Goal: Information Seeking & Learning: Understand process/instructions

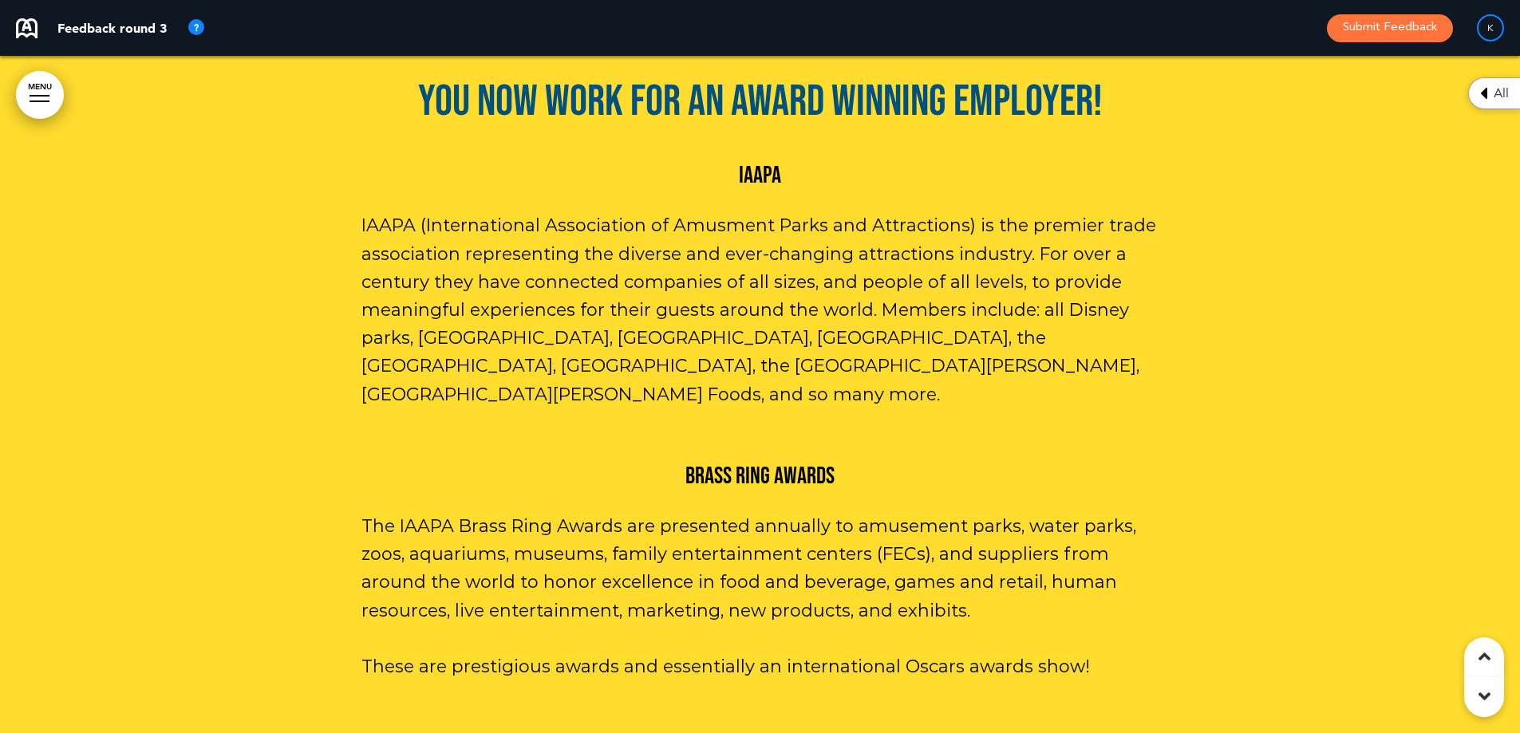
scroll to position [5186, 0]
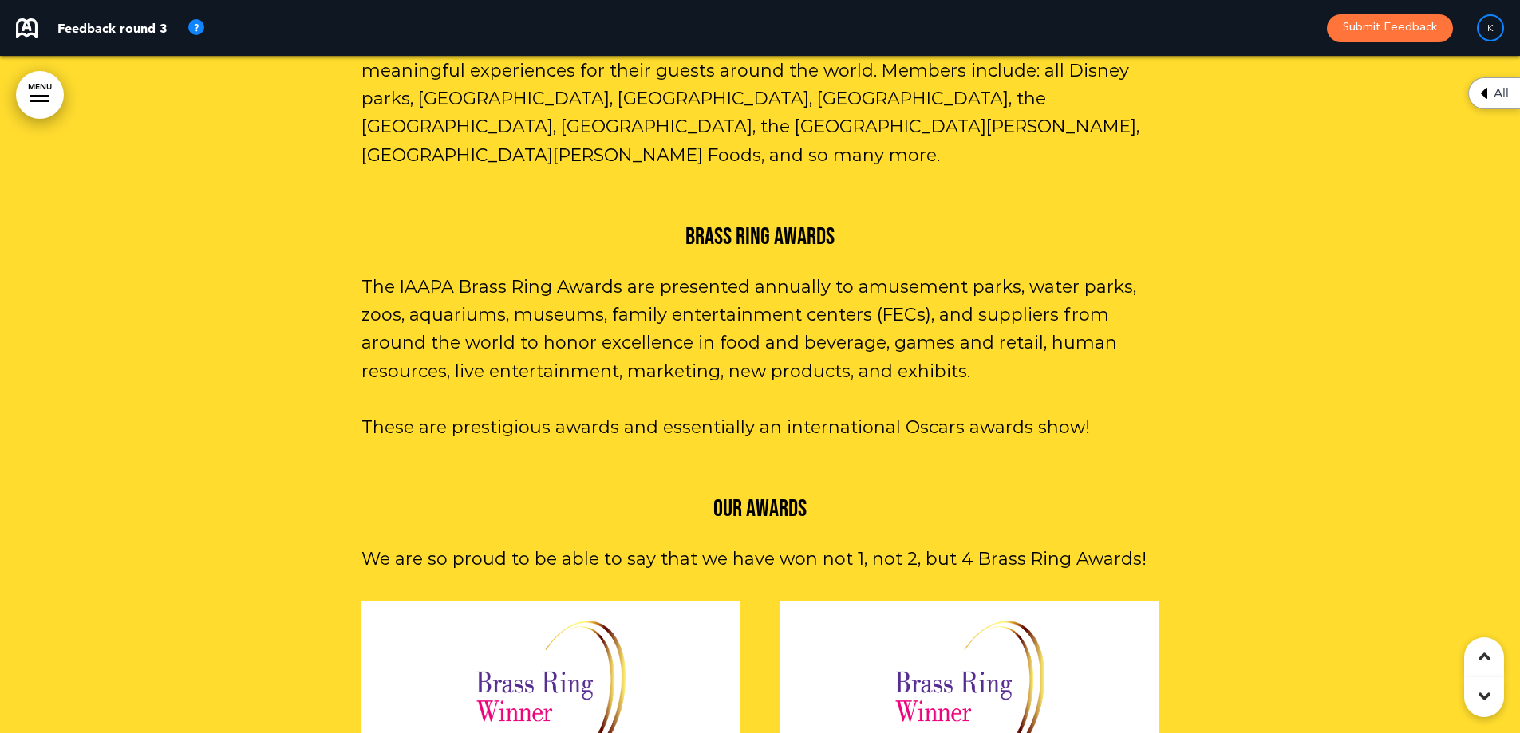
click at [1478, 255] on div at bounding box center [760, 478] width 1520 height 1692
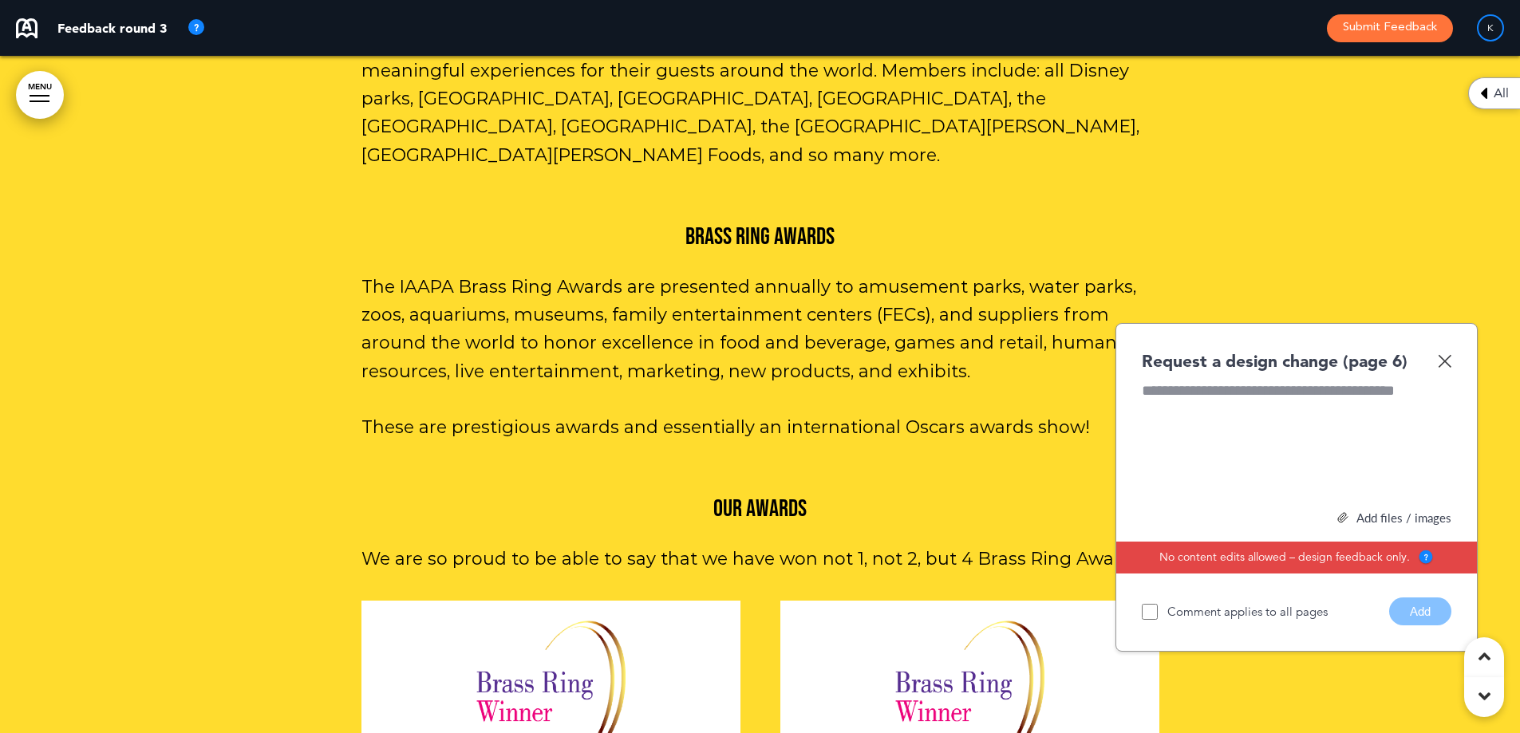
click at [1447, 354] on img at bounding box center [1445, 361] width 14 height 14
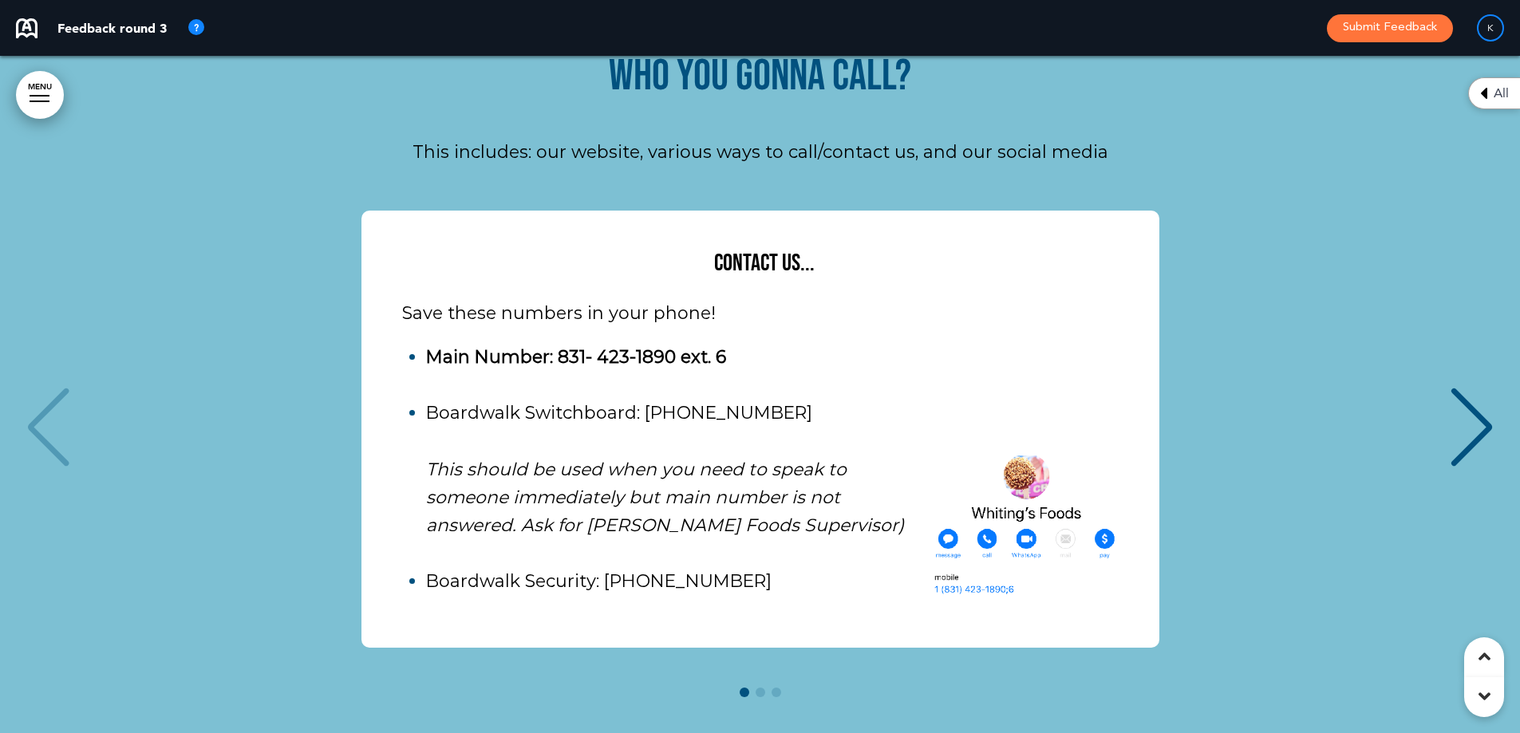
scroll to position [8777, 0]
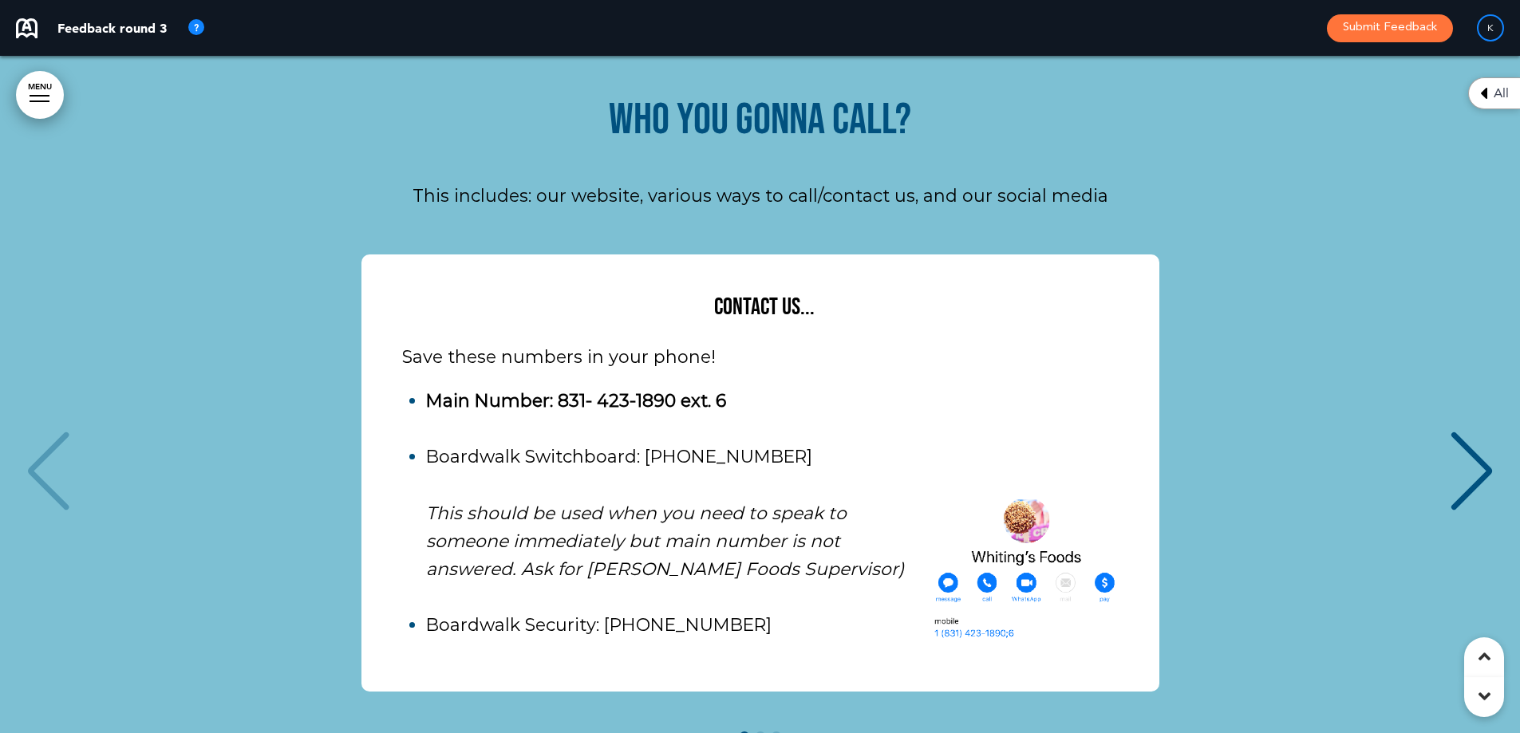
click at [1463, 432] on div "Next slide" at bounding box center [1471, 472] width 49 height 80
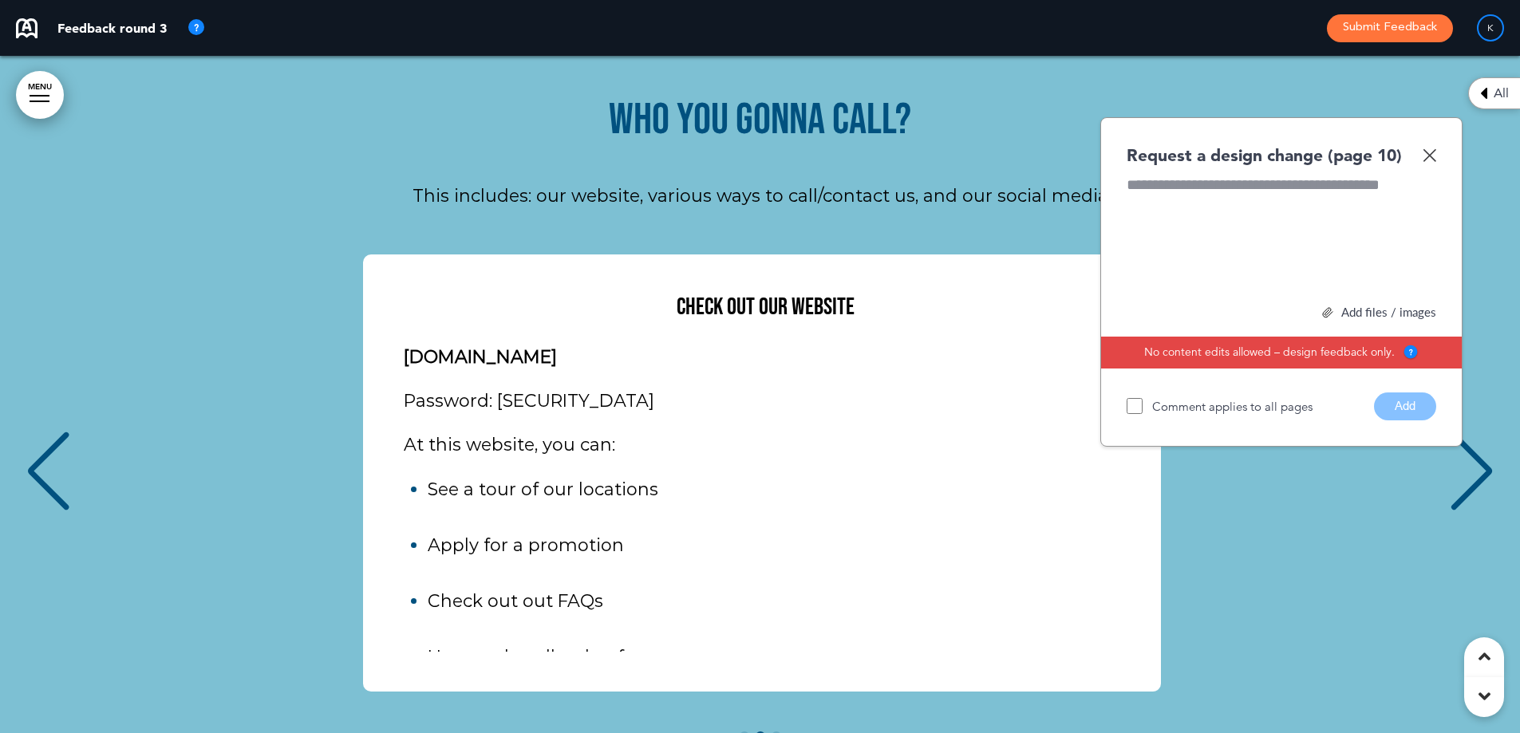
scroll to position [0, 1496]
click at [1425, 148] on img at bounding box center [1430, 155] width 14 height 14
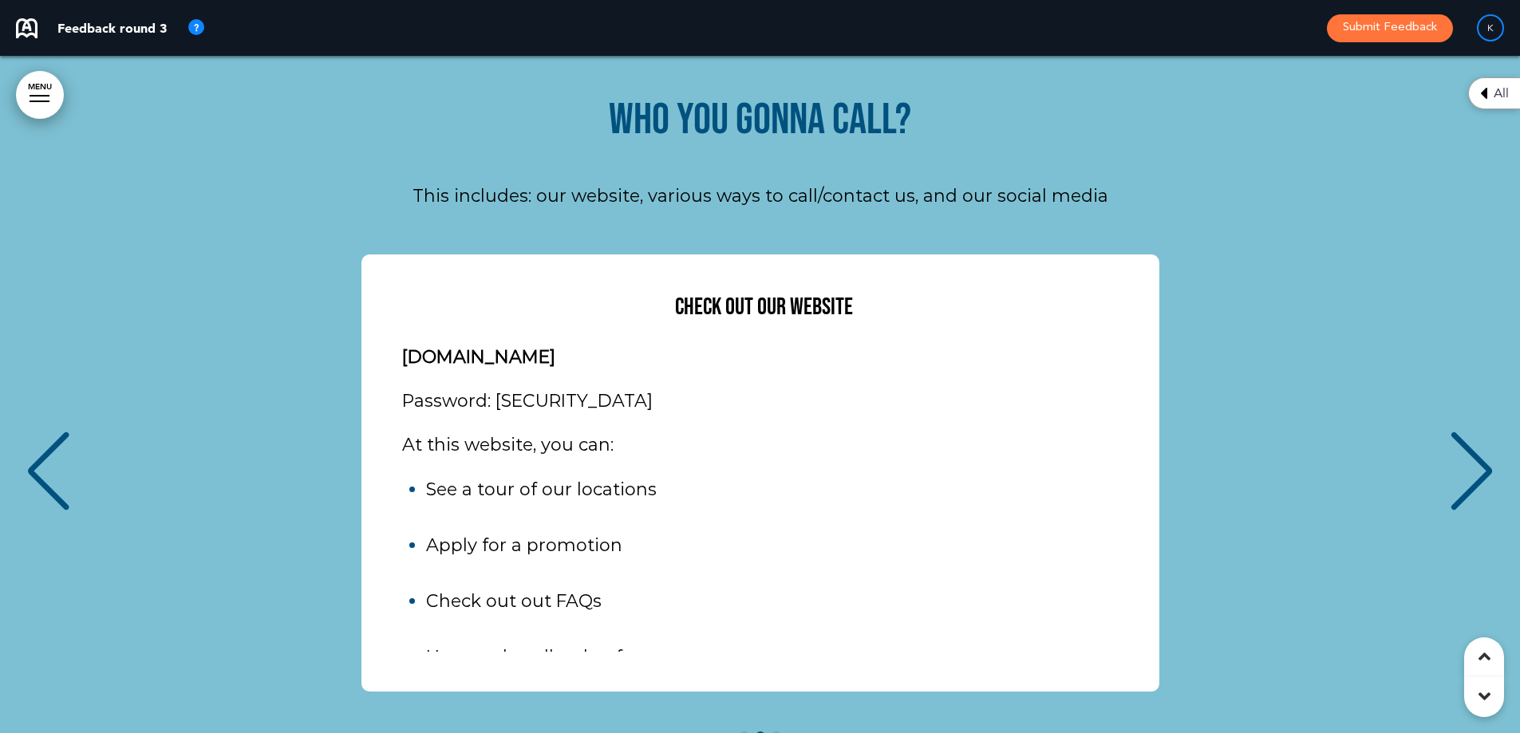
click at [1474, 432] on div "Next slide" at bounding box center [1471, 472] width 49 height 80
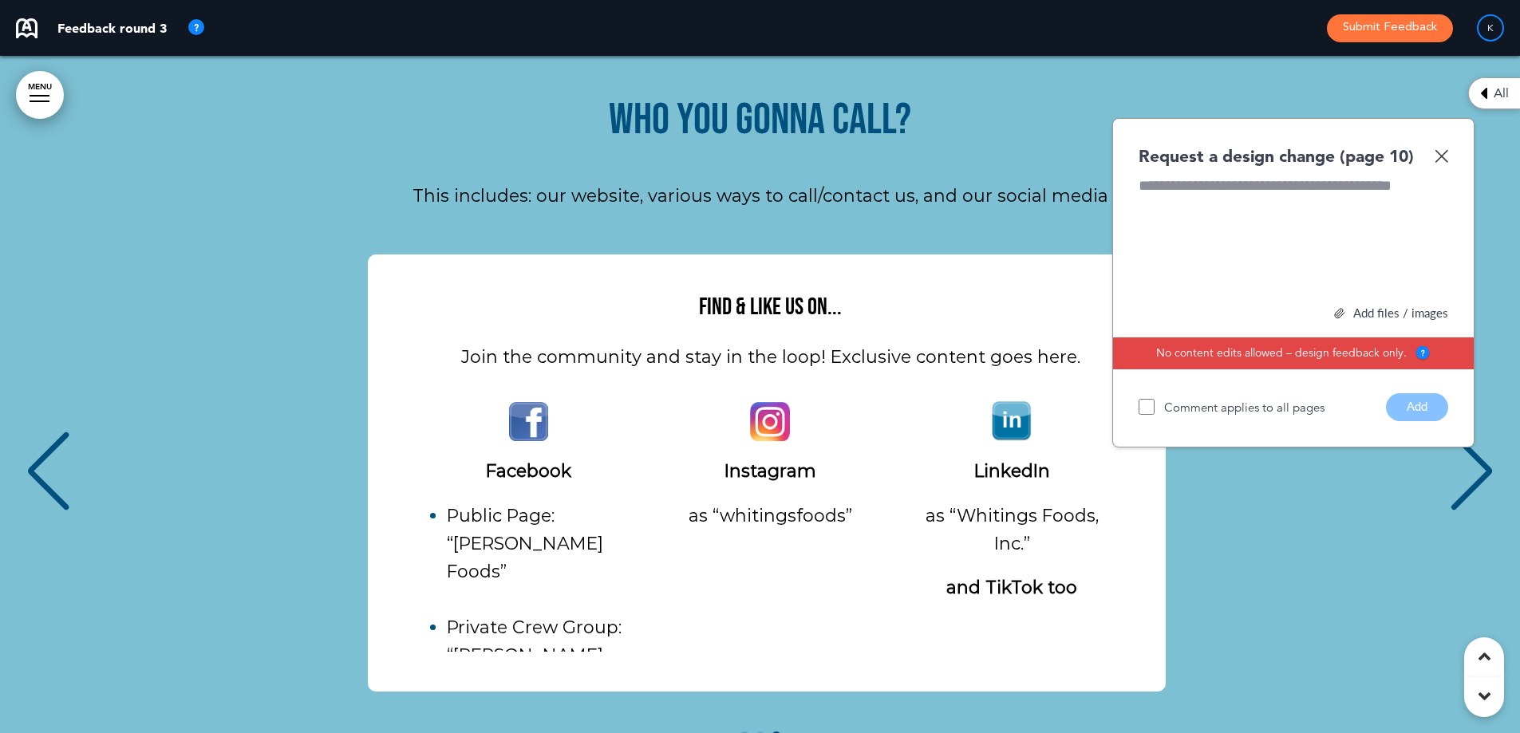
scroll to position [0, 2992]
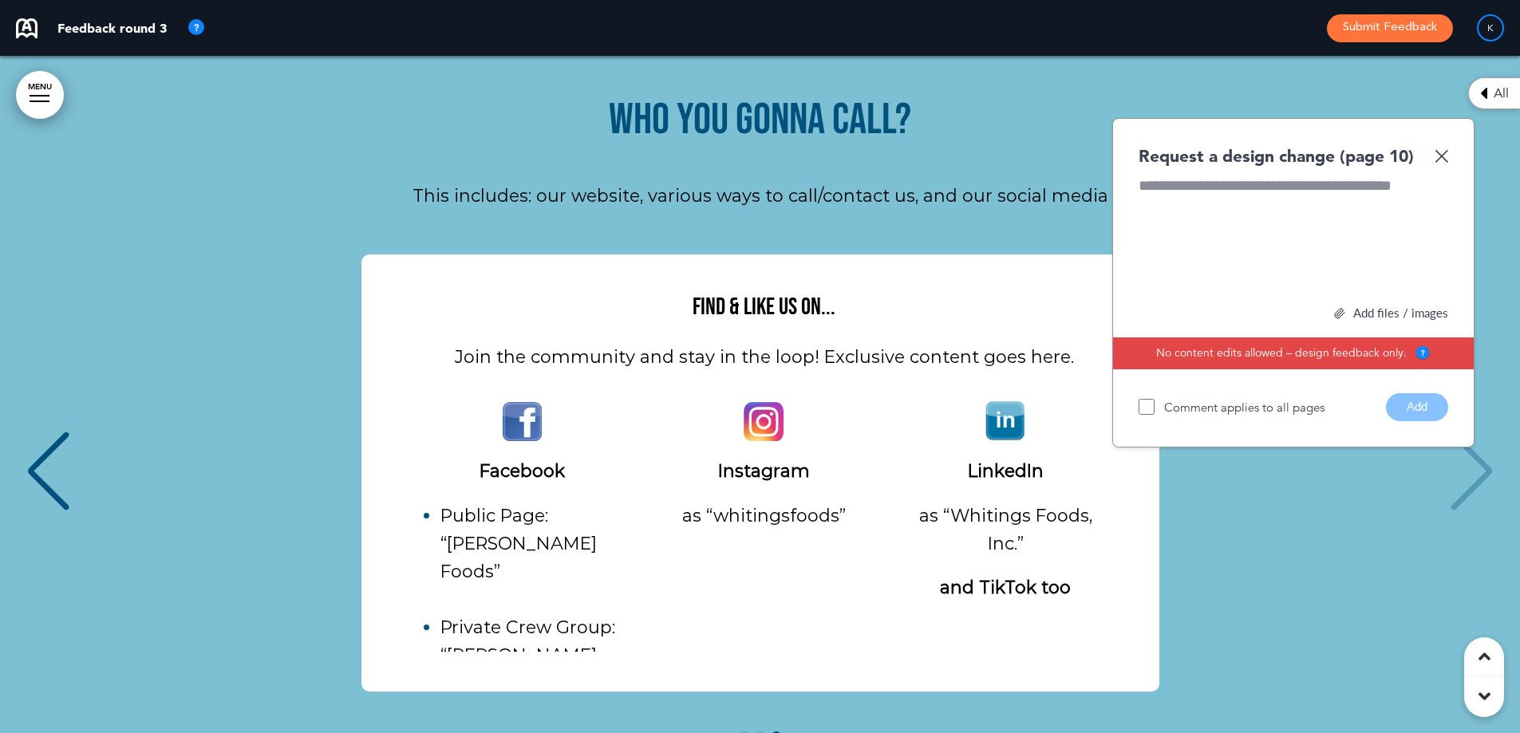
click at [1439, 149] on img at bounding box center [1442, 156] width 14 height 14
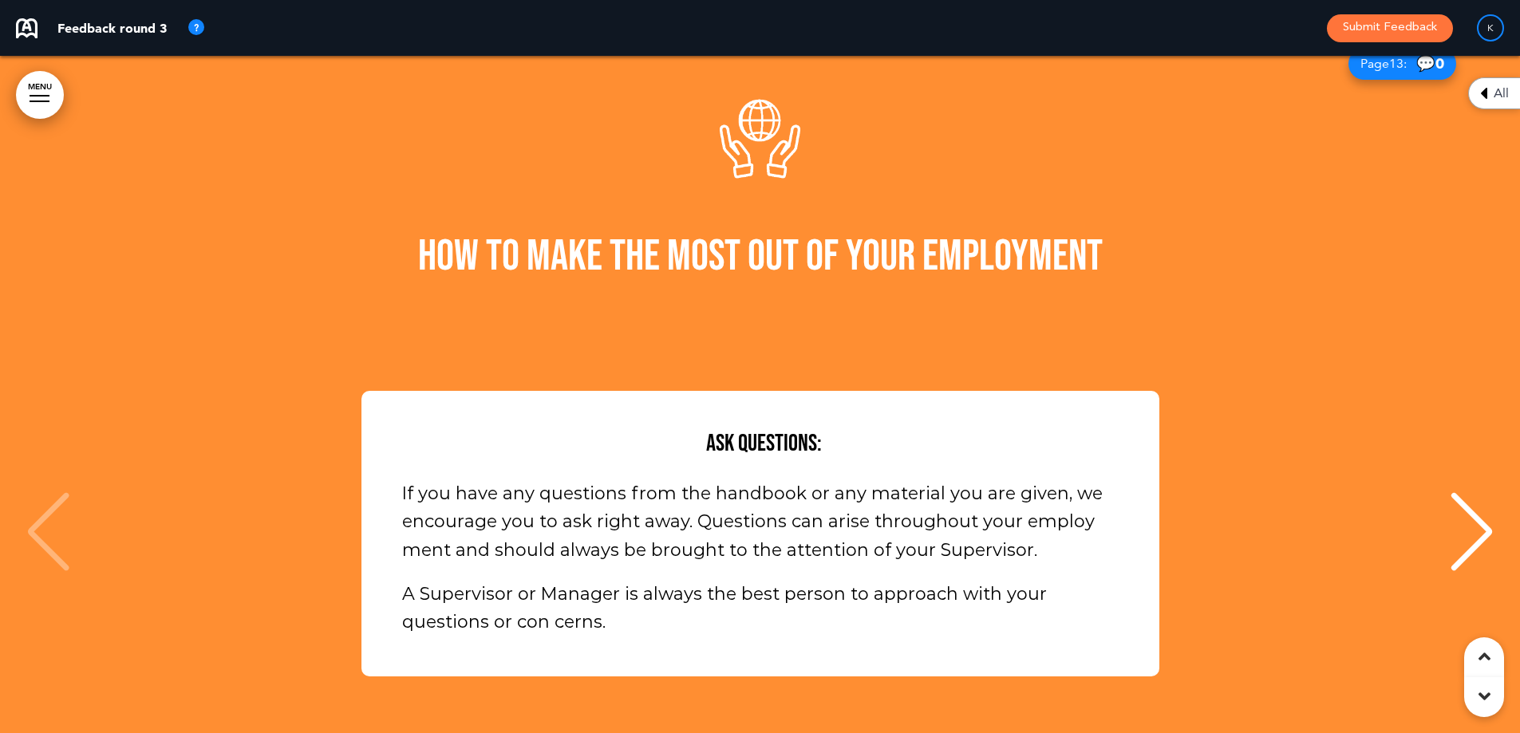
scroll to position [11250, 0]
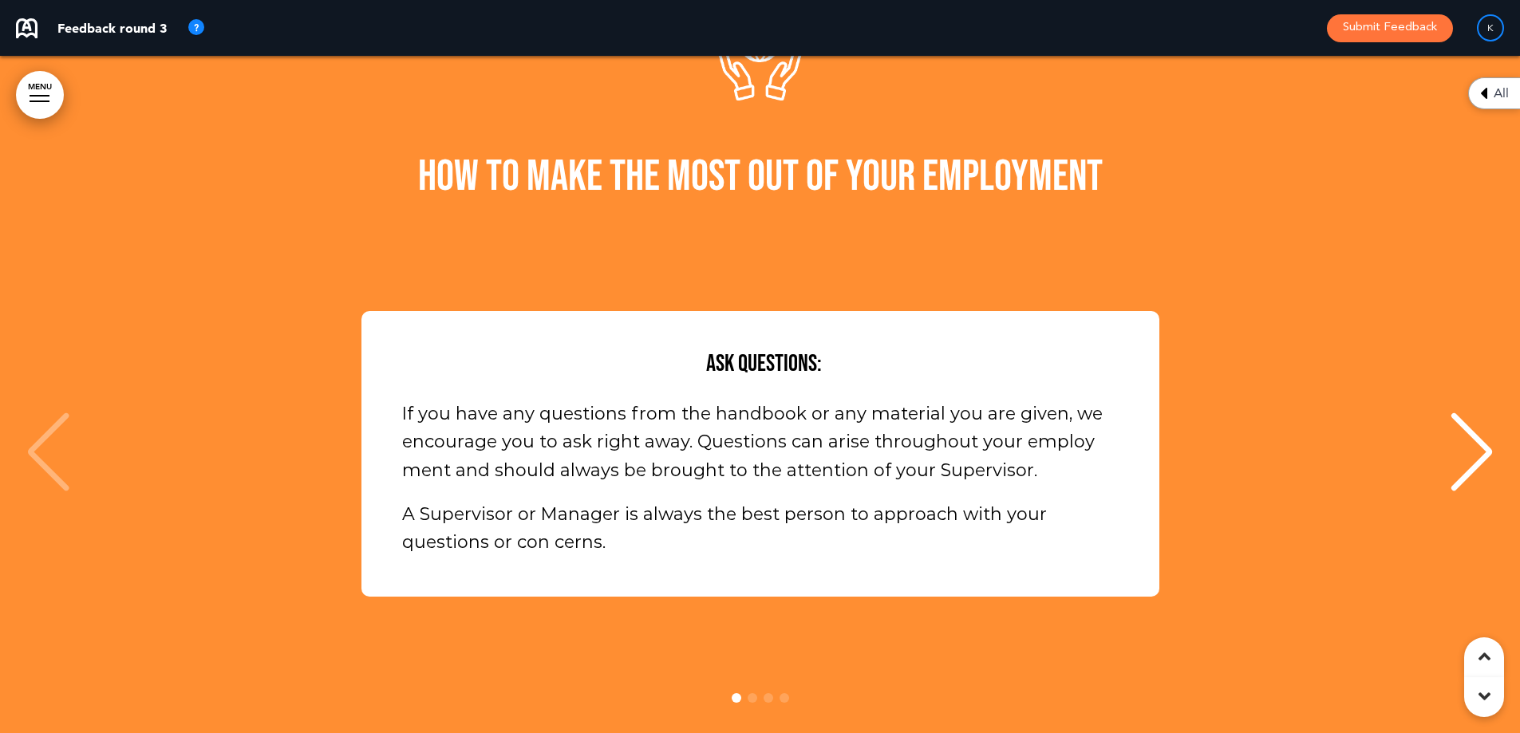
click at [394, 377] on div "Ask Questions: If you have any questions from the handbook or any material you …" at bounding box center [752, 454] width 780 height 206
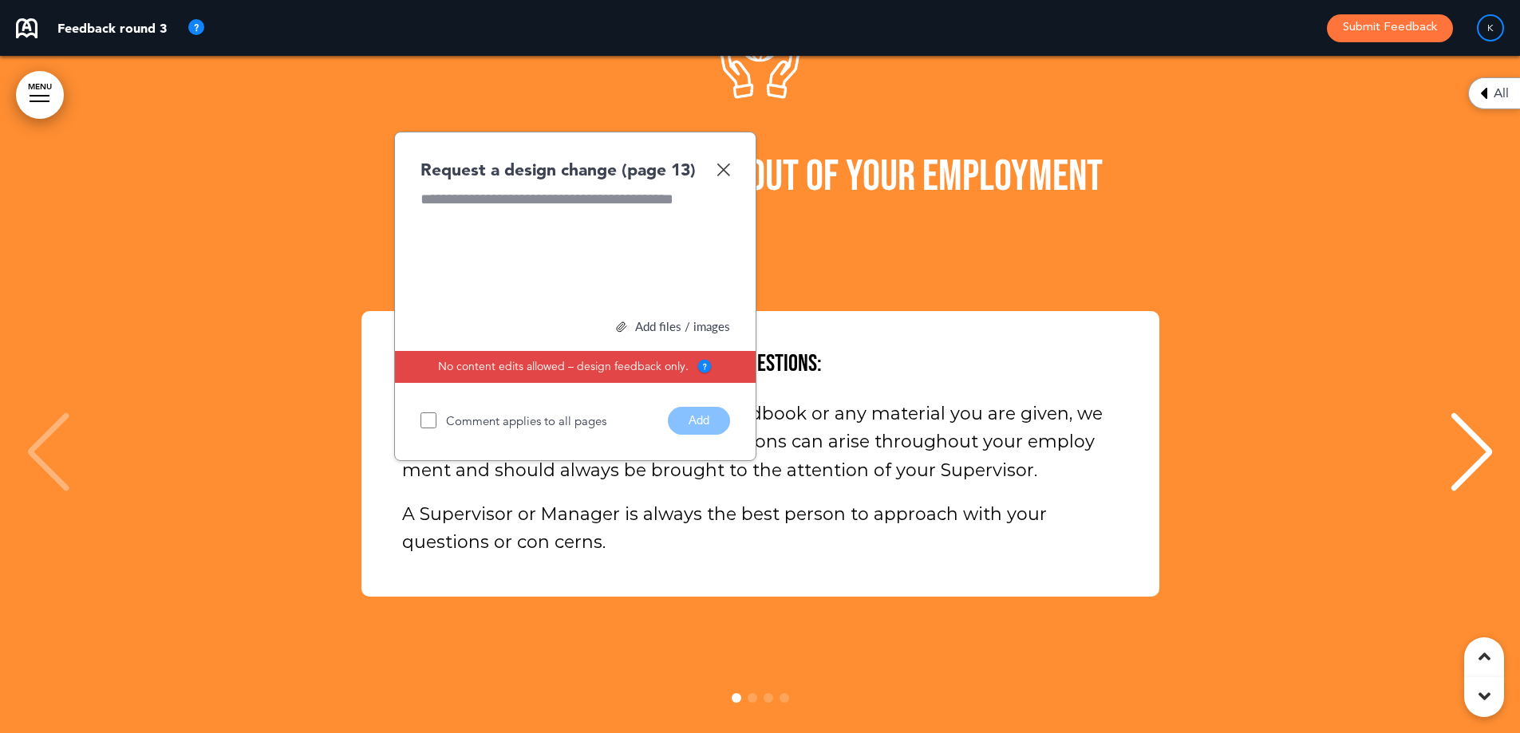
click at [723, 163] on img at bounding box center [723, 170] width 14 height 14
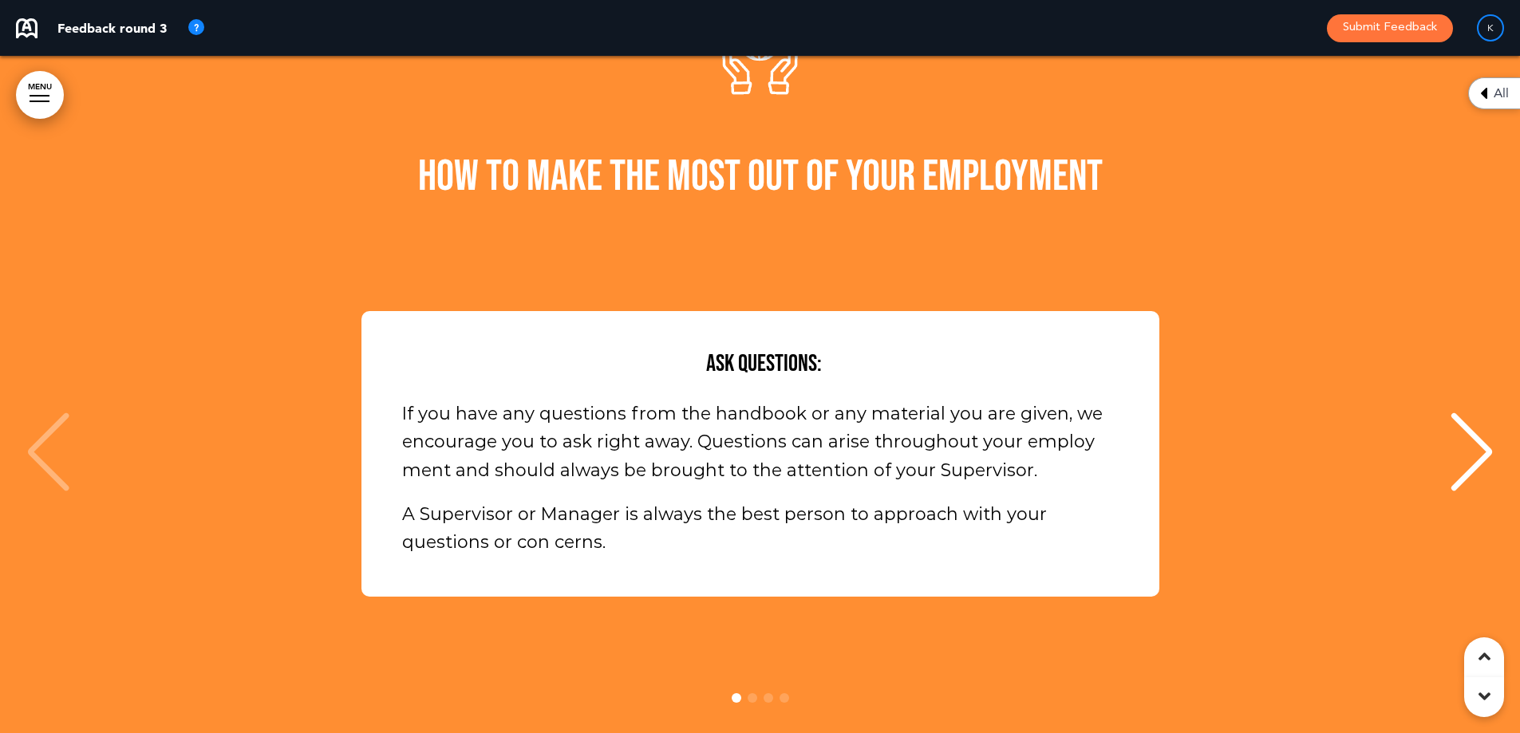
click at [1447, 311] on div "Ask Questions: If you have any questions from the handbook or any material you …" at bounding box center [760, 454] width 1488 height 286
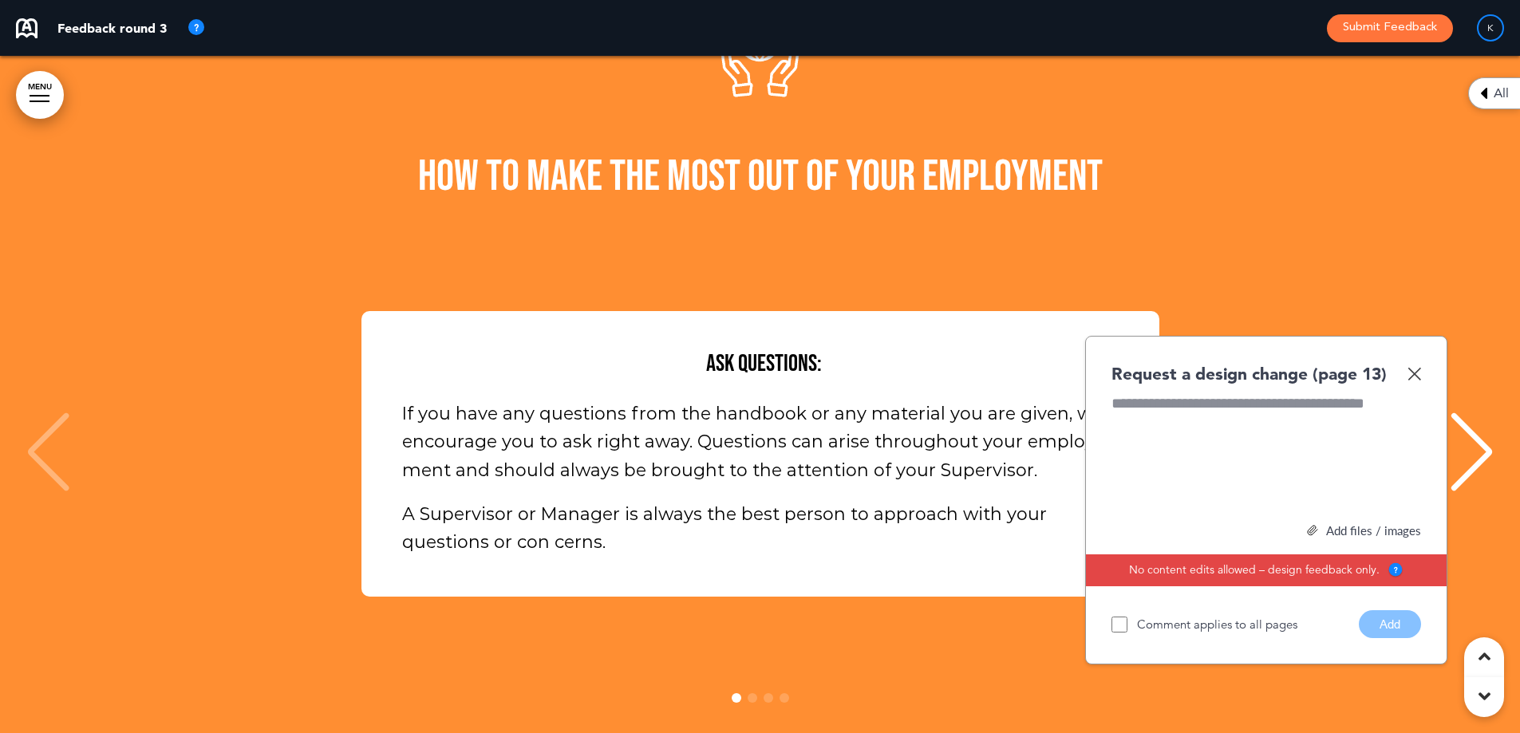
click at [1414, 367] on img at bounding box center [1414, 374] width 14 height 14
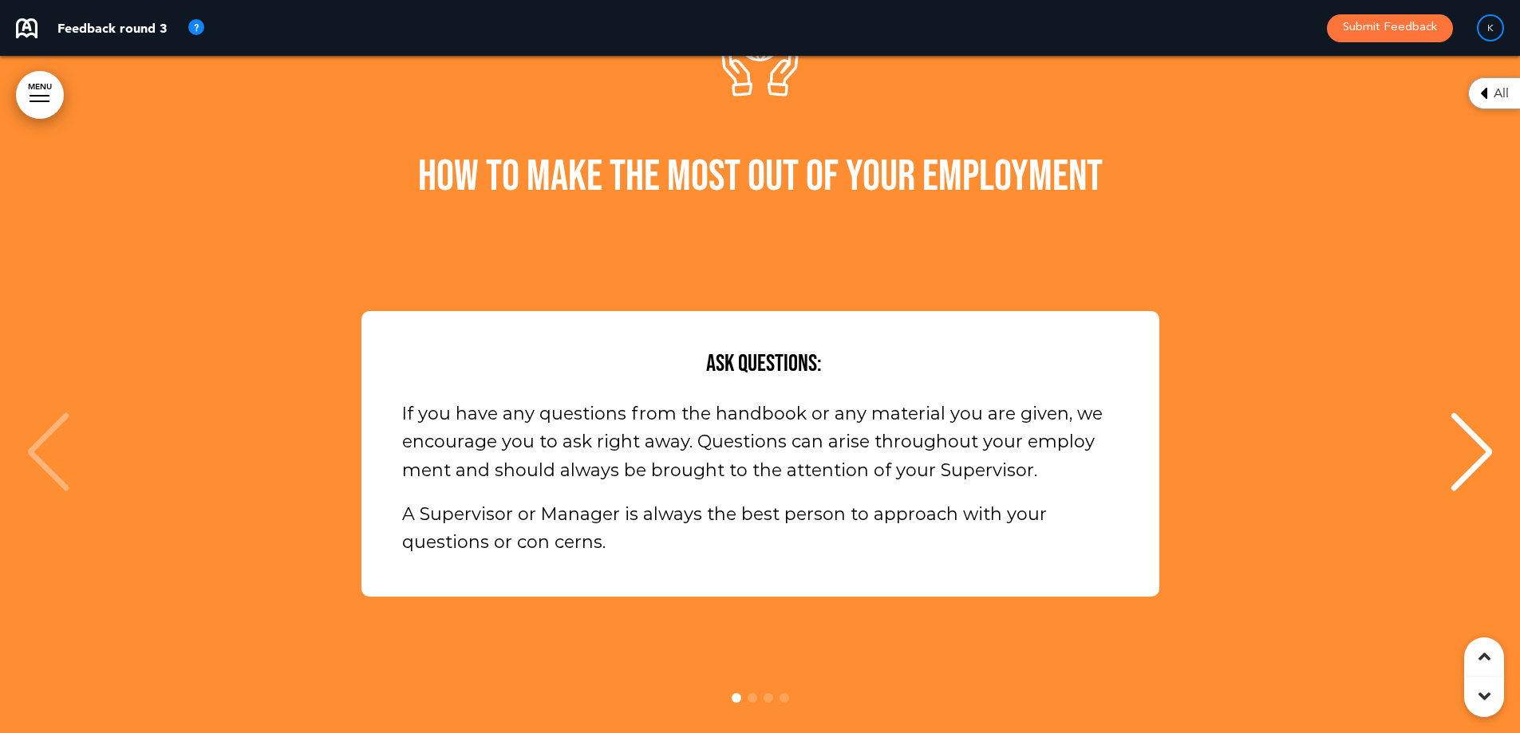
click at [1044, 239] on div "Ask Questions: If you have any questions from the handbook or any material you …" at bounding box center [760, 454] width 1488 height 430
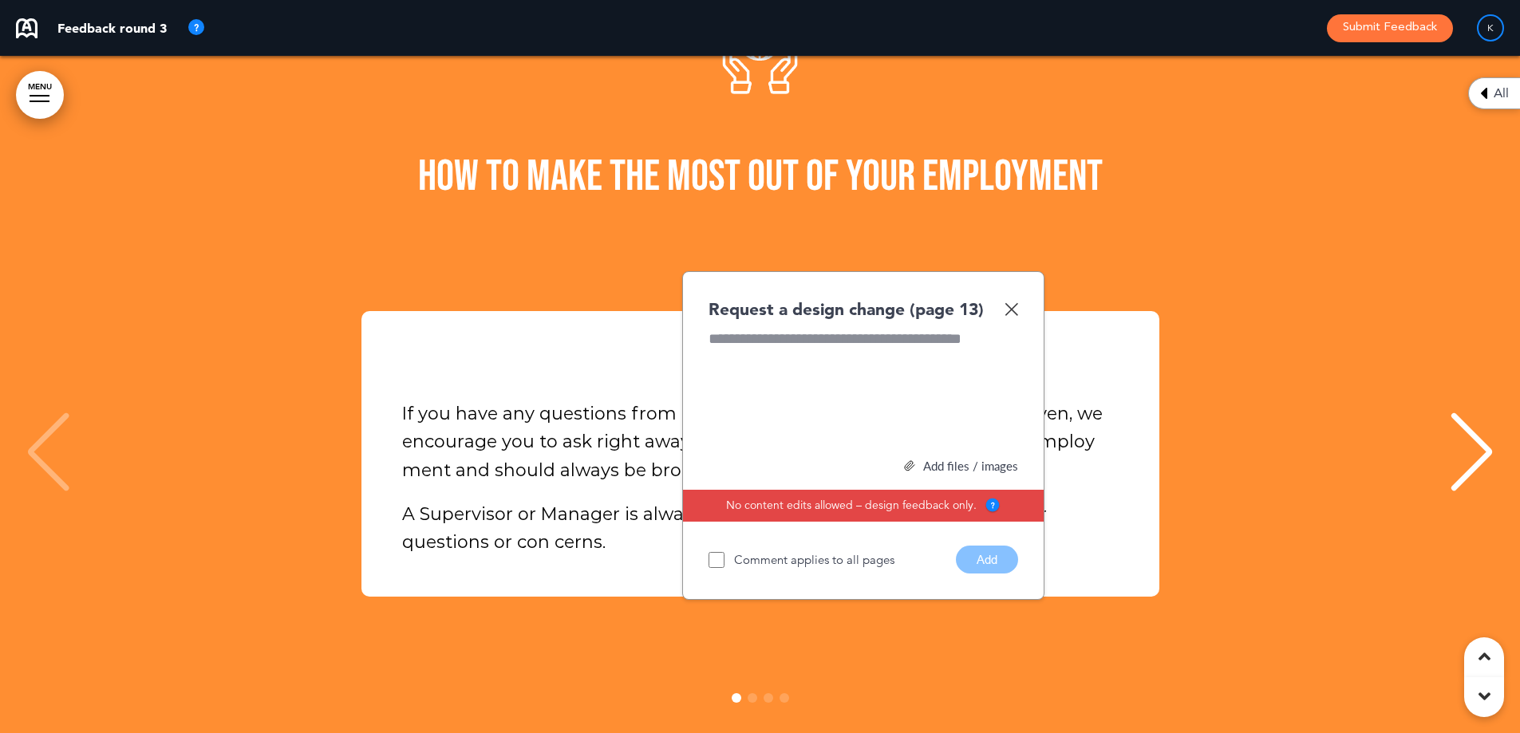
click at [1011, 302] on img at bounding box center [1012, 309] width 14 height 14
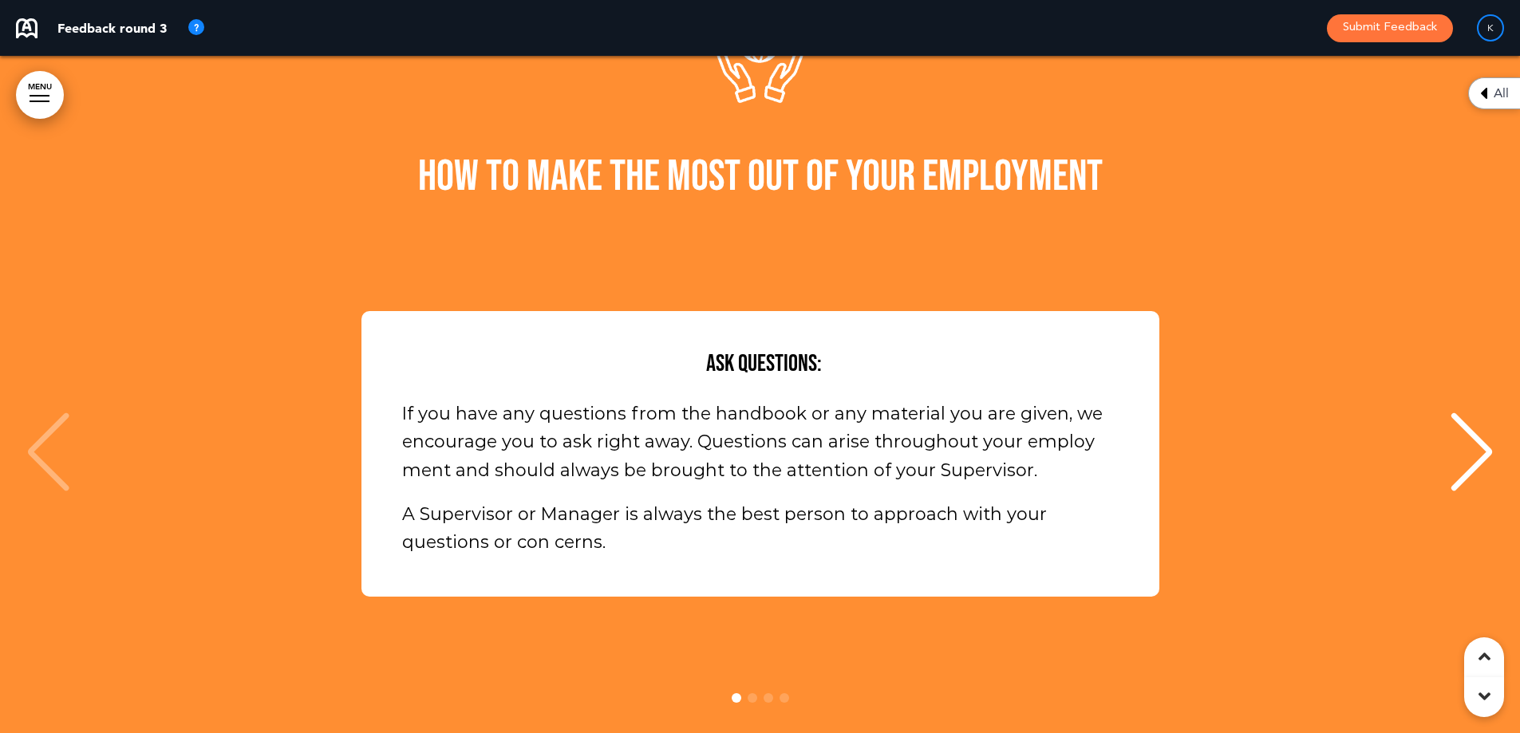
click at [197, 22] on img at bounding box center [196, 27] width 19 height 19
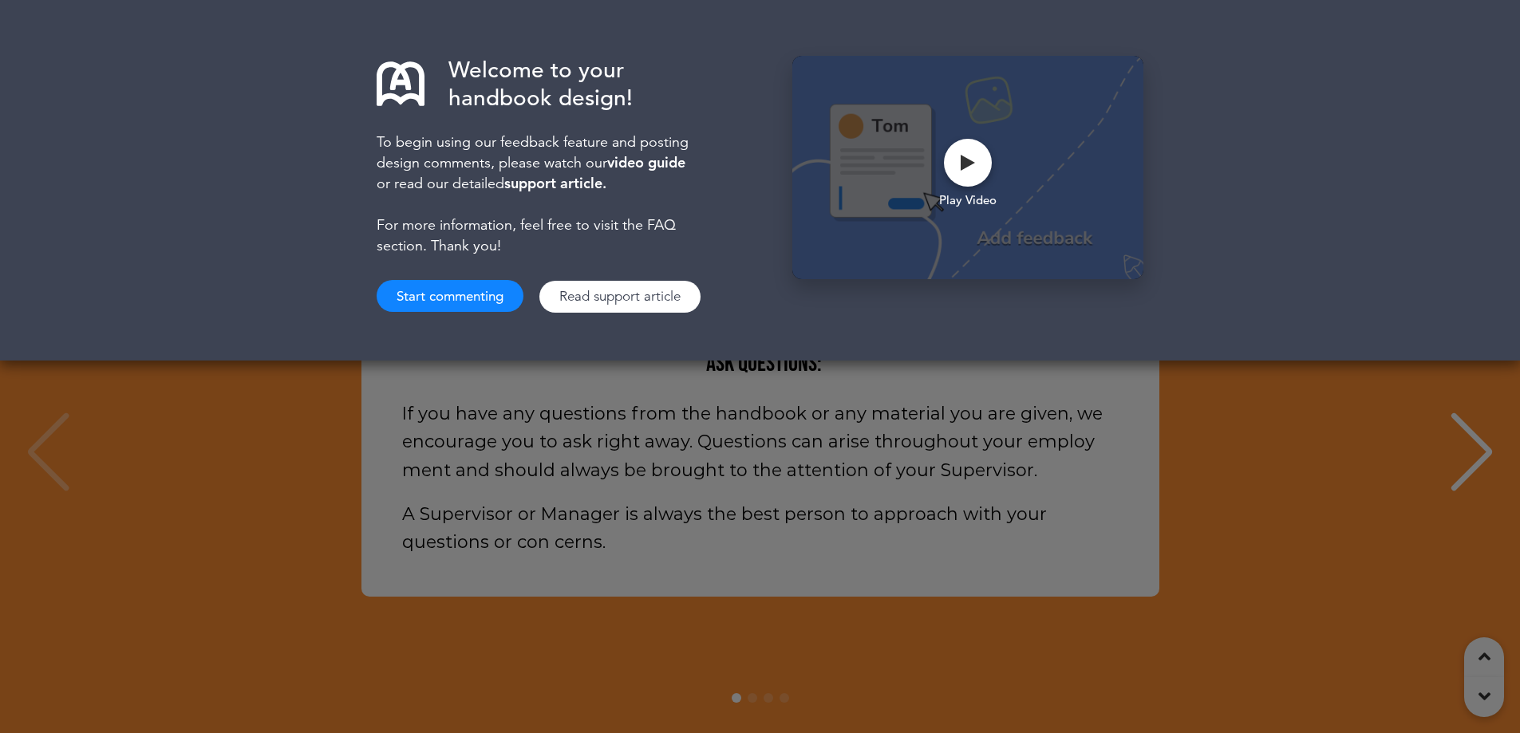
click at [1061, 575] on div "Welcome to your handbook design! To begin using our feedback feature and postin…" at bounding box center [760, 366] width 1520 height 733
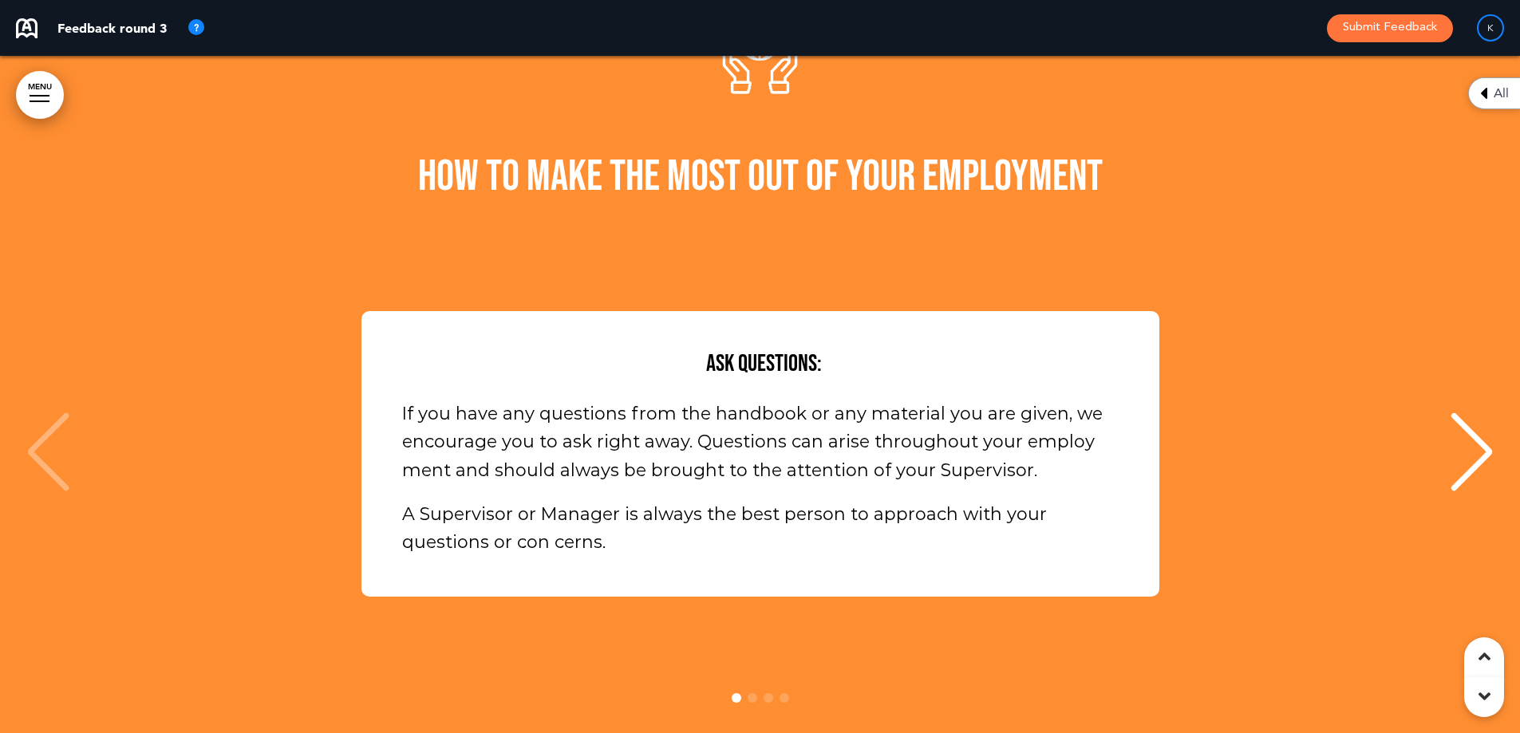
click at [1455, 413] on div "Next slide" at bounding box center [1471, 453] width 49 height 80
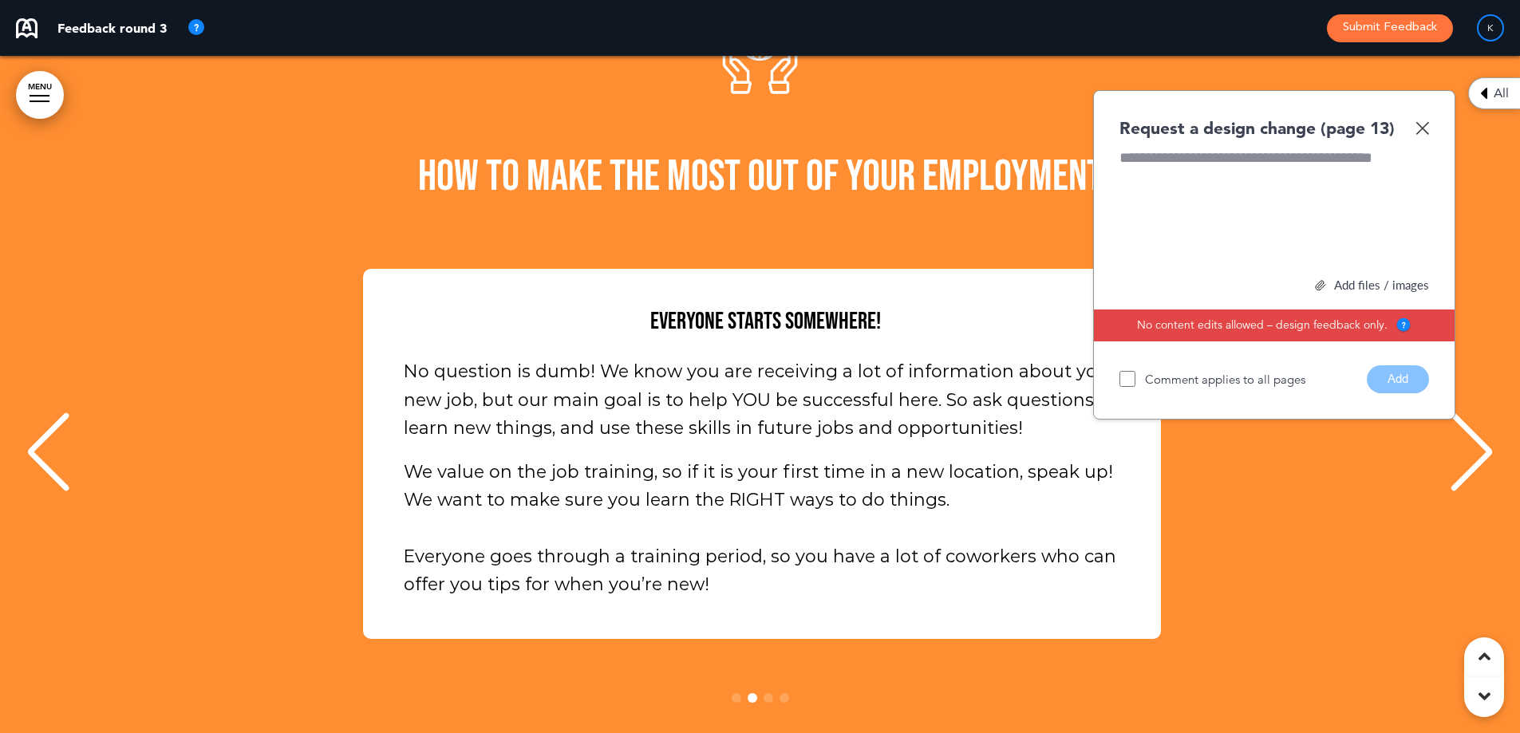
scroll to position [0, 1496]
click at [1476, 413] on div "Next slide" at bounding box center [1471, 453] width 49 height 80
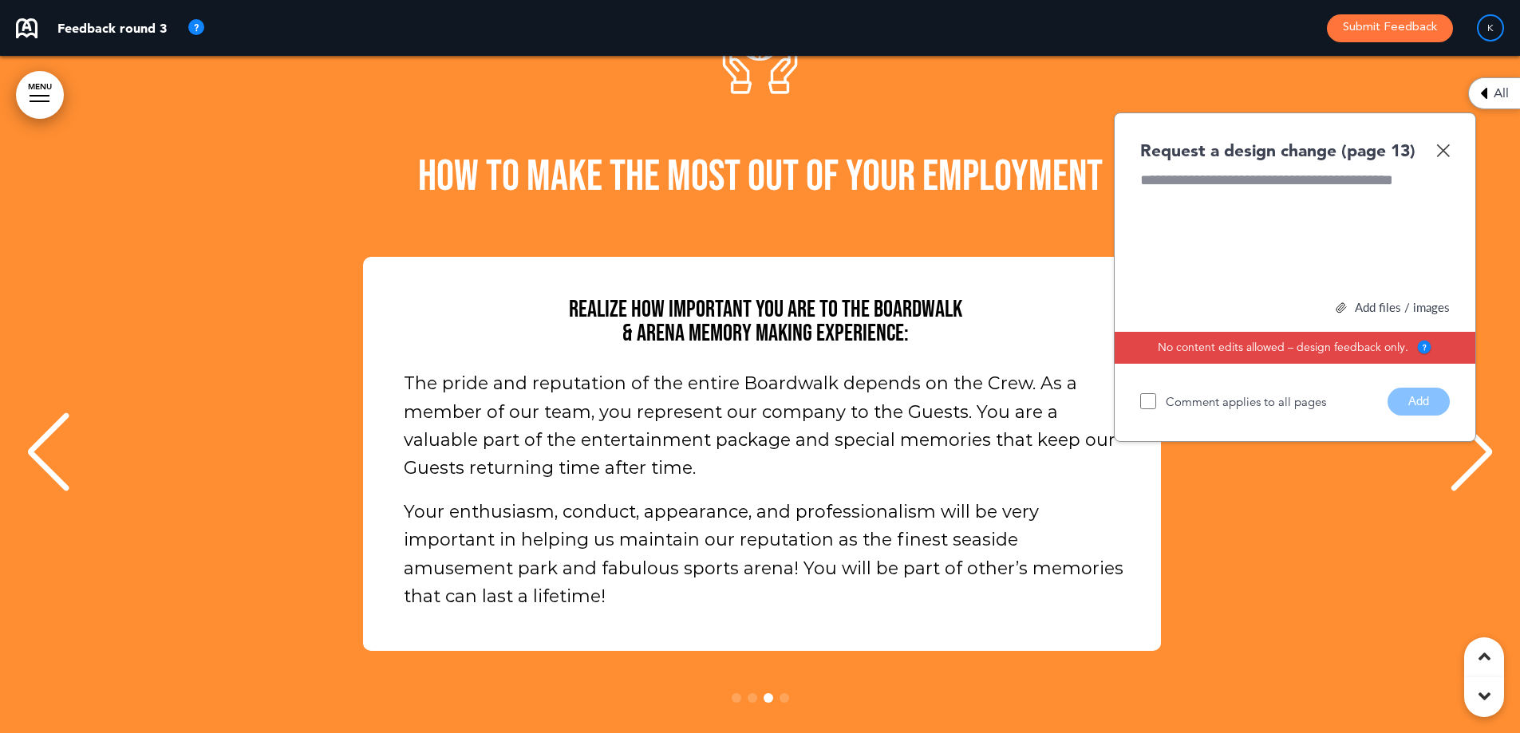
scroll to position [0, 2992]
click at [1482, 413] on div "Next slide" at bounding box center [1471, 453] width 49 height 80
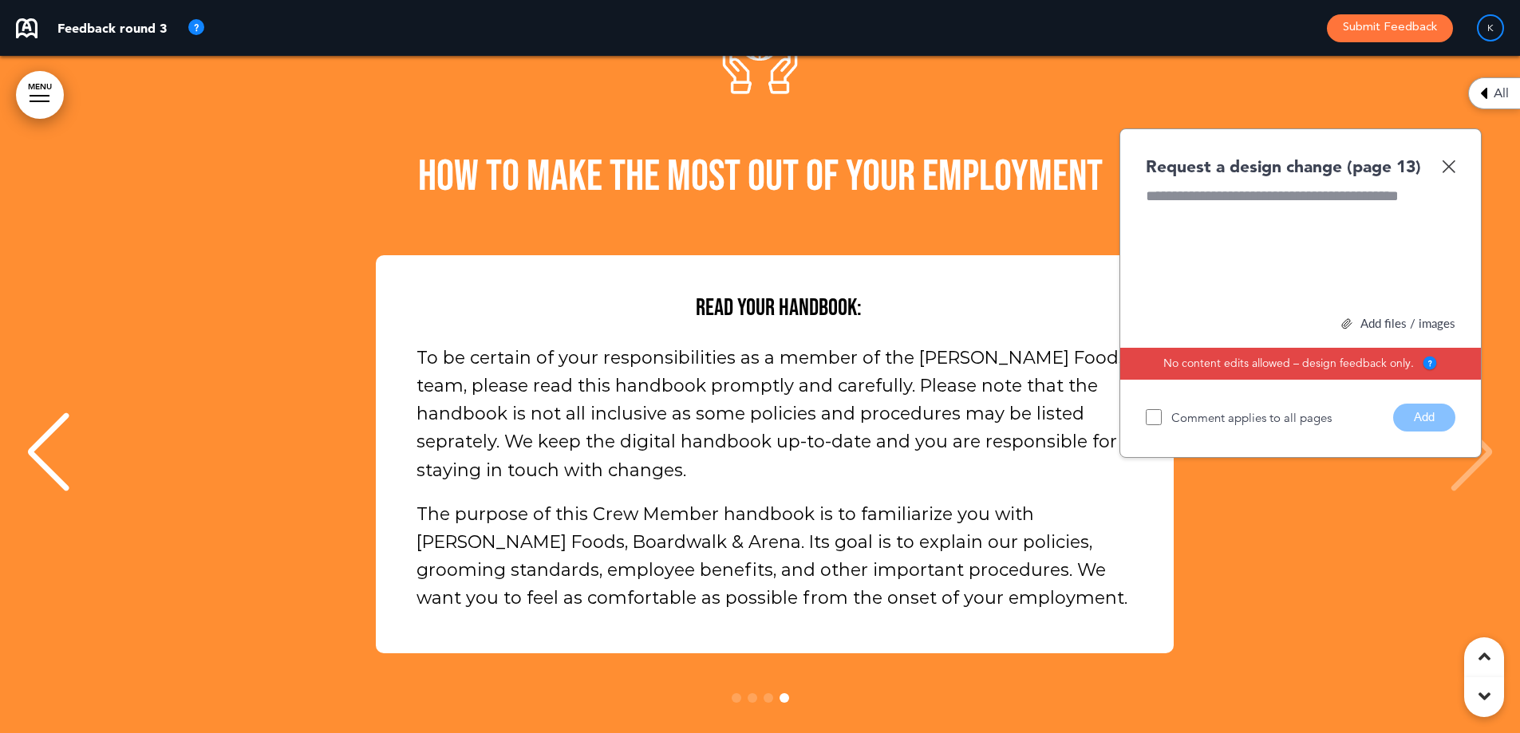
scroll to position [0, 4488]
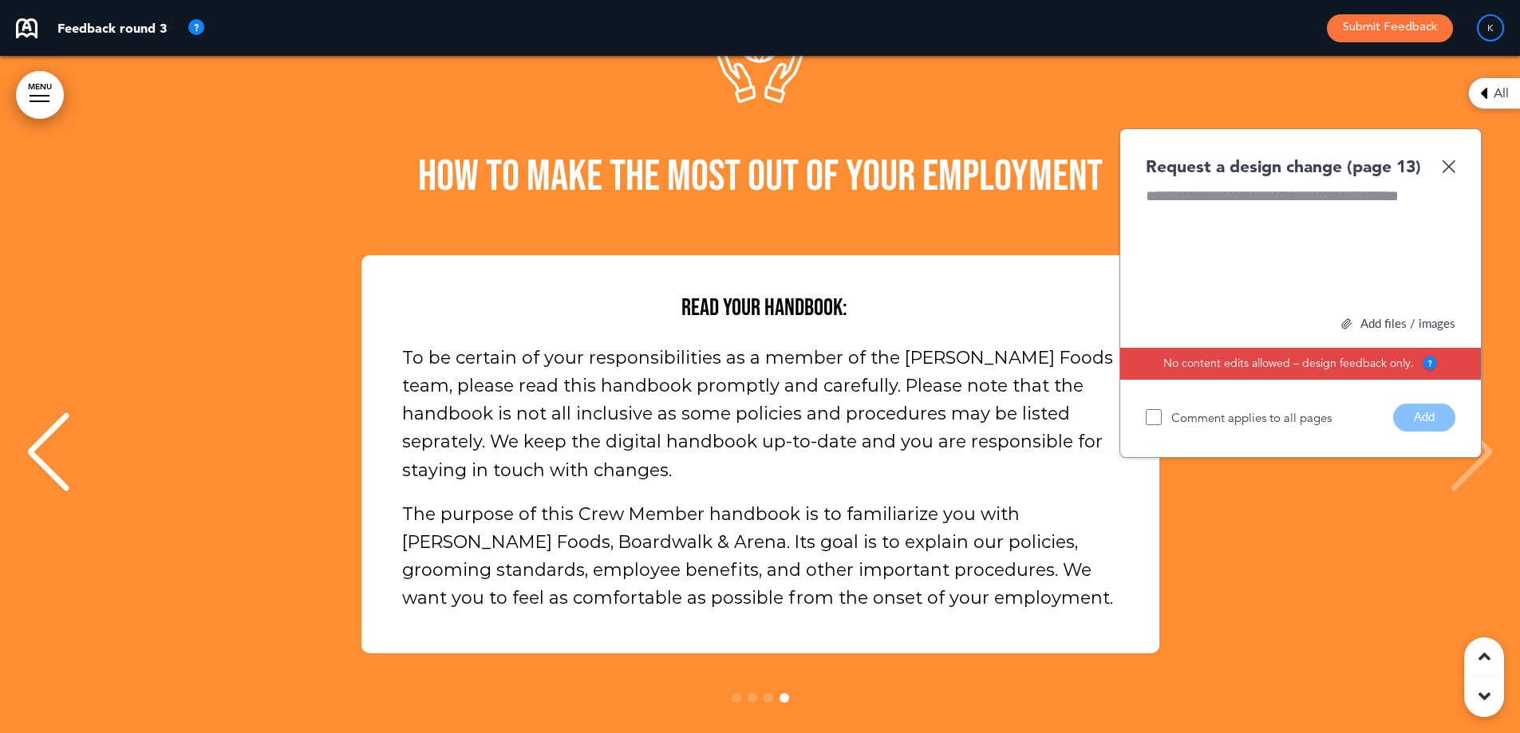
click at [1461, 396] on div "Read your Handbook: To be certain of your responsibilities as a member of the […" at bounding box center [760, 454] width 1488 height 398
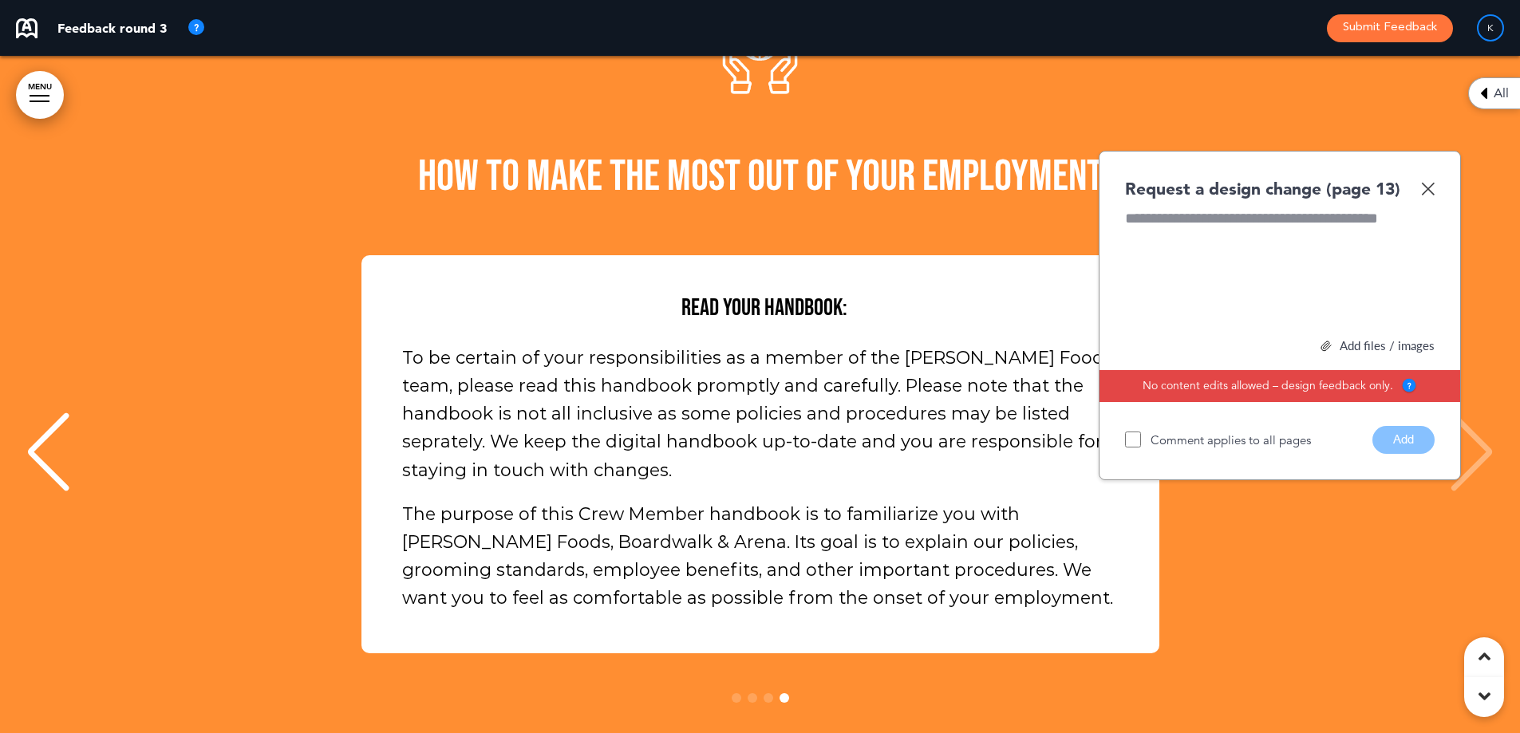
click at [1490, 360] on div "Read your Handbook: To be certain of your responsibilities as a member of the […" at bounding box center [760, 454] width 1488 height 398
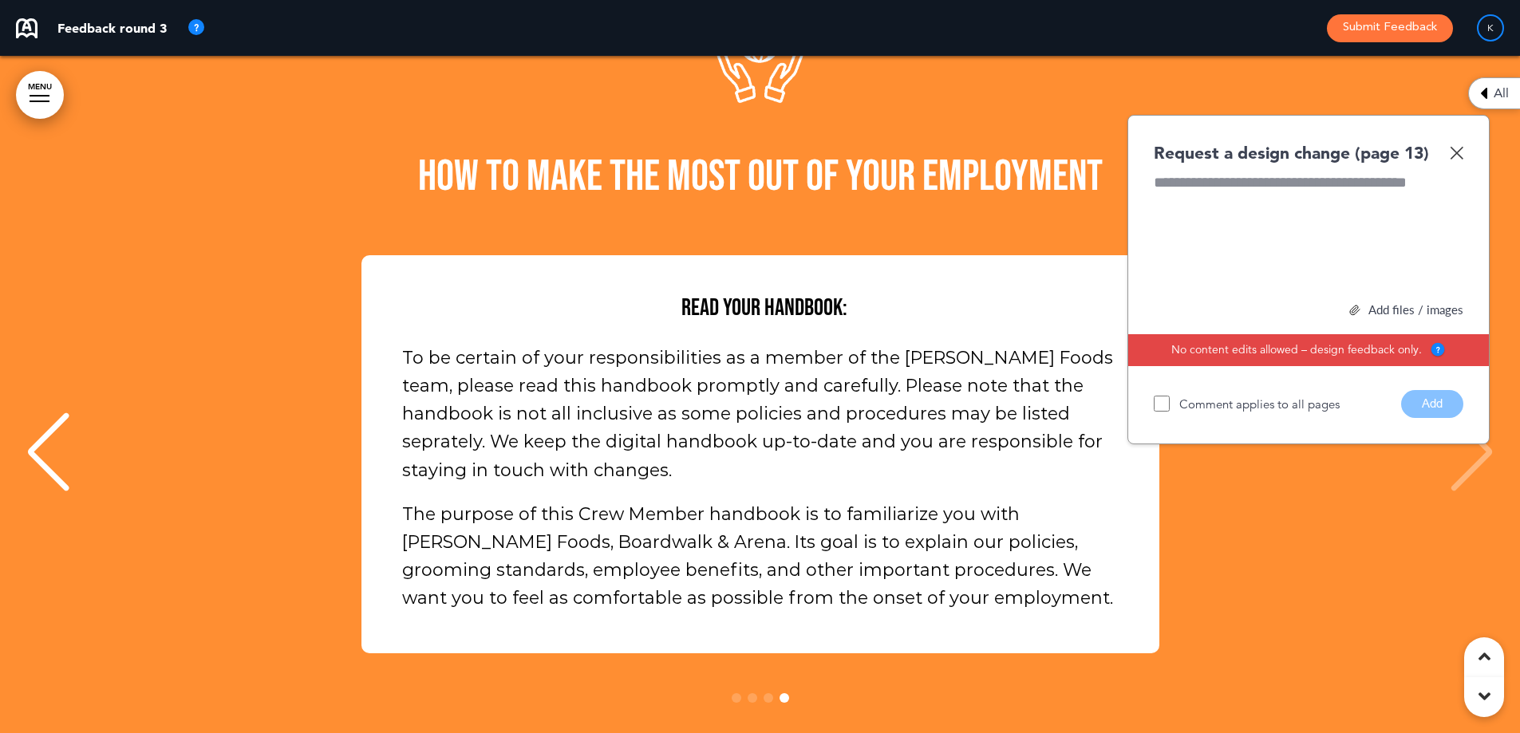
click at [1474, 379] on div "Read your Handbook: To be certain of your responsibilities as a member of the […" at bounding box center [760, 454] width 1488 height 398
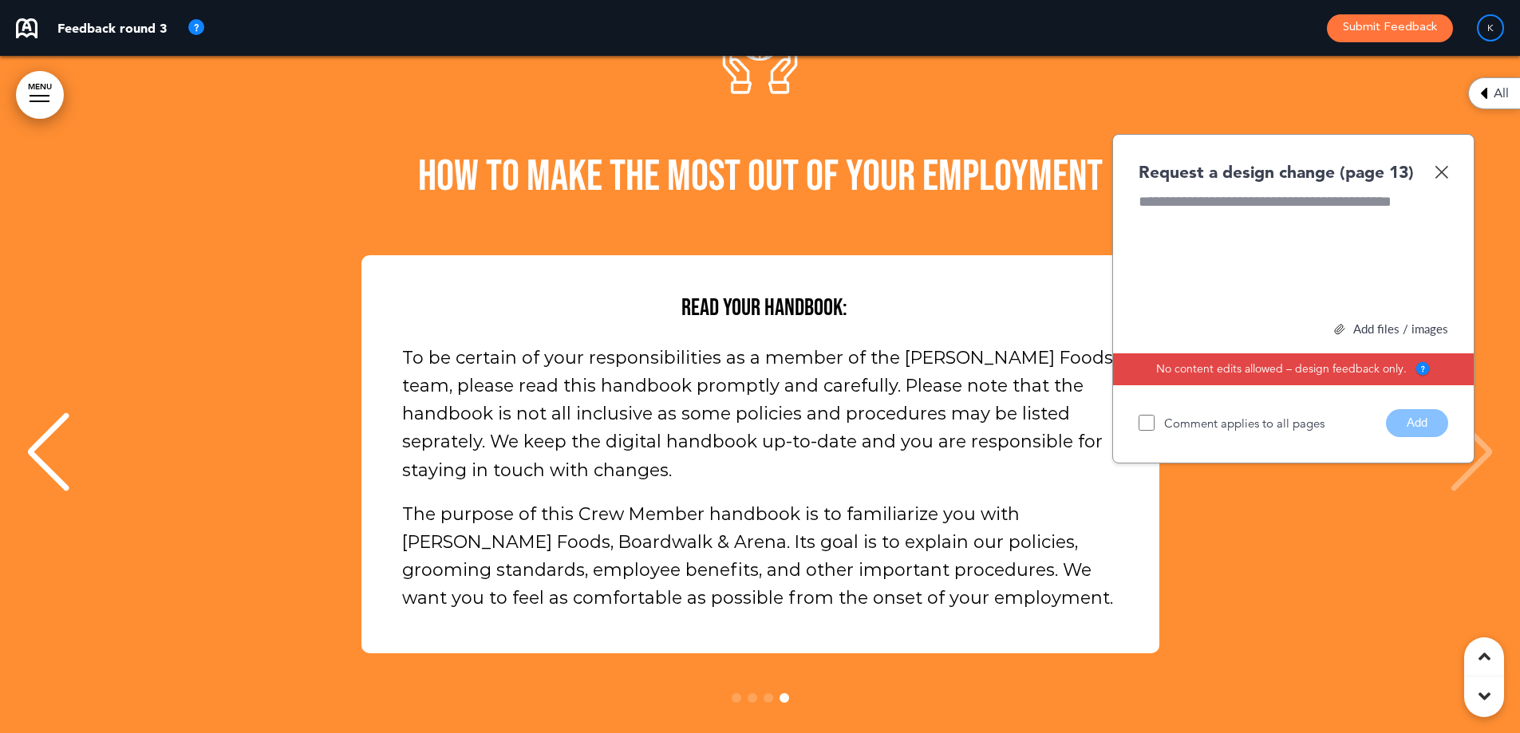
click at [1444, 165] on img at bounding box center [1442, 172] width 14 height 14
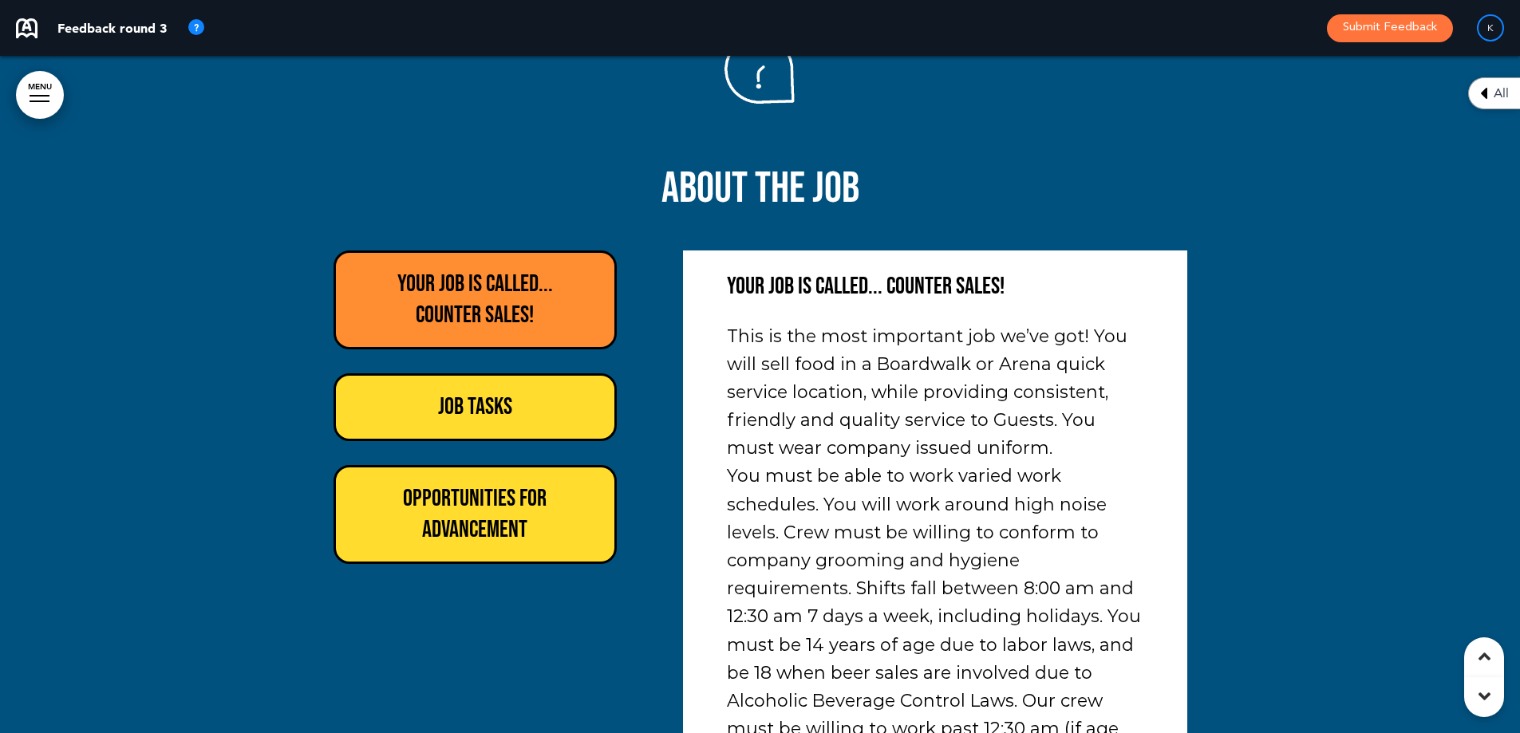
scroll to position [14681, 0]
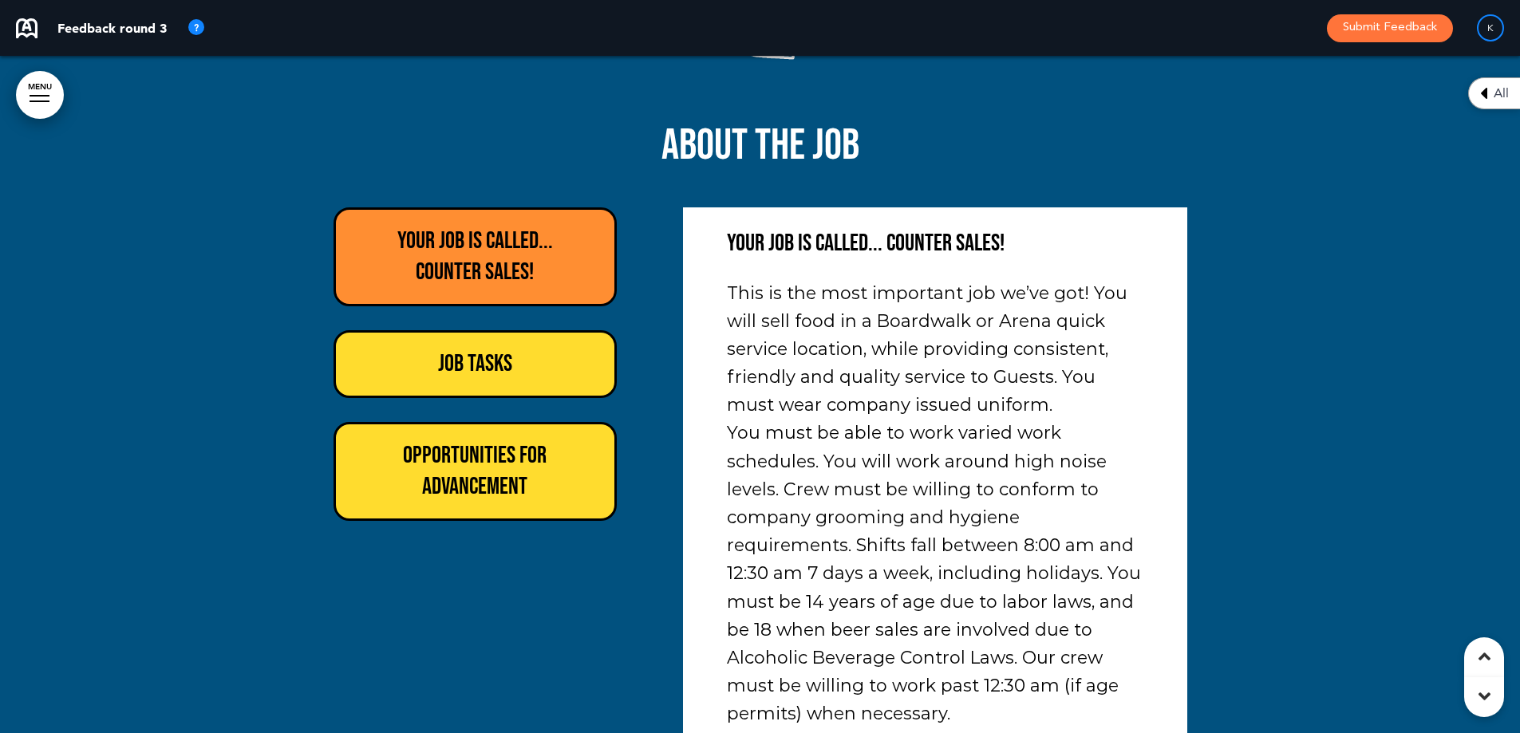
click at [555, 349] on h6 "Job Tasks" at bounding box center [475, 364] width 247 height 31
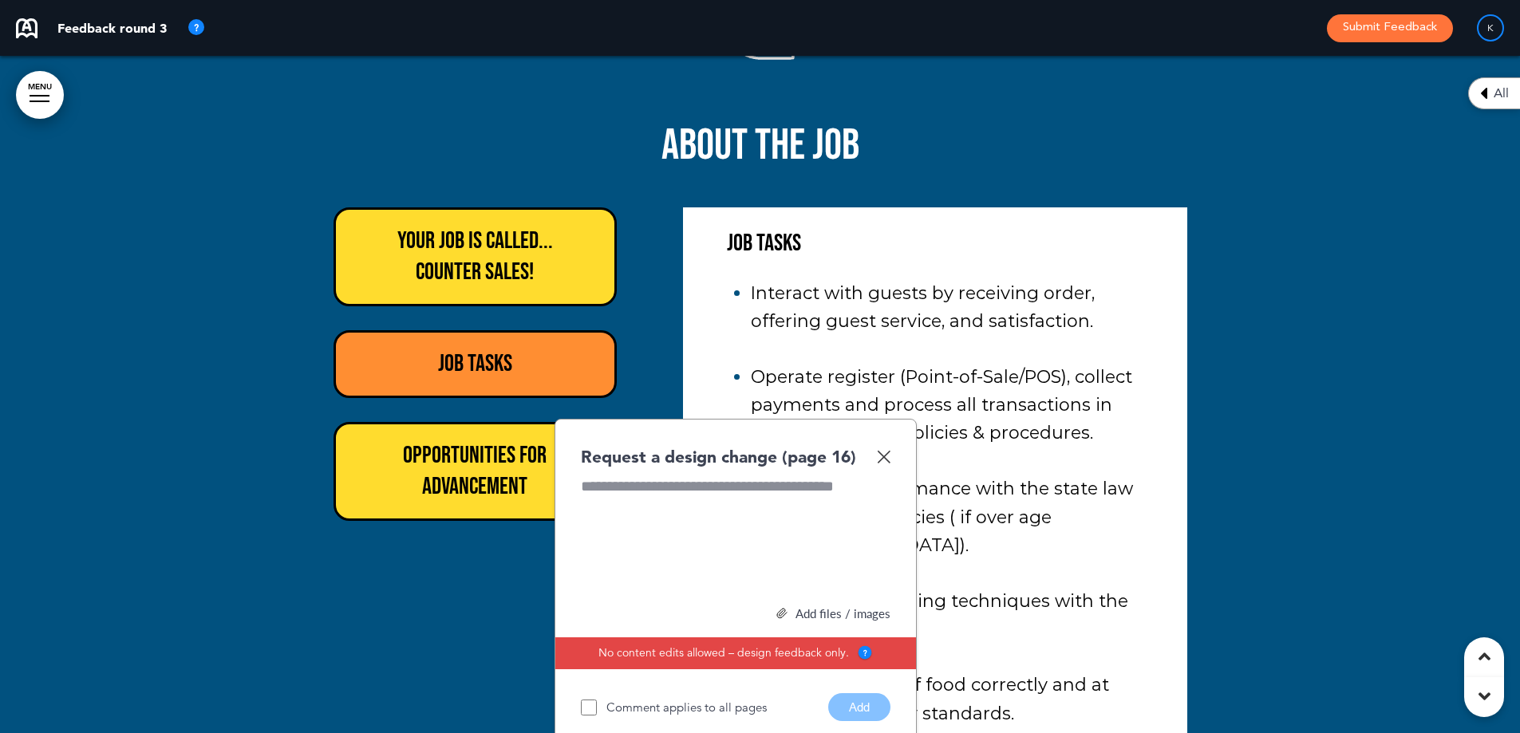
scroll to position [14727, 0]
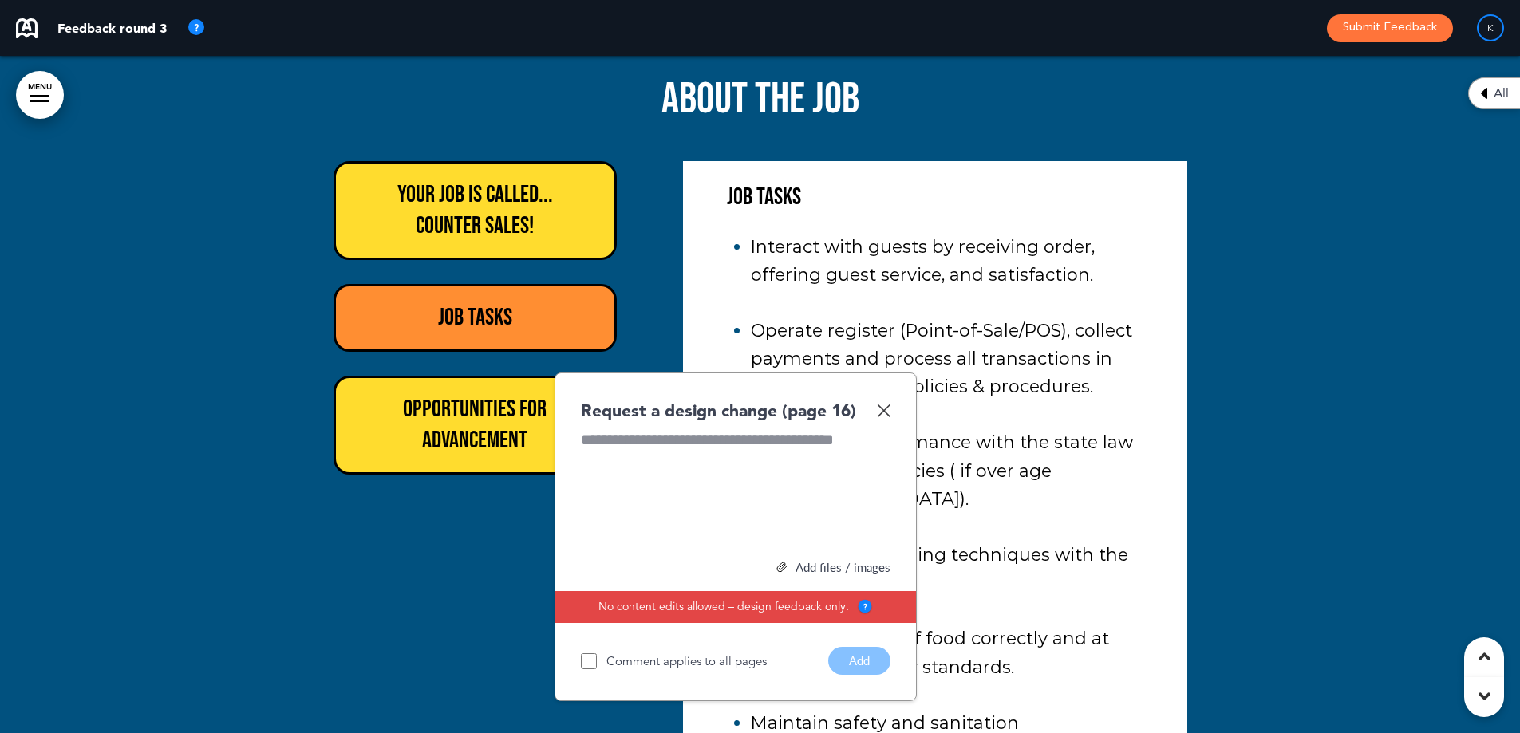
click at [882, 404] on img at bounding box center [884, 411] width 14 height 14
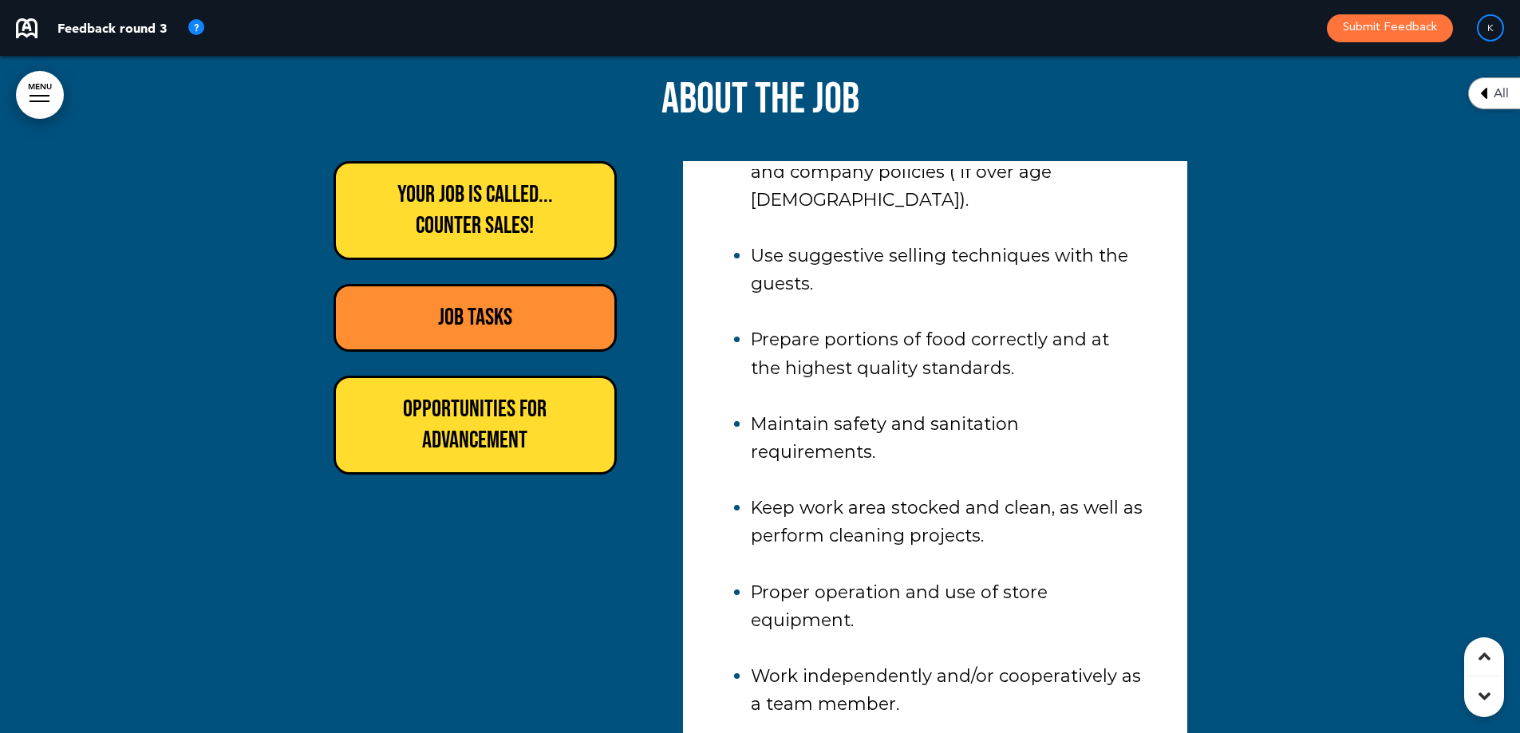
scroll to position [326, 0]
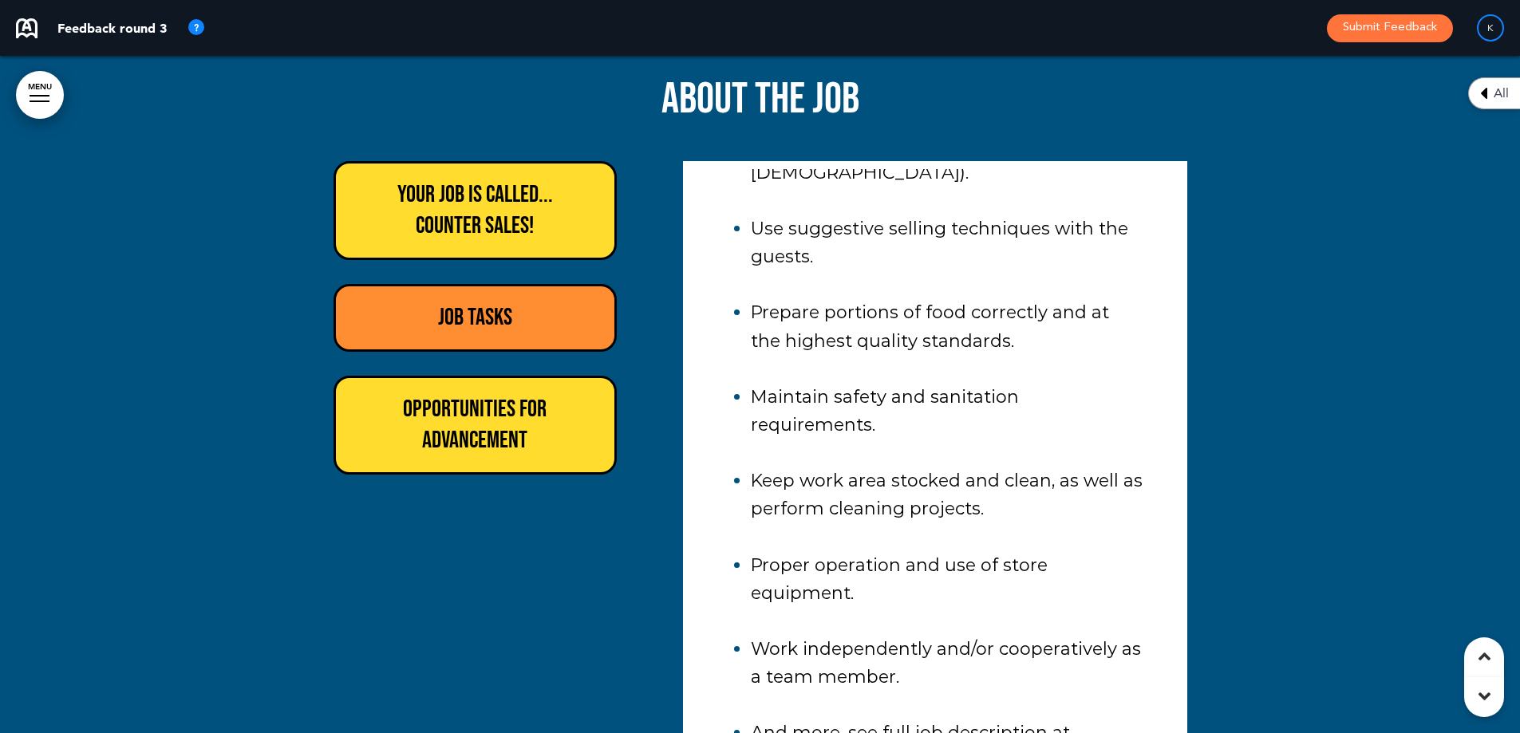
click at [375, 394] on h6 "Opportunities for Advancement" at bounding box center [475, 425] width 247 height 62
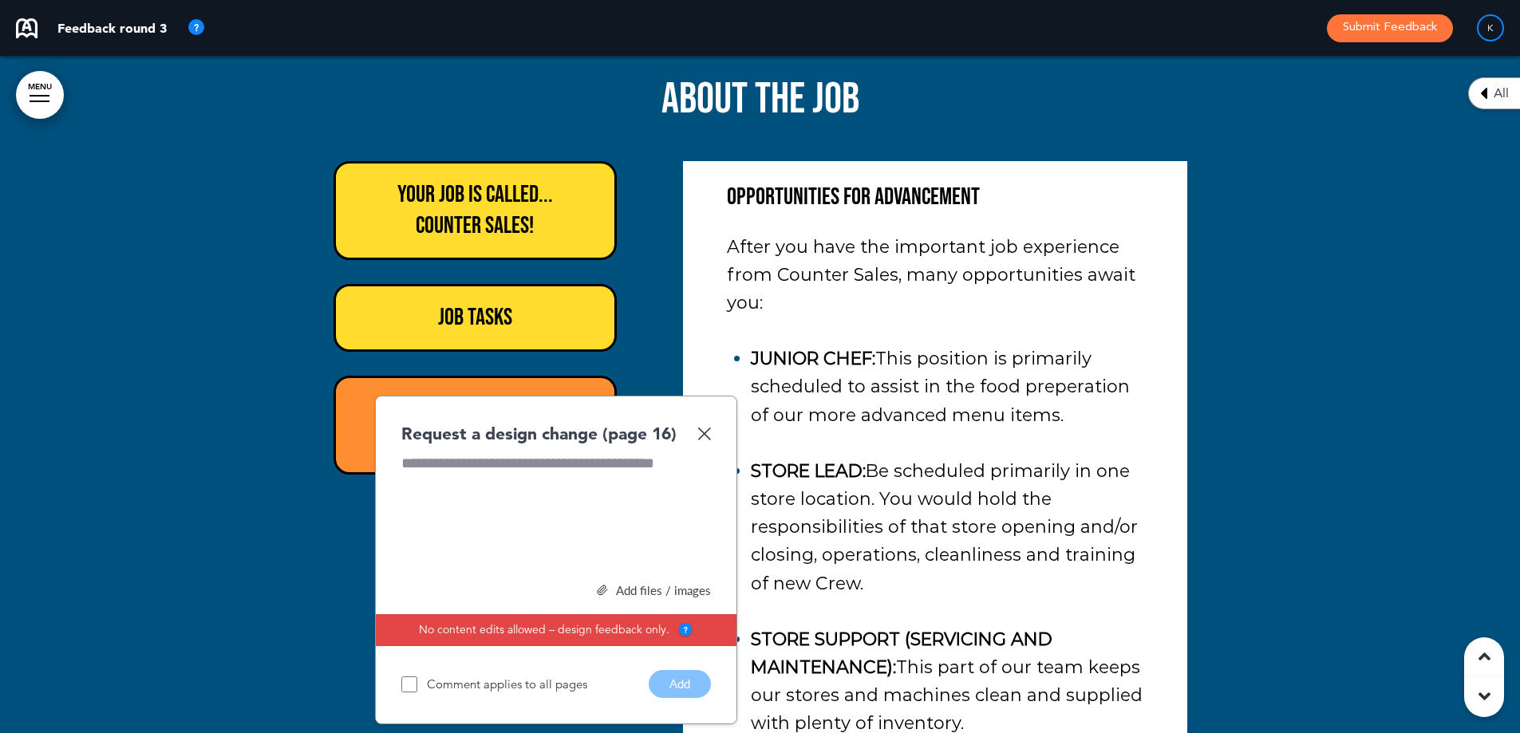
click at [703, 427] on img at bounding box center [704, 434] width 14 height 14
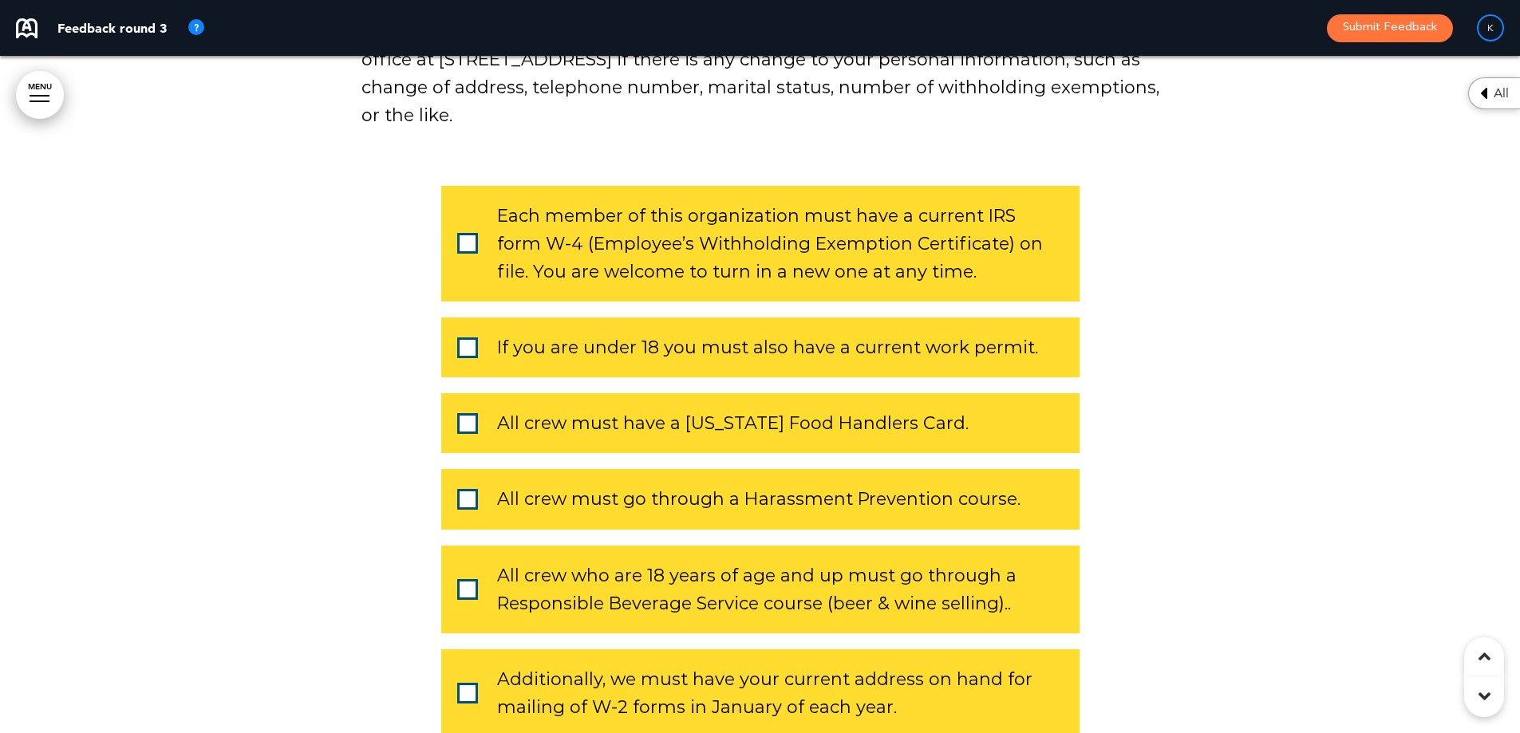
scroll to position [19275, 0]
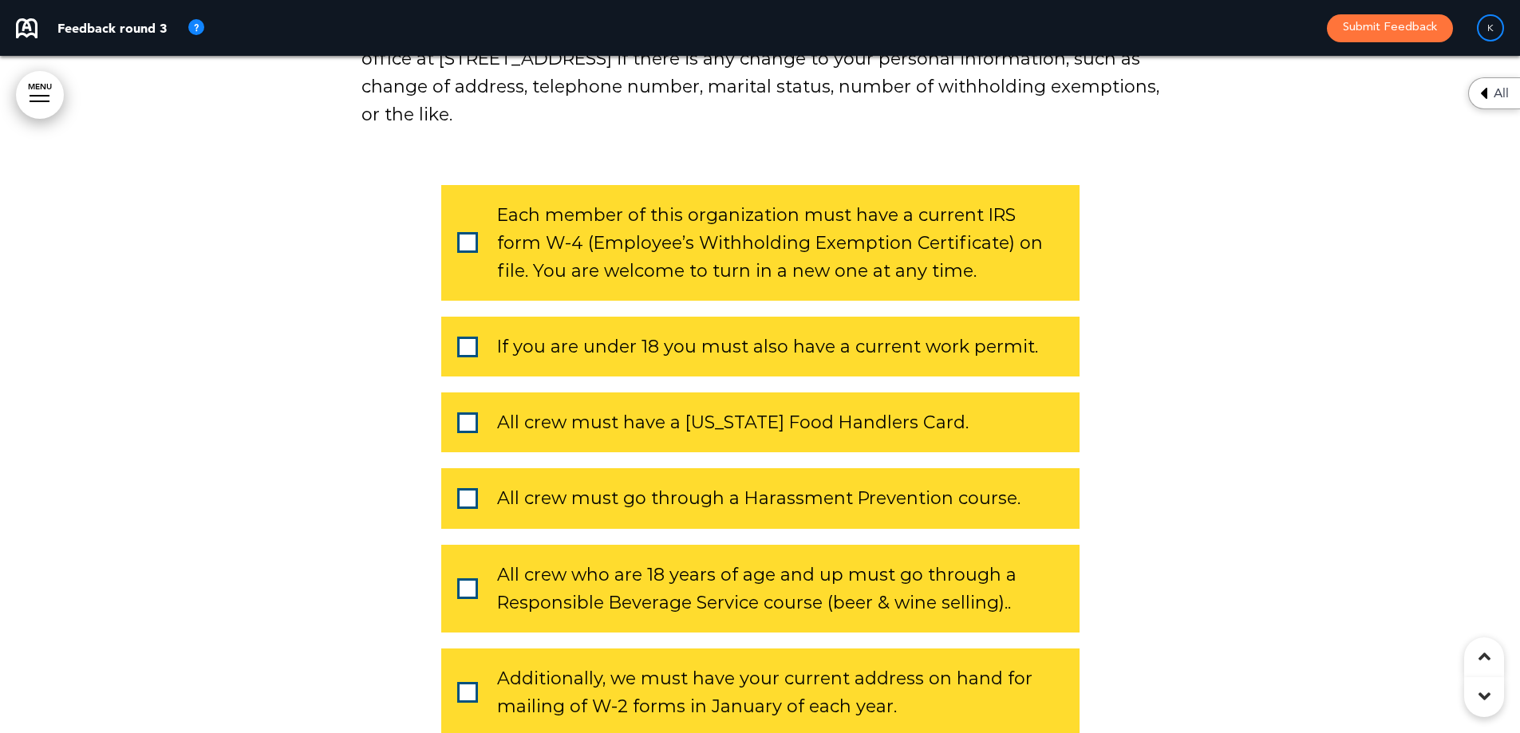
click at [450, 185] on div "Each member of this organization must have a current IRS form W-4 (Employee’s W…" at bounding box center [760, 243] width 638 height 116
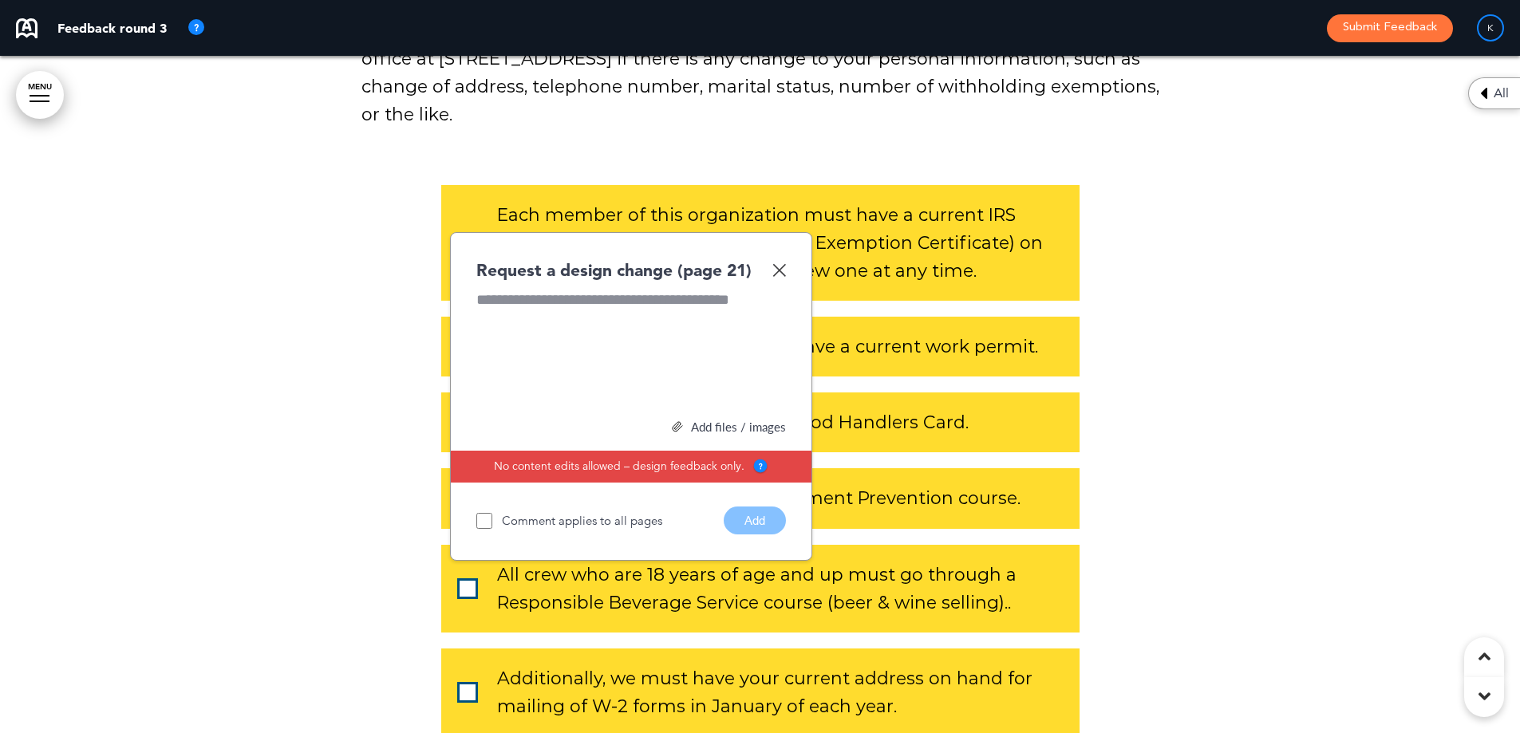
click at [776, 263] on img at bounding box center [779, 270] width 14 height 14
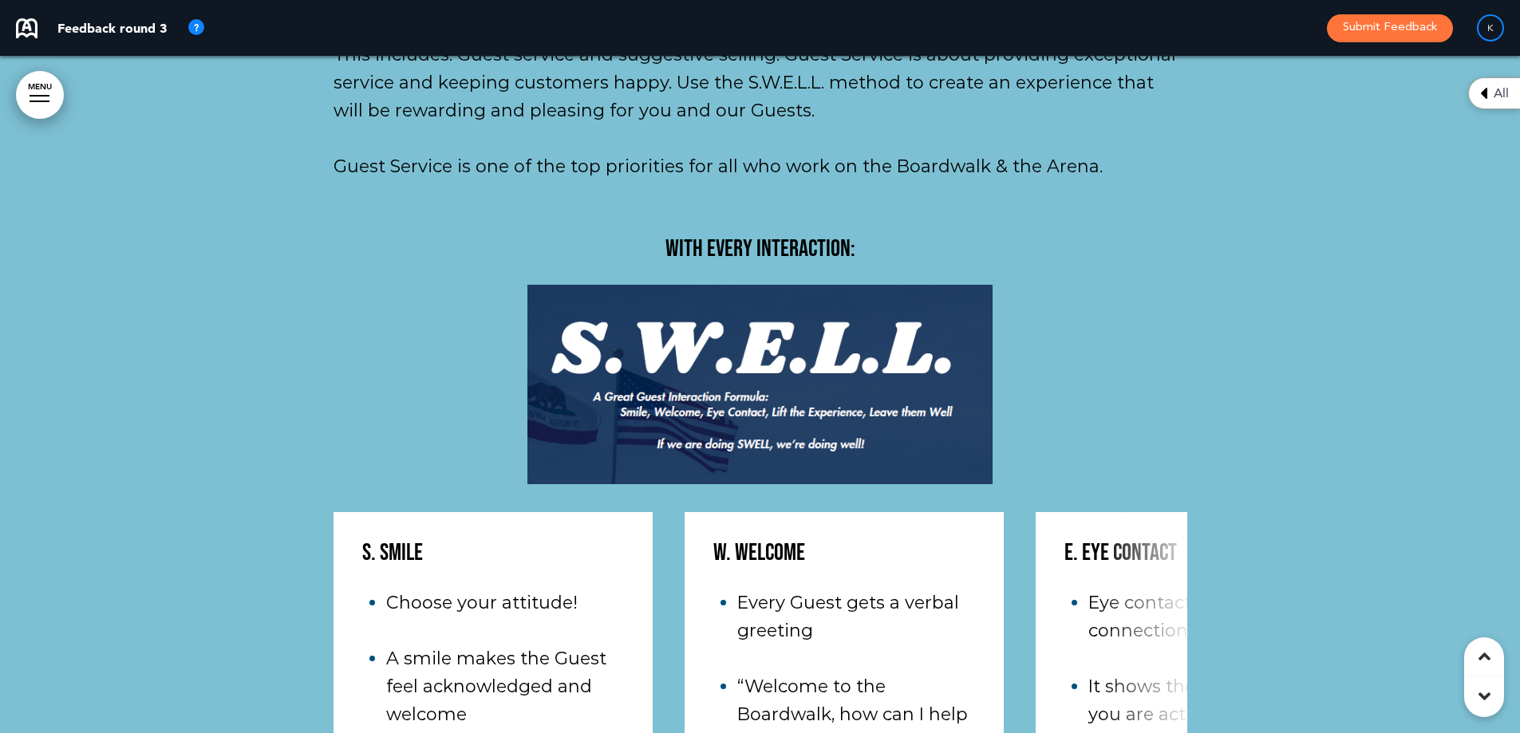
scroll to position [59808, 0]
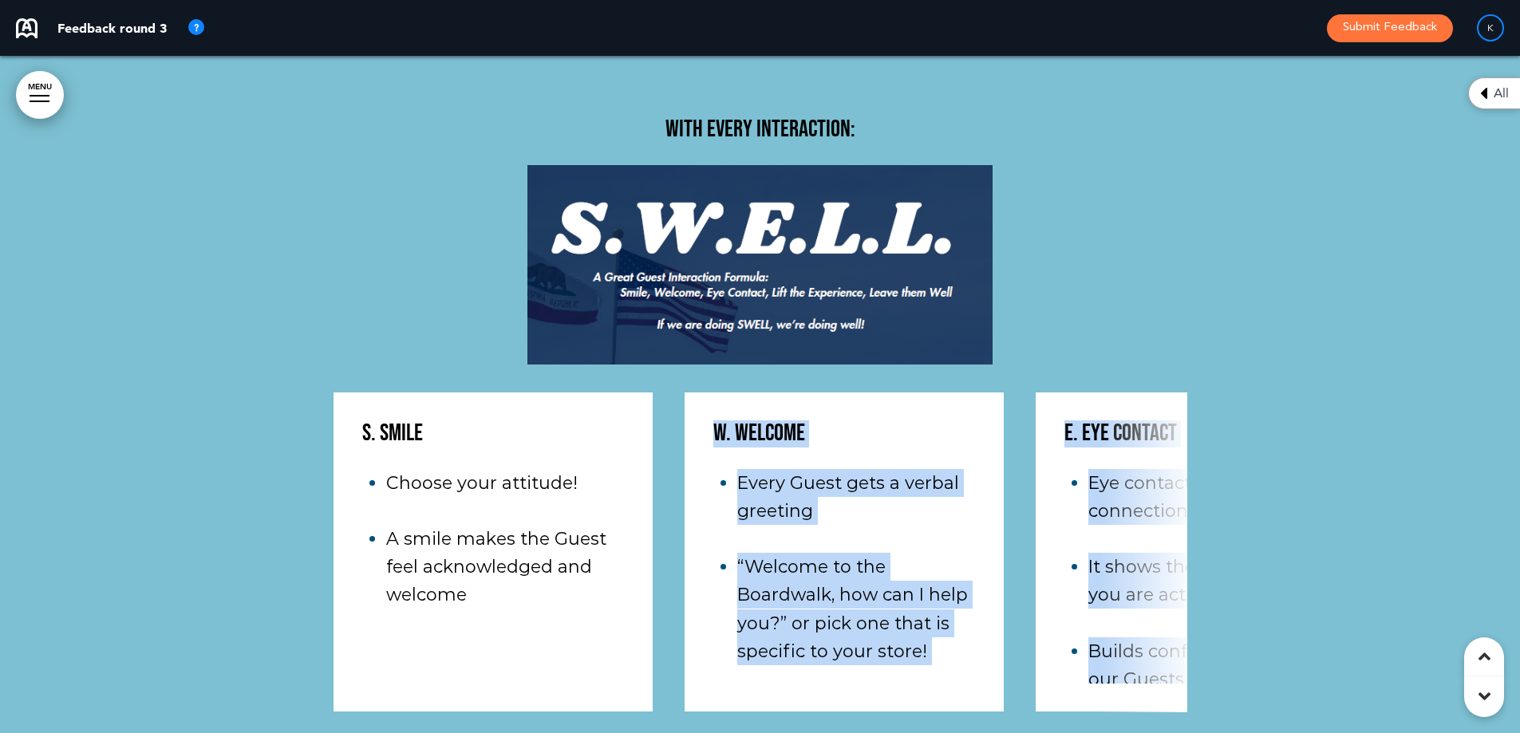
drag, startPoint x: 547, startPoint y: 512, endPoint x: 602, endPoint y: 525, distance: 57.3
click at [610, 520] on div "S. Smile Choose your attitude! A smile makes the Guest feel acknowledged and we…" at bounding box center [761, 576] width 854 height 367
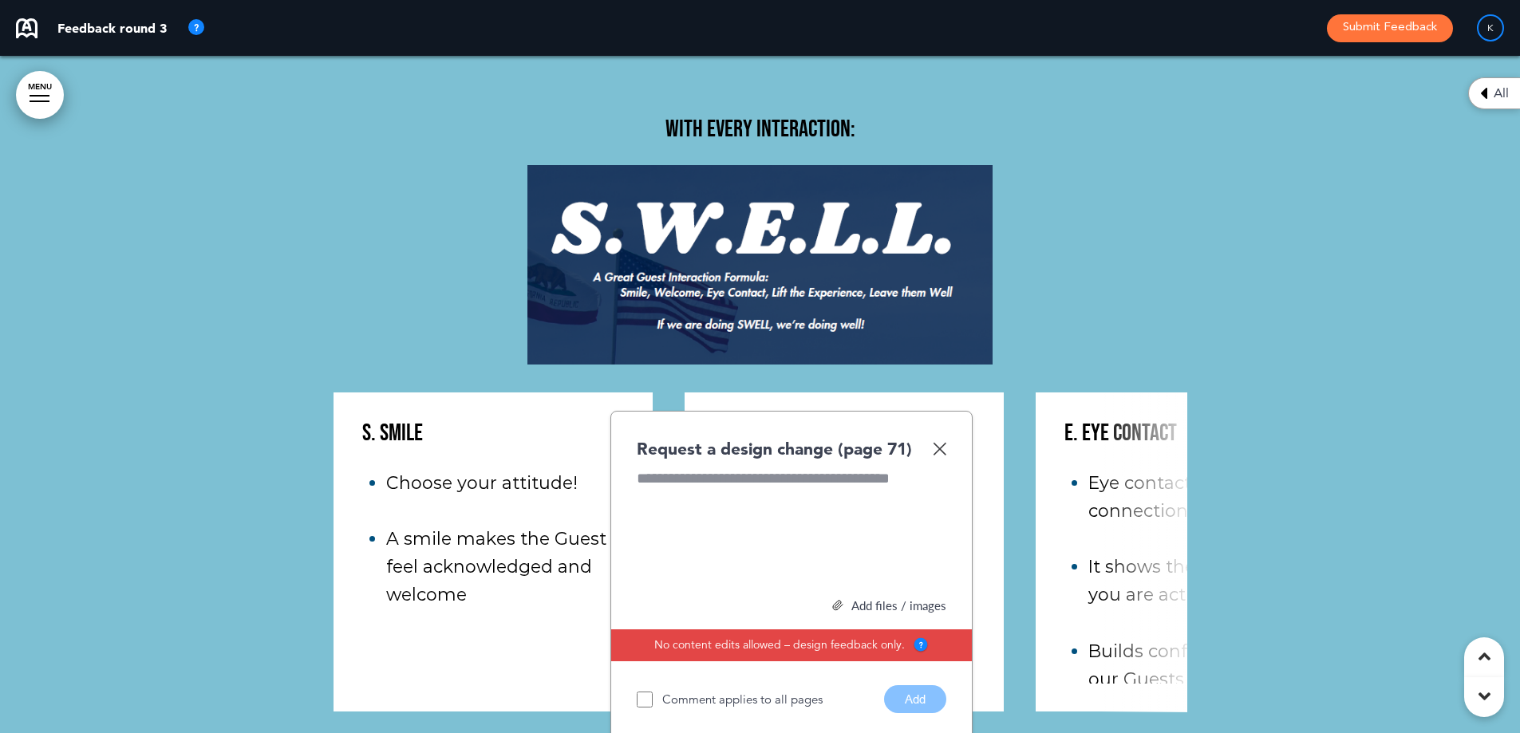
click at [945, 437] on div "Request a design change (page 71)" at bounding box center [792, 448] width 310 height 23
click at [938, 437] on div "Request a design change (page 71)" at bounding box center [792, 448] width 310 height 23
click at [941, 437] on div "Request a design change (page 71)" at bounding box center [792, 448] width 310 height 23
click at [945, 442] on img at bounding box center [940, 449] width 14 height 14
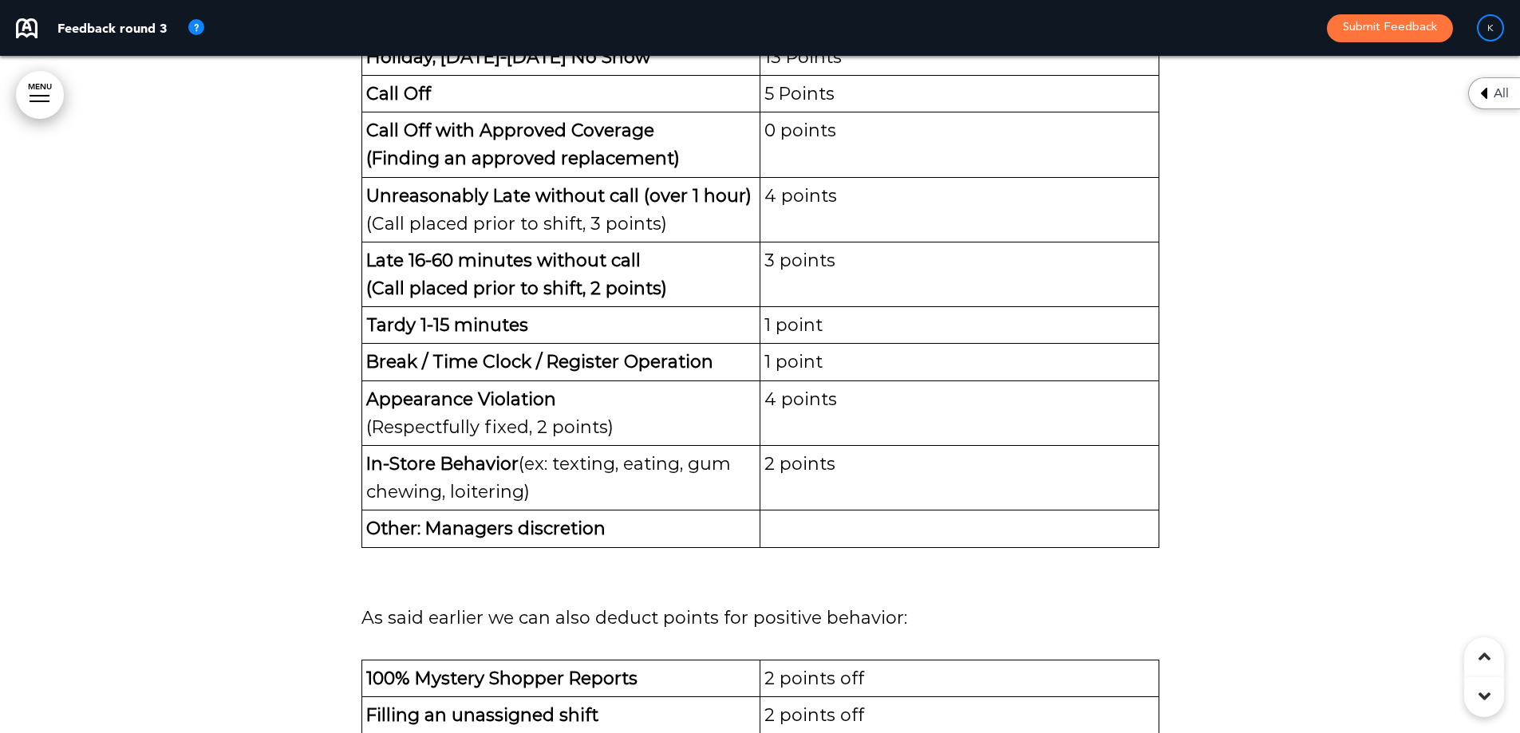
scroll to position [69063, 0]
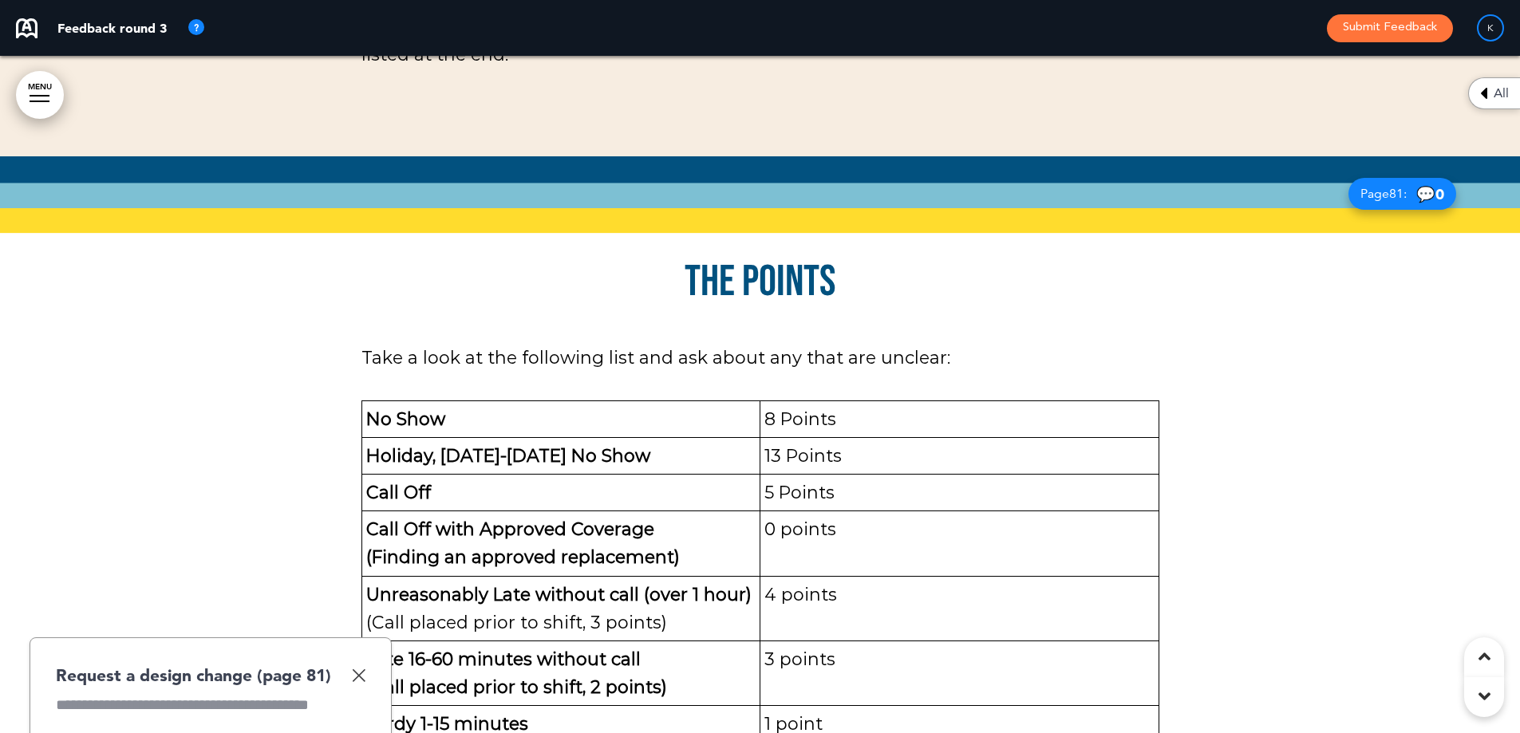
click at [356, 669] on img at bounding box center [359, 676] width 14 height 14
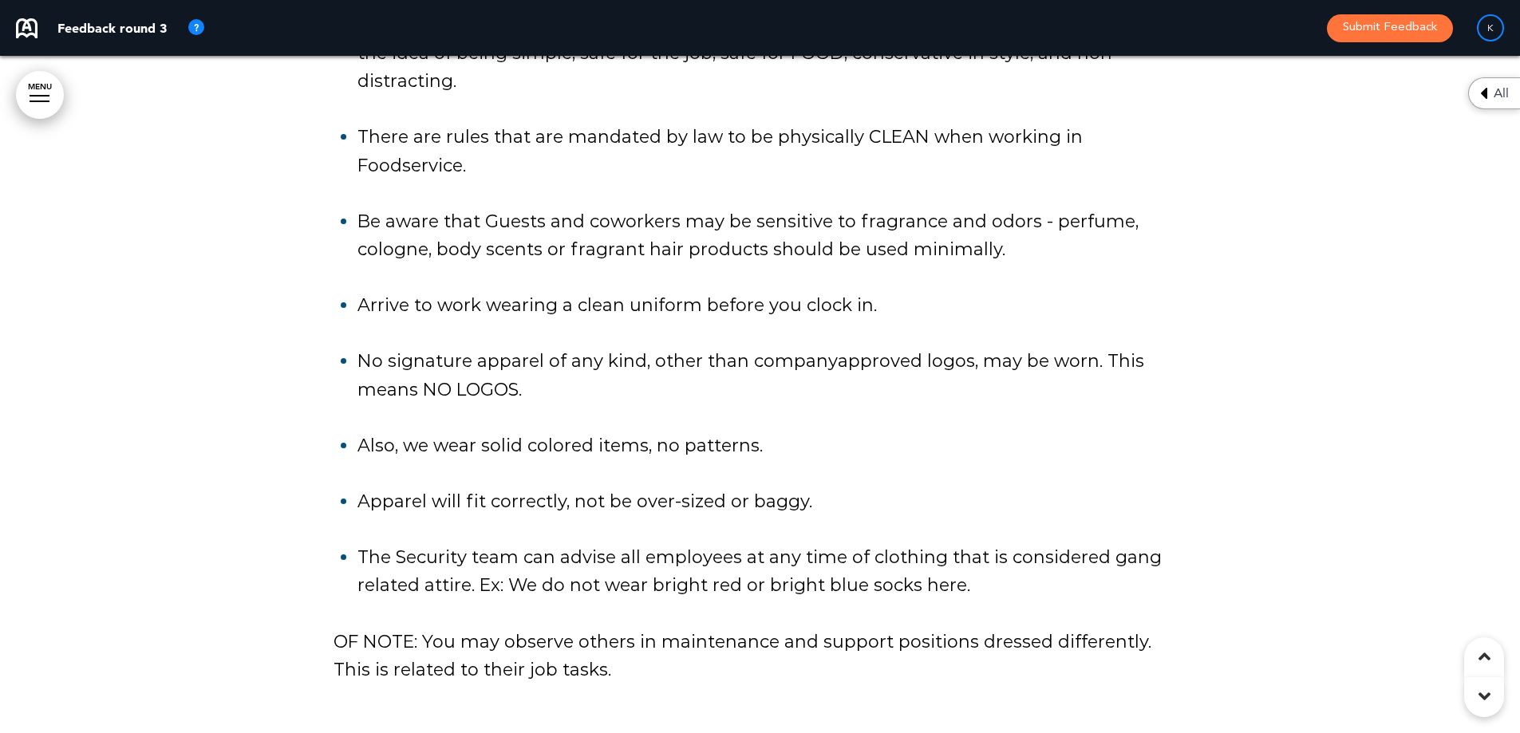
scroll to position [73292, 0]
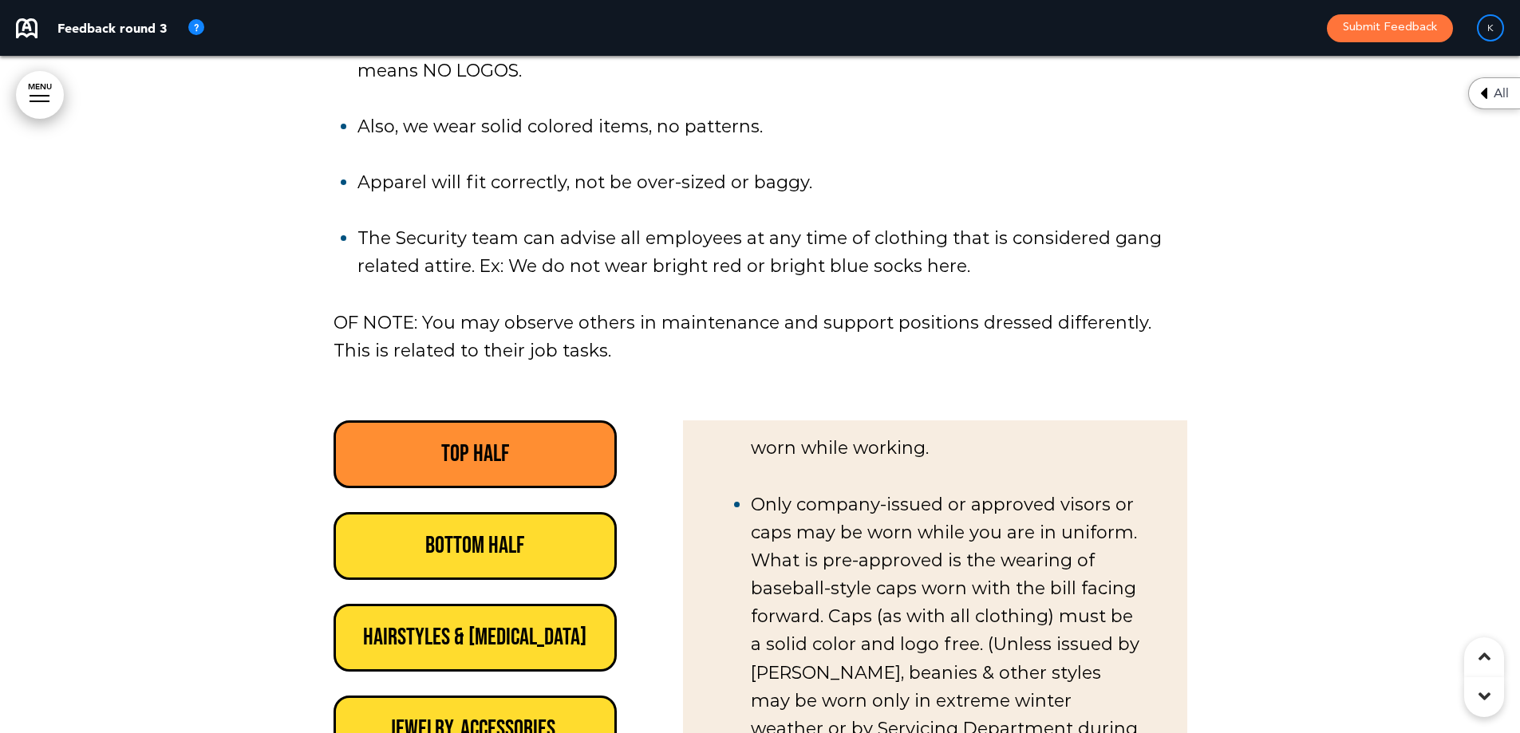
click at [501, 531] on h6 "Bottom Half" at bounding box center [475, 546] width 247 height 31
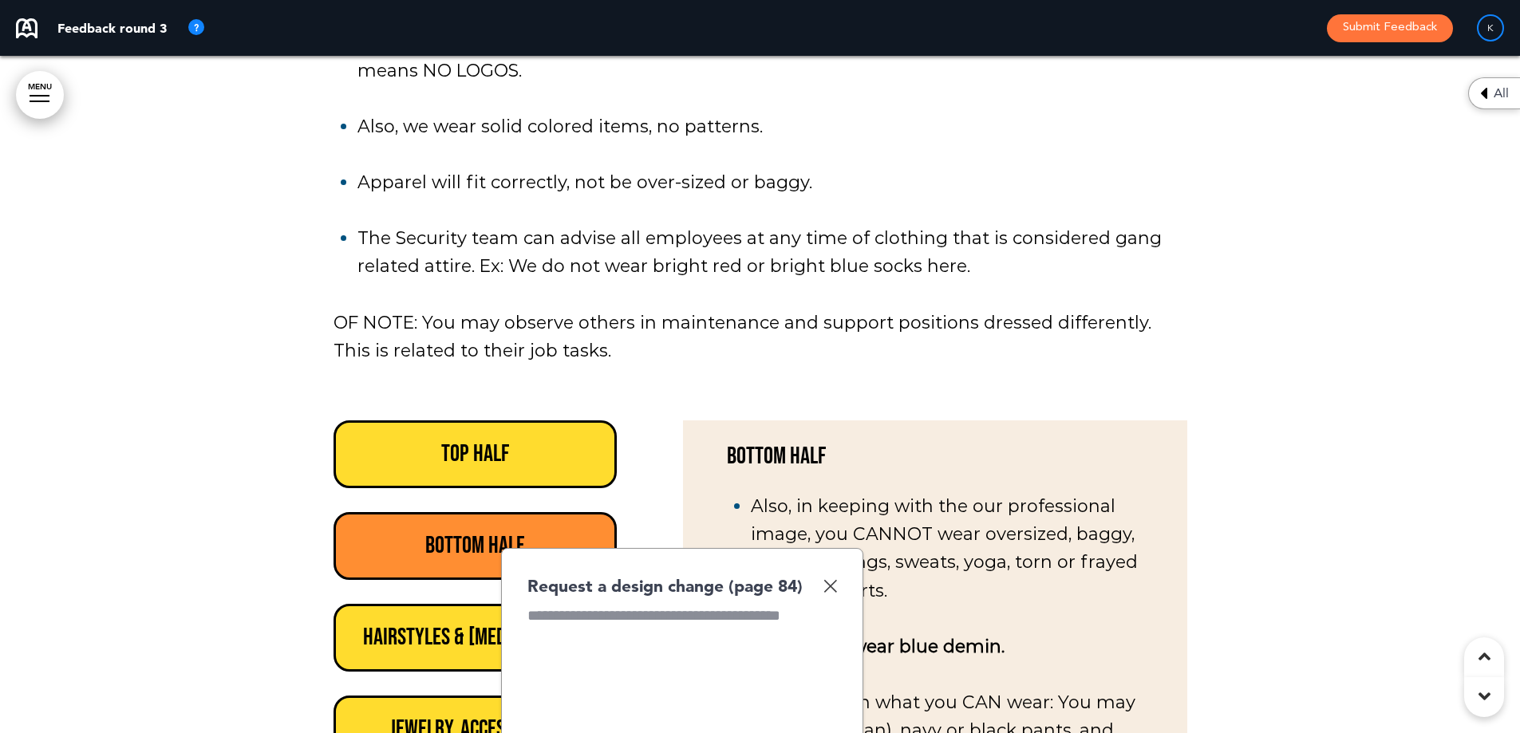
click at [418, 604] on div "Hairstyles & [MEDICAL_DATA]" at bounding box center [476, 638] width 284 height 68
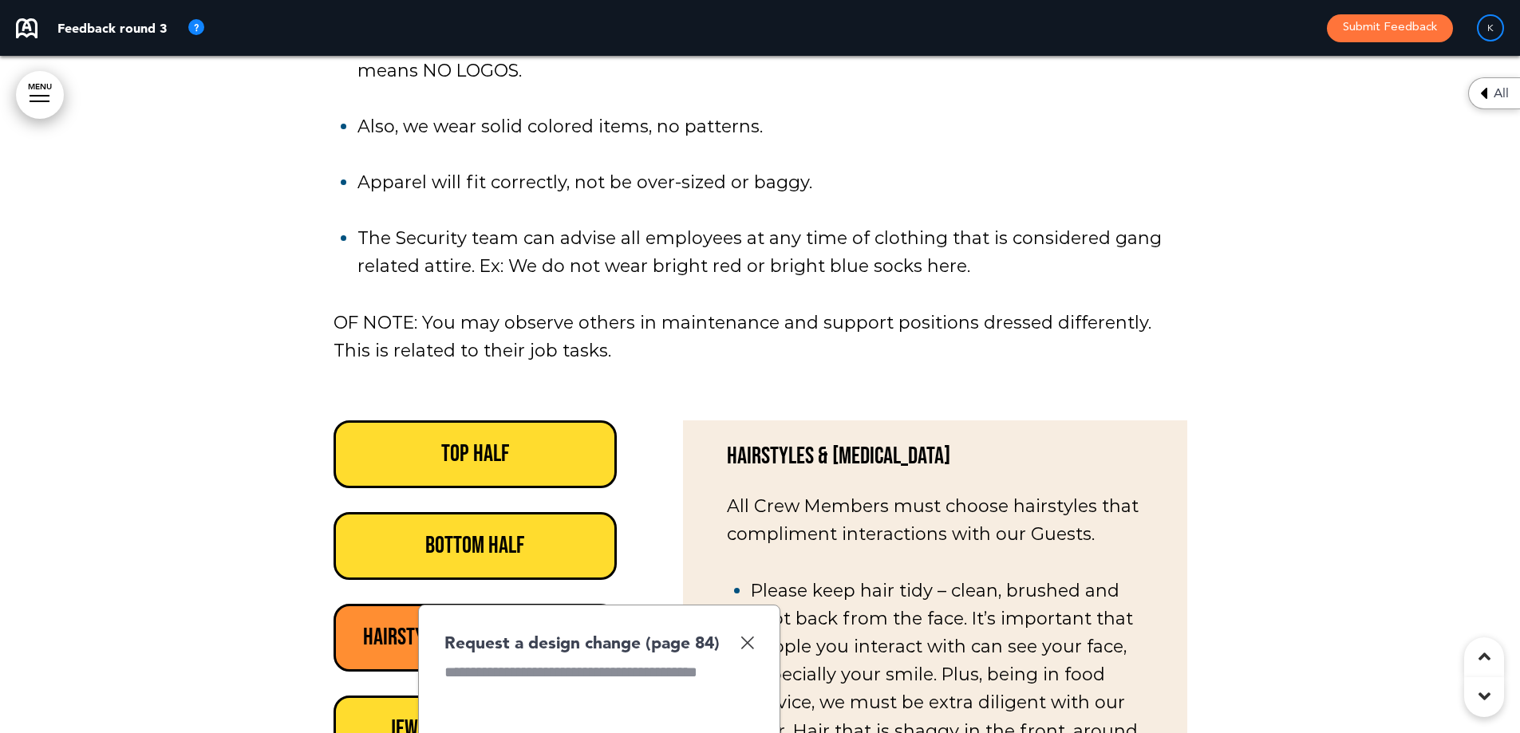
click at [364, 714] on h6 "Jewelry, Accessories, Piercings, Fingernails, Makeup" at bounding box center [475, 745] width 247 height 62
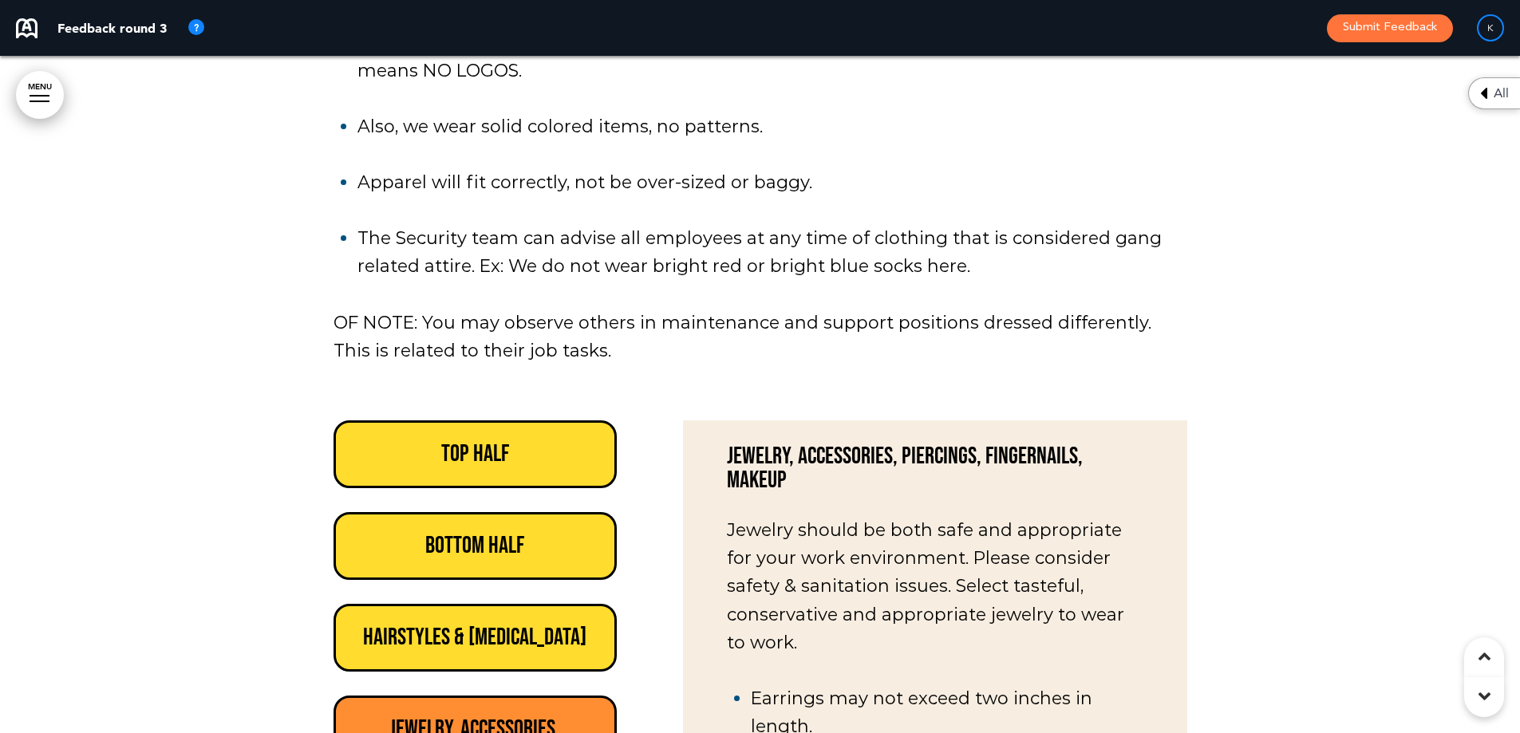
drag, startPoint x: 340, startPoint y: 585, endPoint x: 361, endPoint y: 563, distance: 30.5
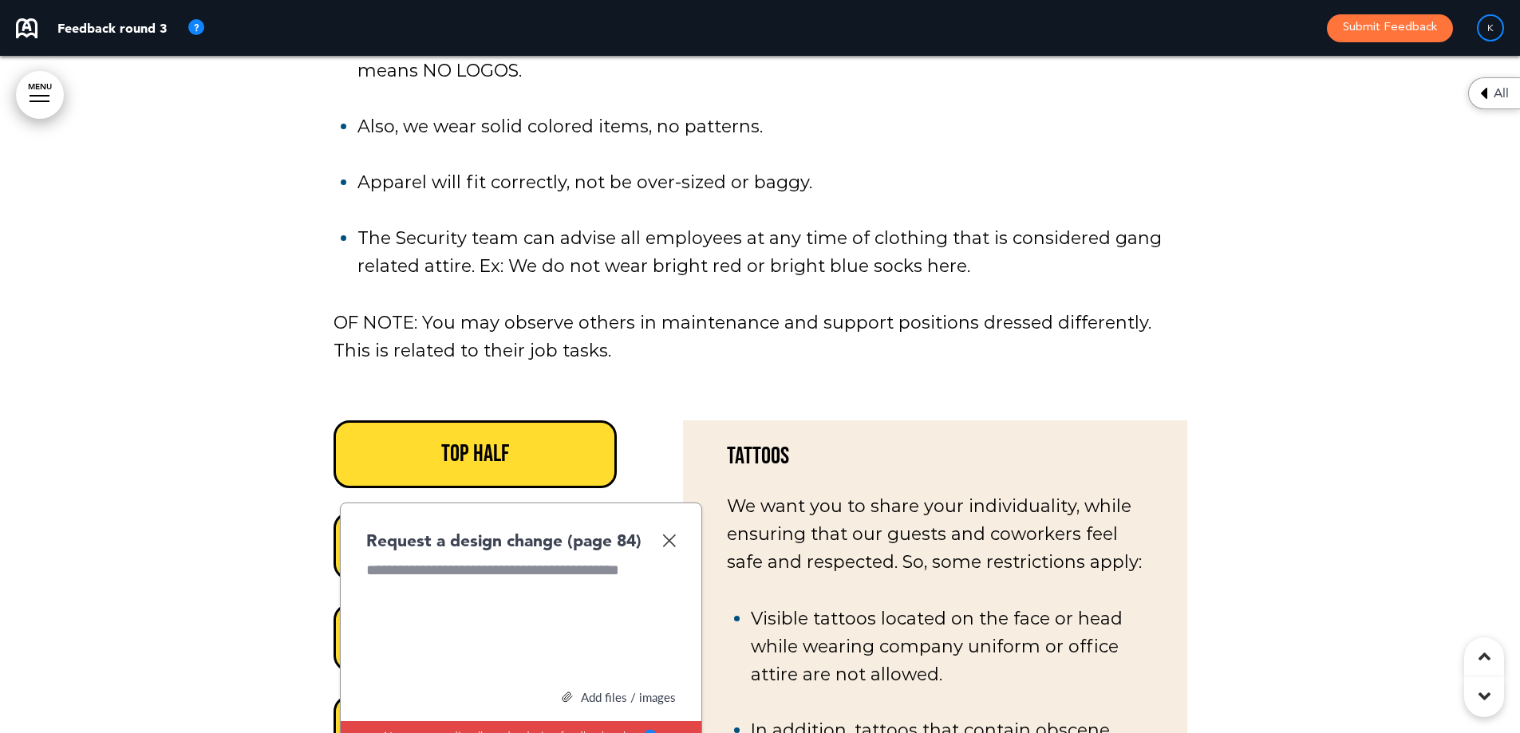
drag, startPoint x: 664, startPoint y: 298, endPoint x: 685, endPoint y: 300, distance: 21.6
click at [665, 534] on img at bounding box center [669, 541] width 14 height 14
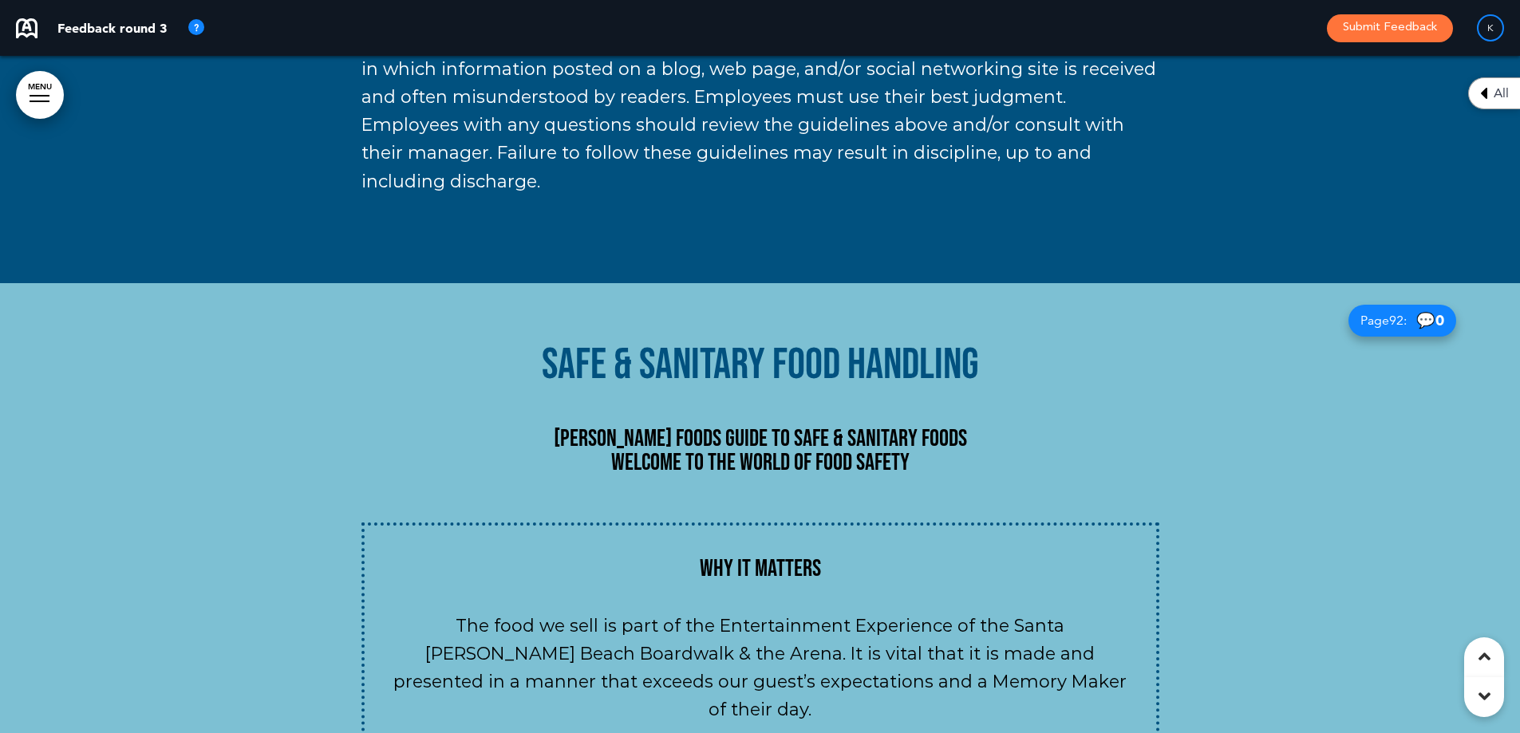
scroll to position [82388, 0]
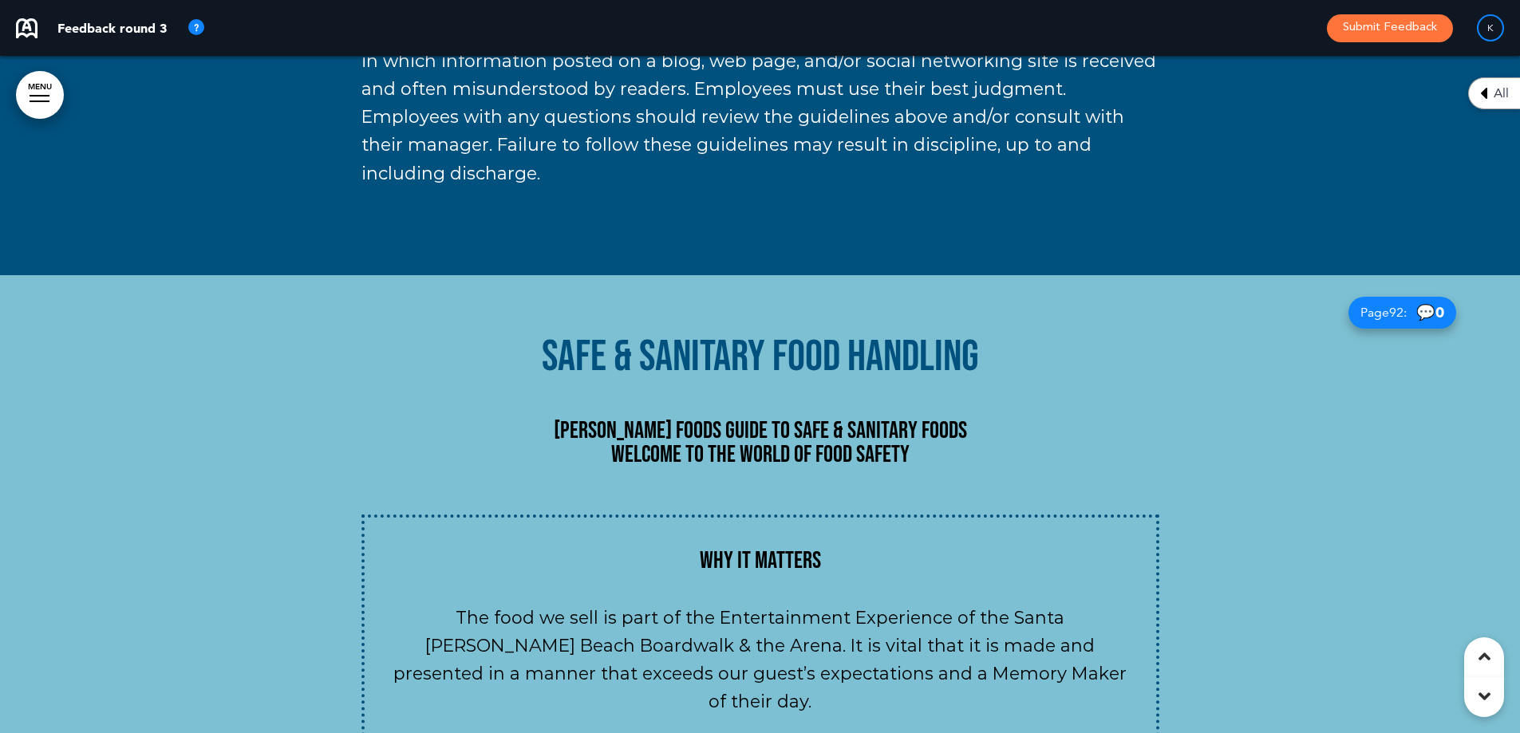
drag, startPoint x: 1500, startPoint y: 186, endPoint x: 1305, endPoint y: 238, distance: 202.2
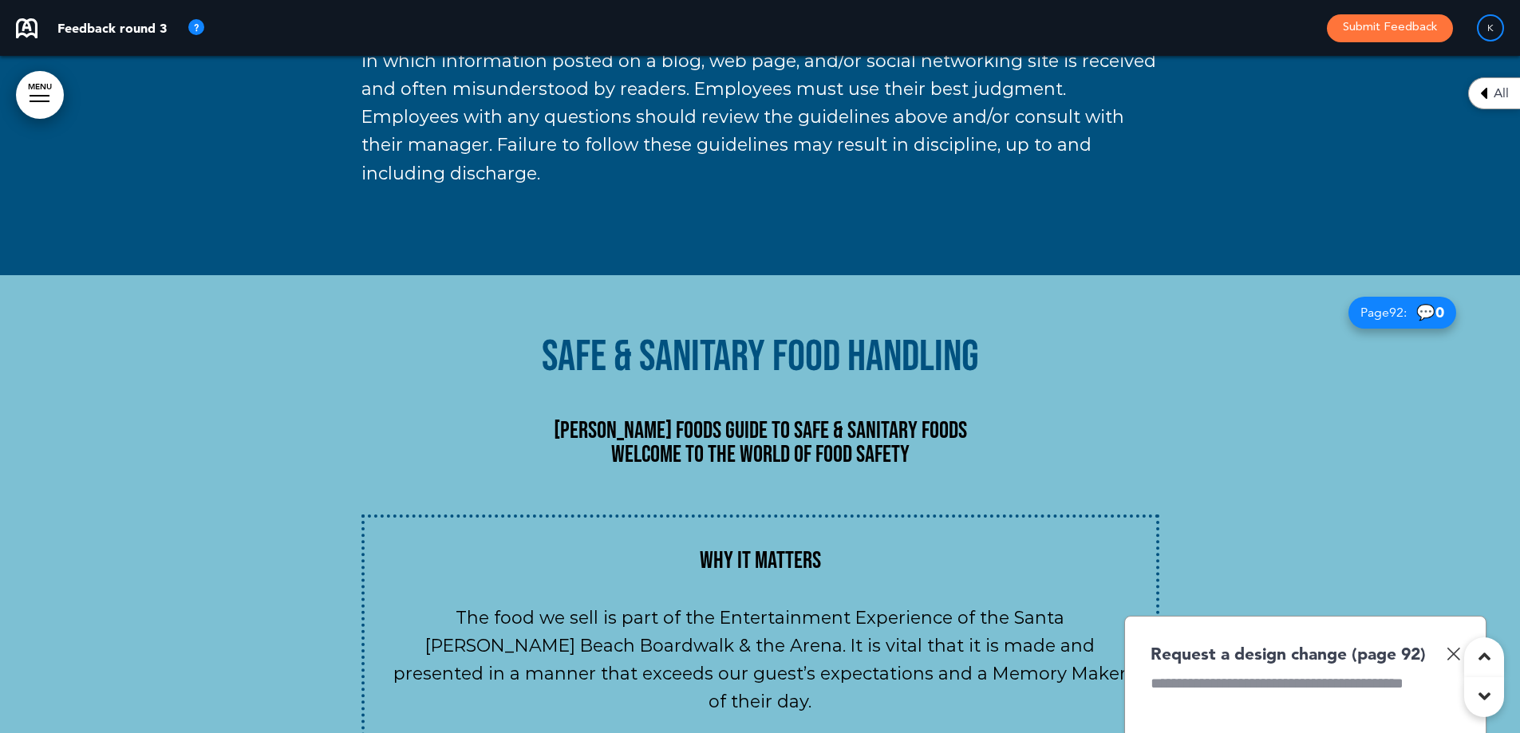
click at [1448, 647] on img at bounding box center [1454, 654] width 14 height 14
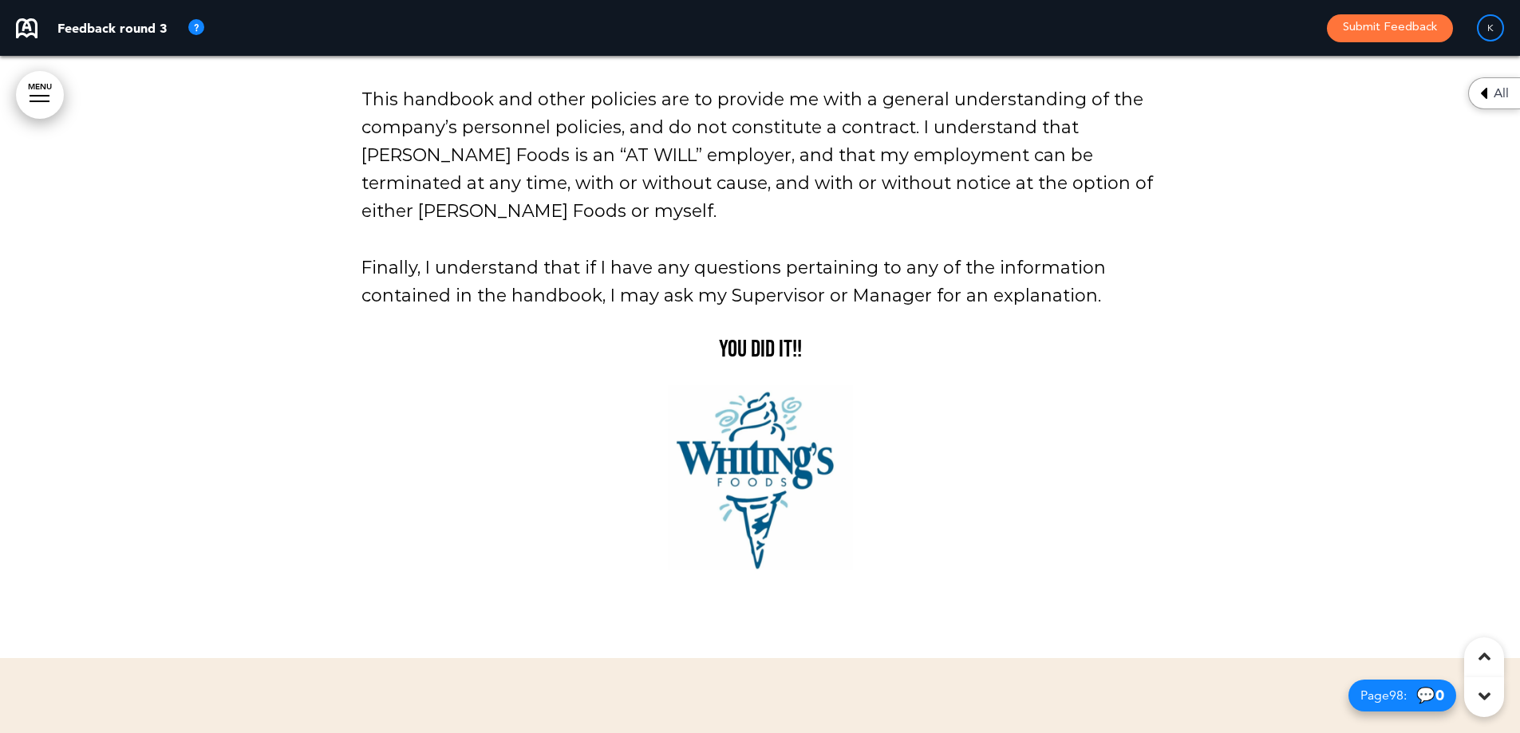
scroll to position [91404, 0]
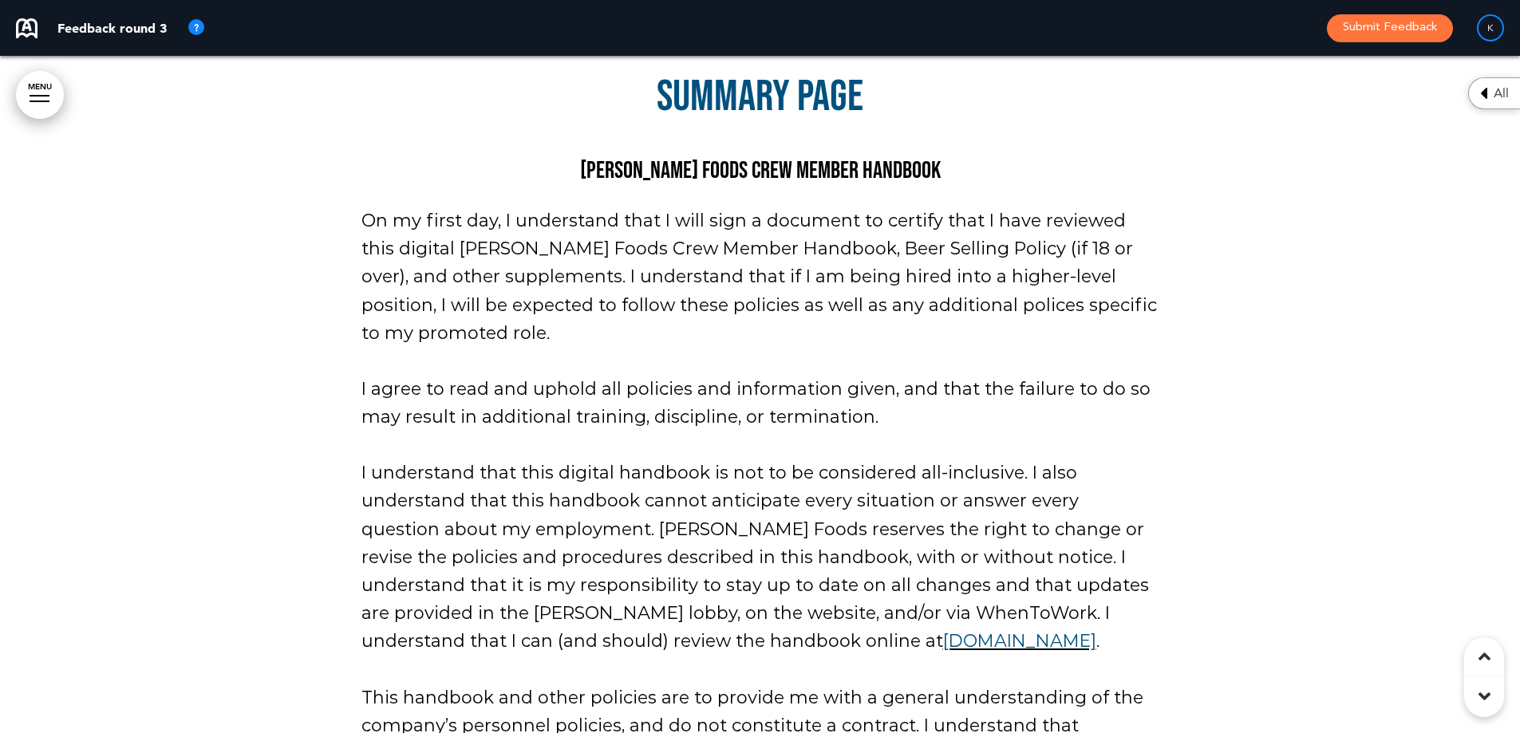
scroll to position [90578, 0]
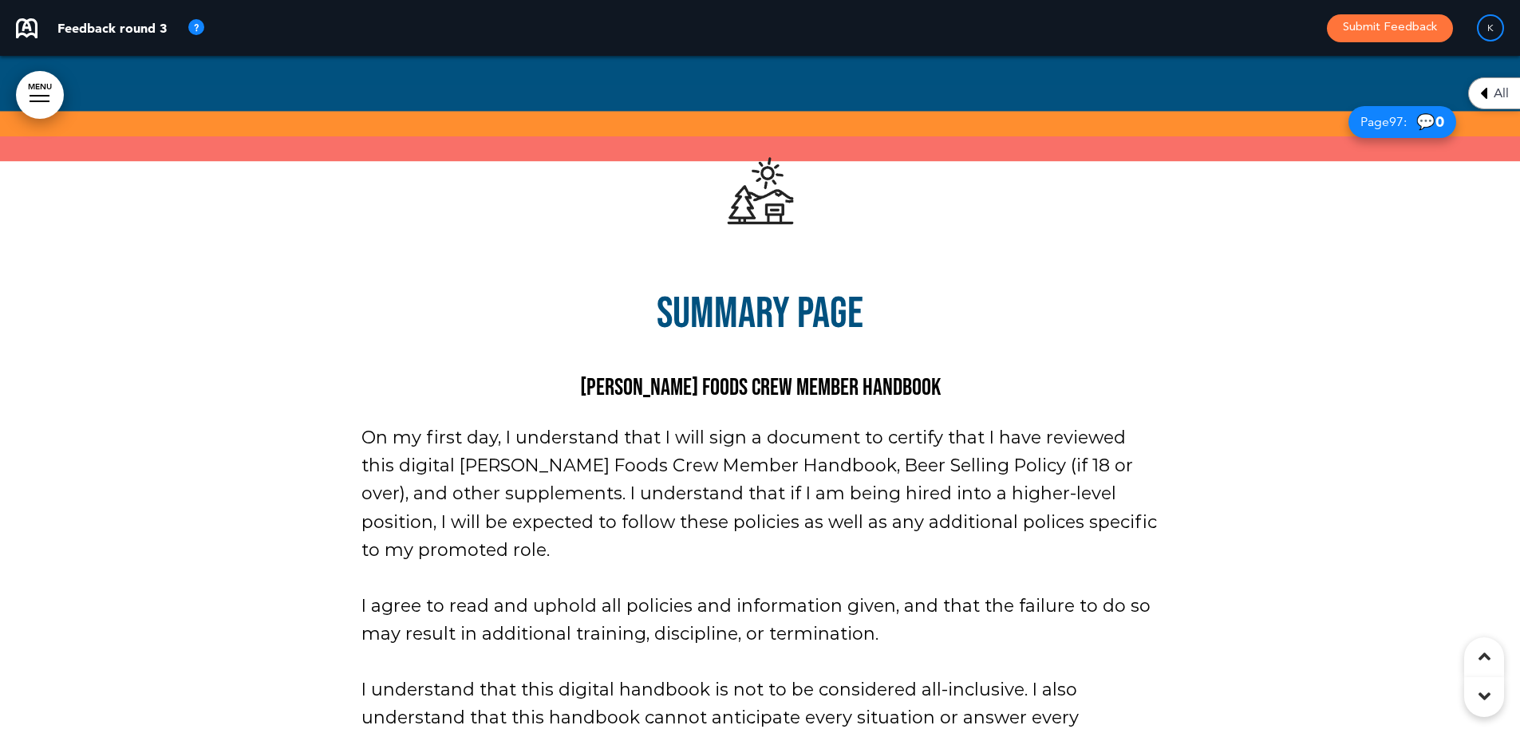
click at [1472, 652] on div at bounding box center [1484, 658] width 40 height 40
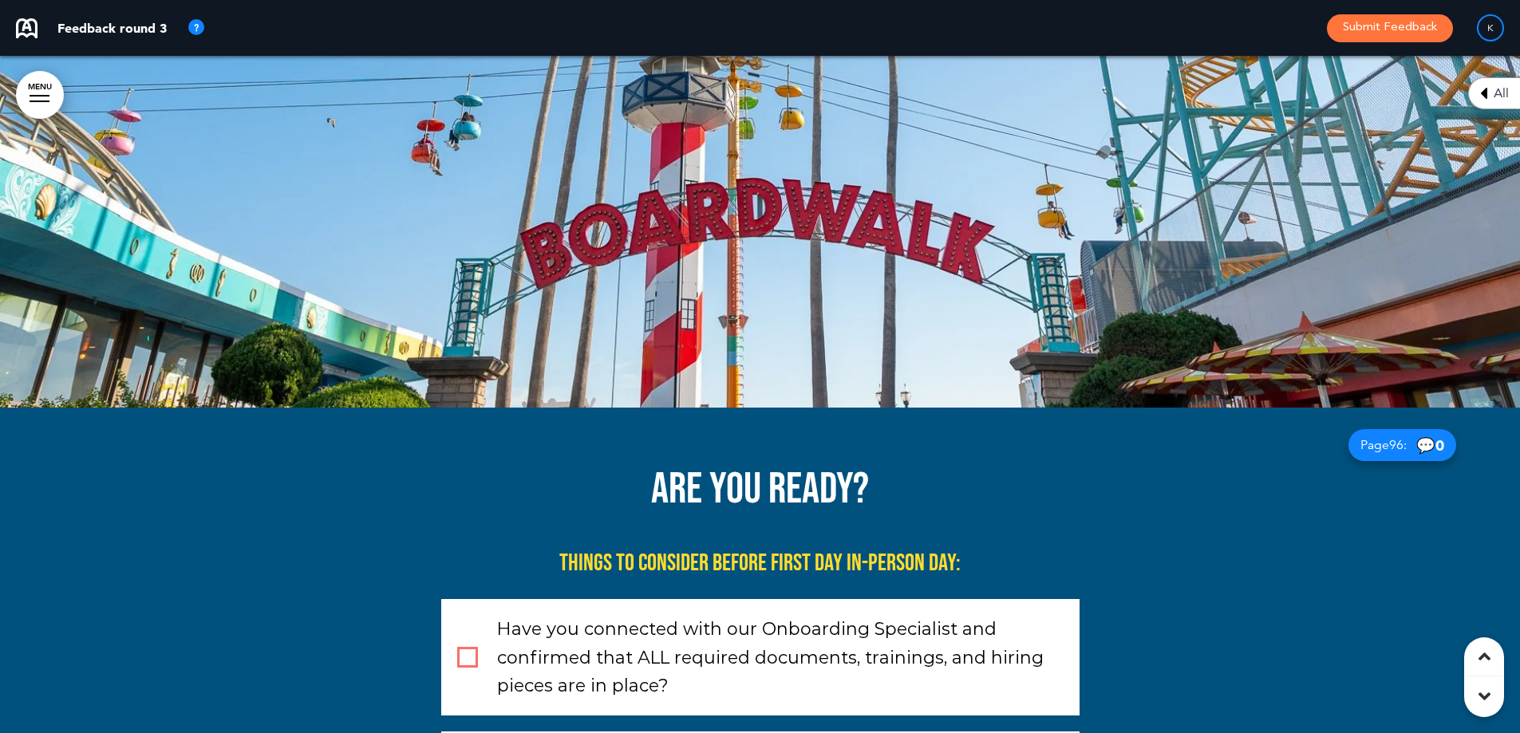
click at [1472, 652] on div at bounding box center [1484, 658] width 40 height 40
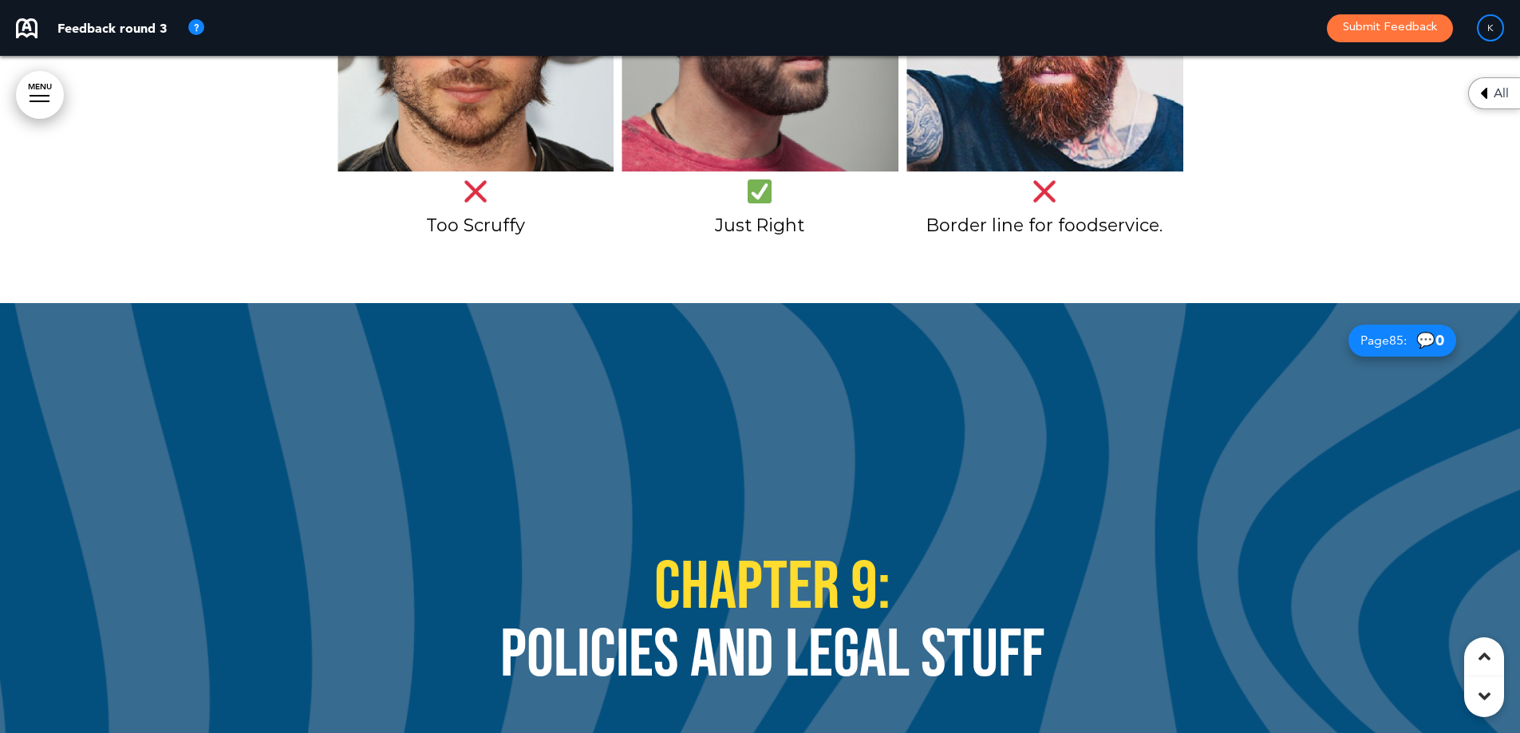
click at [1472, 652] on div at bounding box center [1484, 658] width 40 height 40
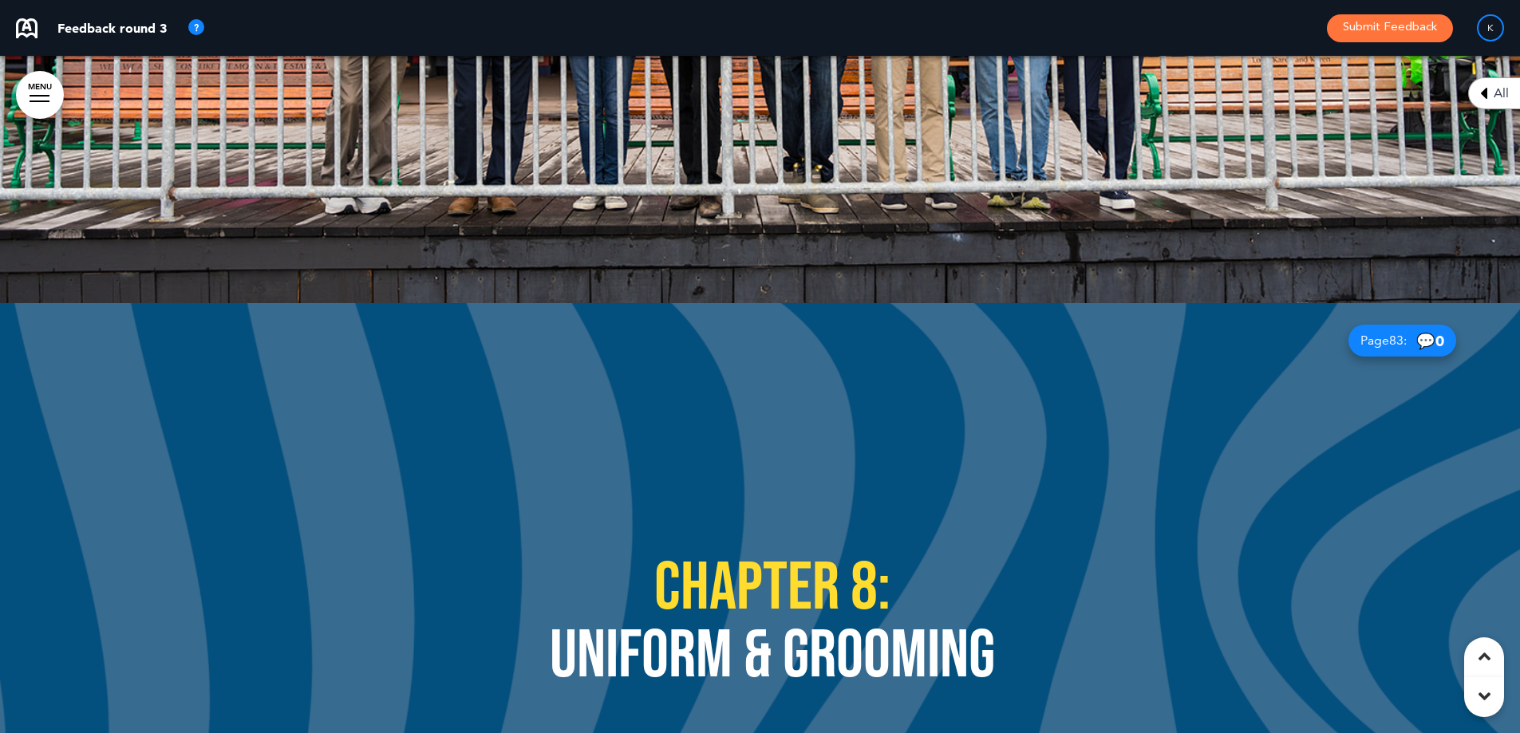
click at [1472, 652] on div at bounding box center [1484, 658] width 40 height 40
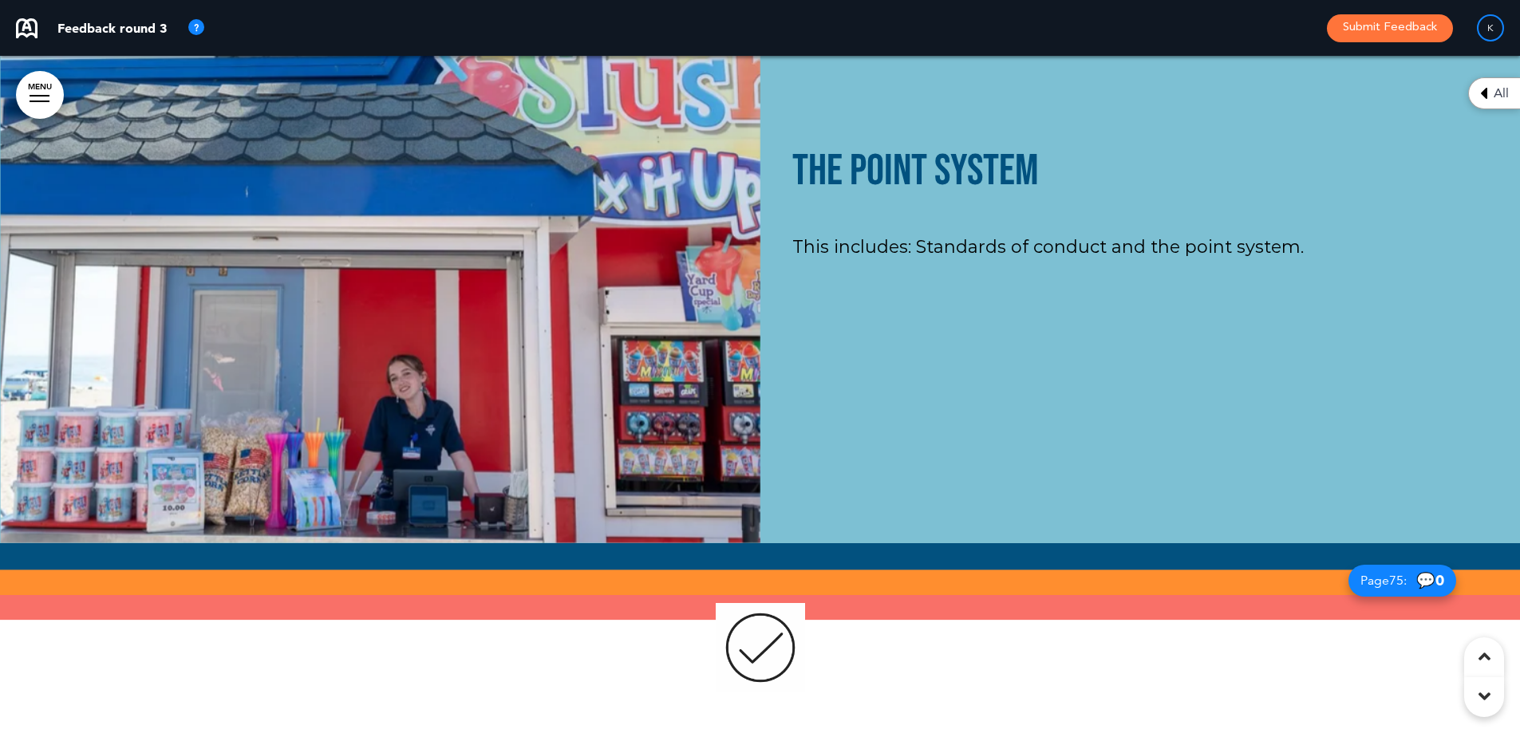
scroll to position [61715, 0]
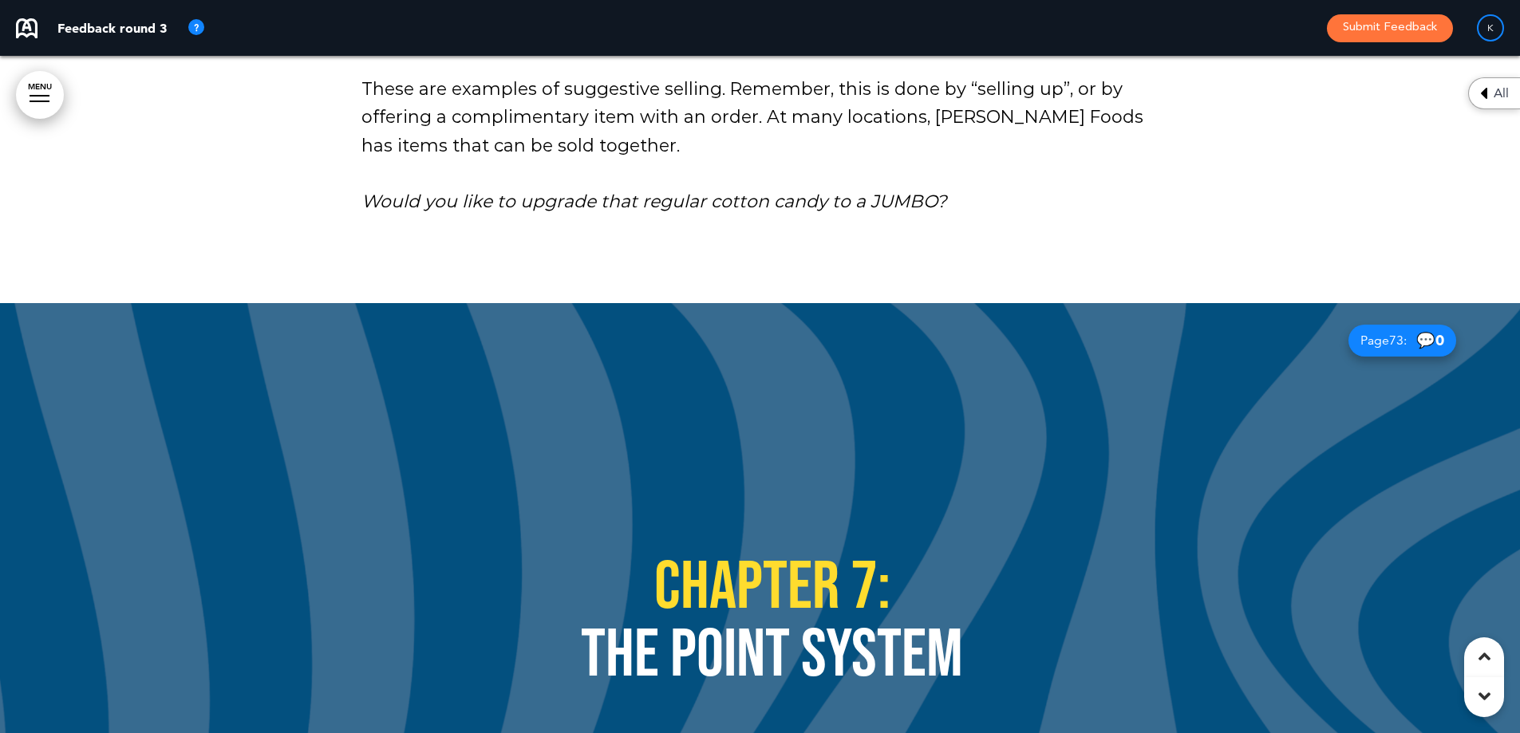
click at [1472, 652] on div at bounding box center [1484, 658] width 40 height 40
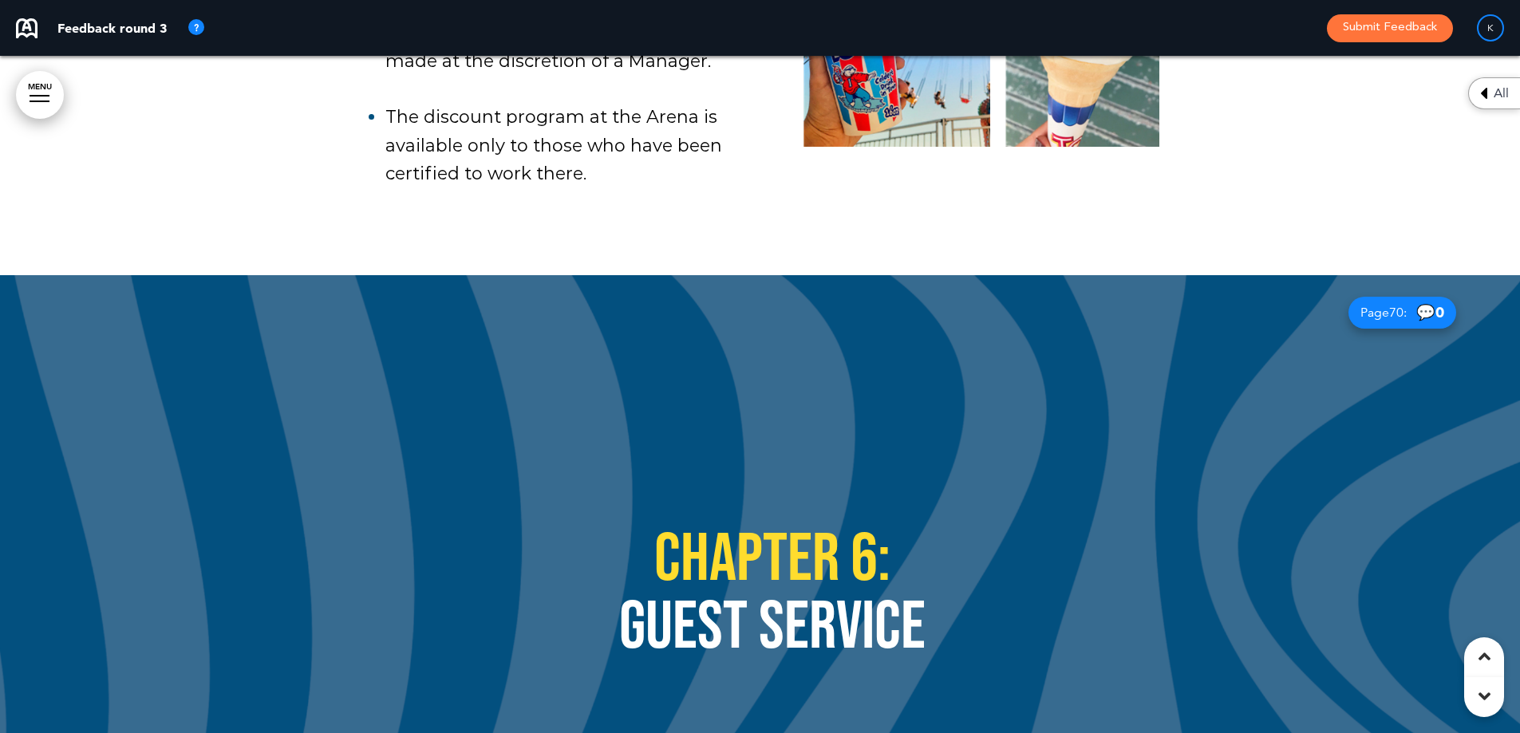
click at [1472, 652] on div at bounding box center [1484, 658] width 40 height 40
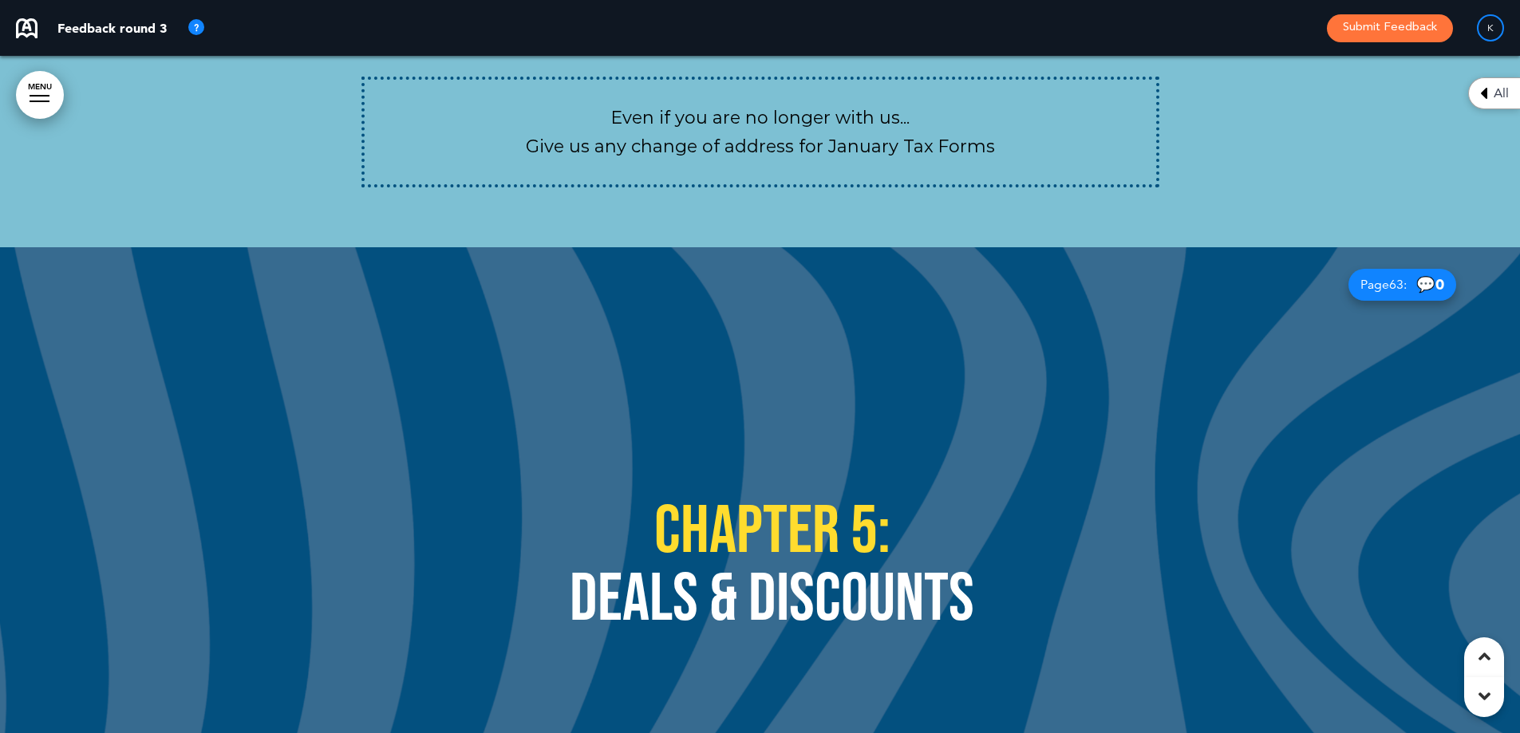
click at [1472, 652] on div at bounding box center [1484, 658] width 40 height 40
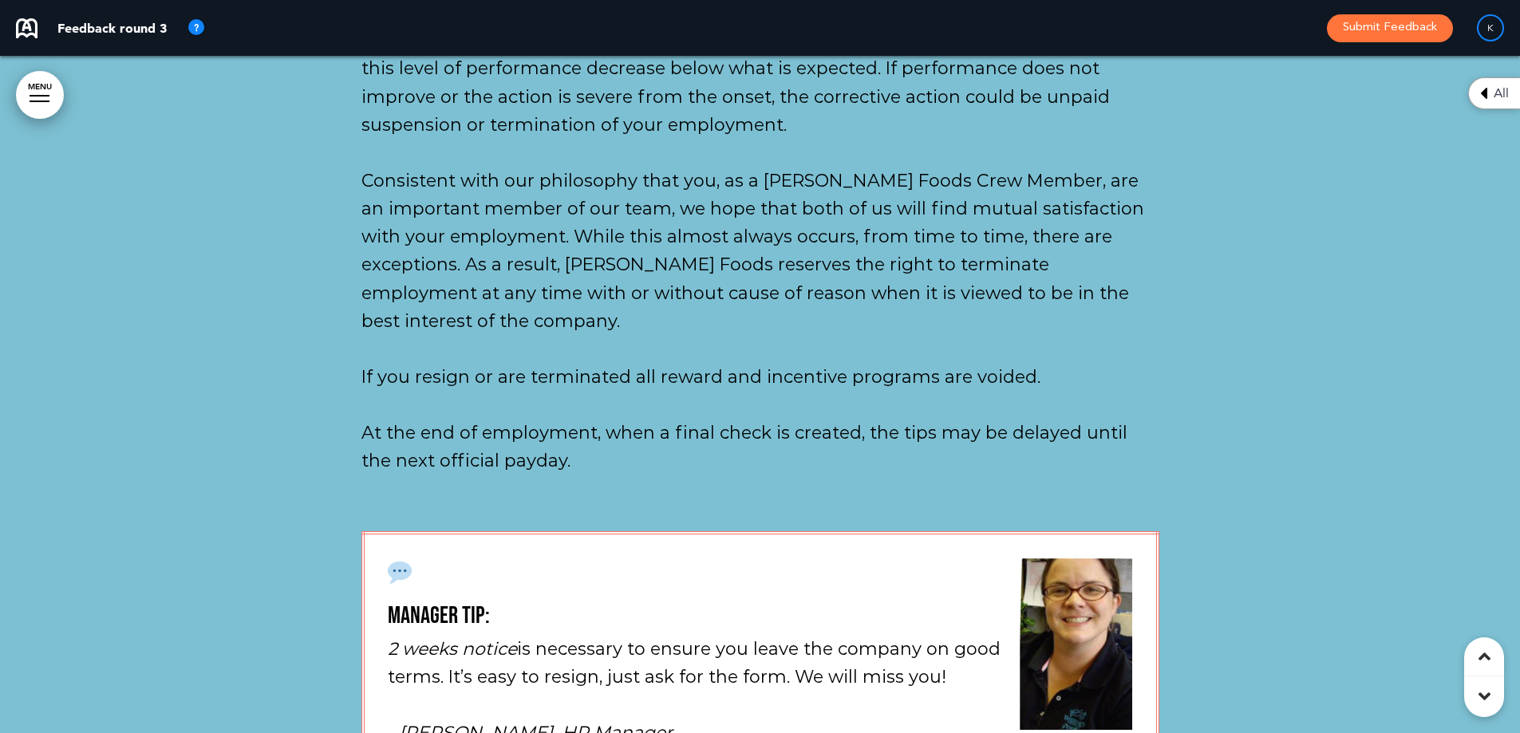
click at [1472, 652] on div at bounding box center [1484, 658] width 40 height 40
click at [1472, 651] on div at bounding box center [1484, 658] width 40 height 40
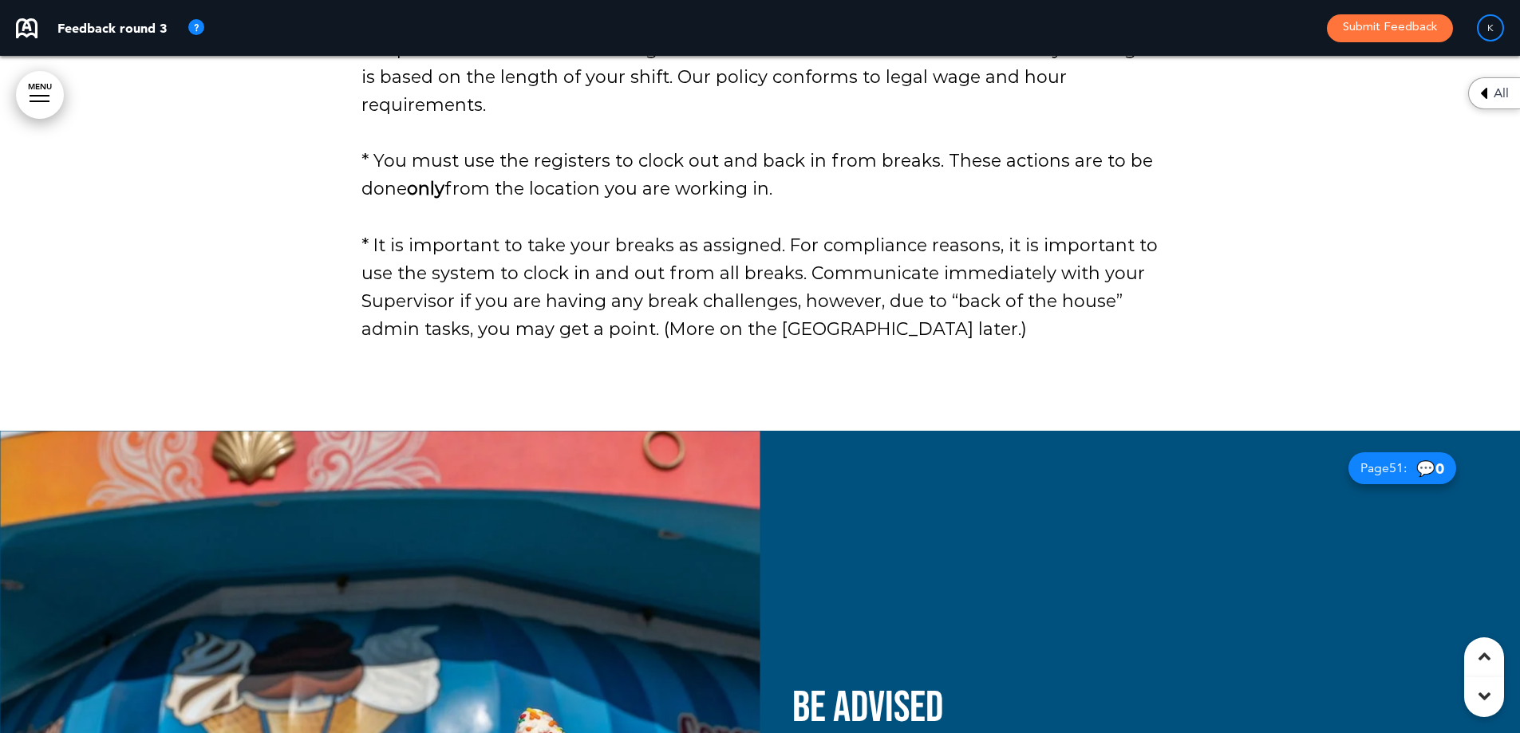
click at [1472, 651] on div at bounding box center [1484, 658] width 40 height 40
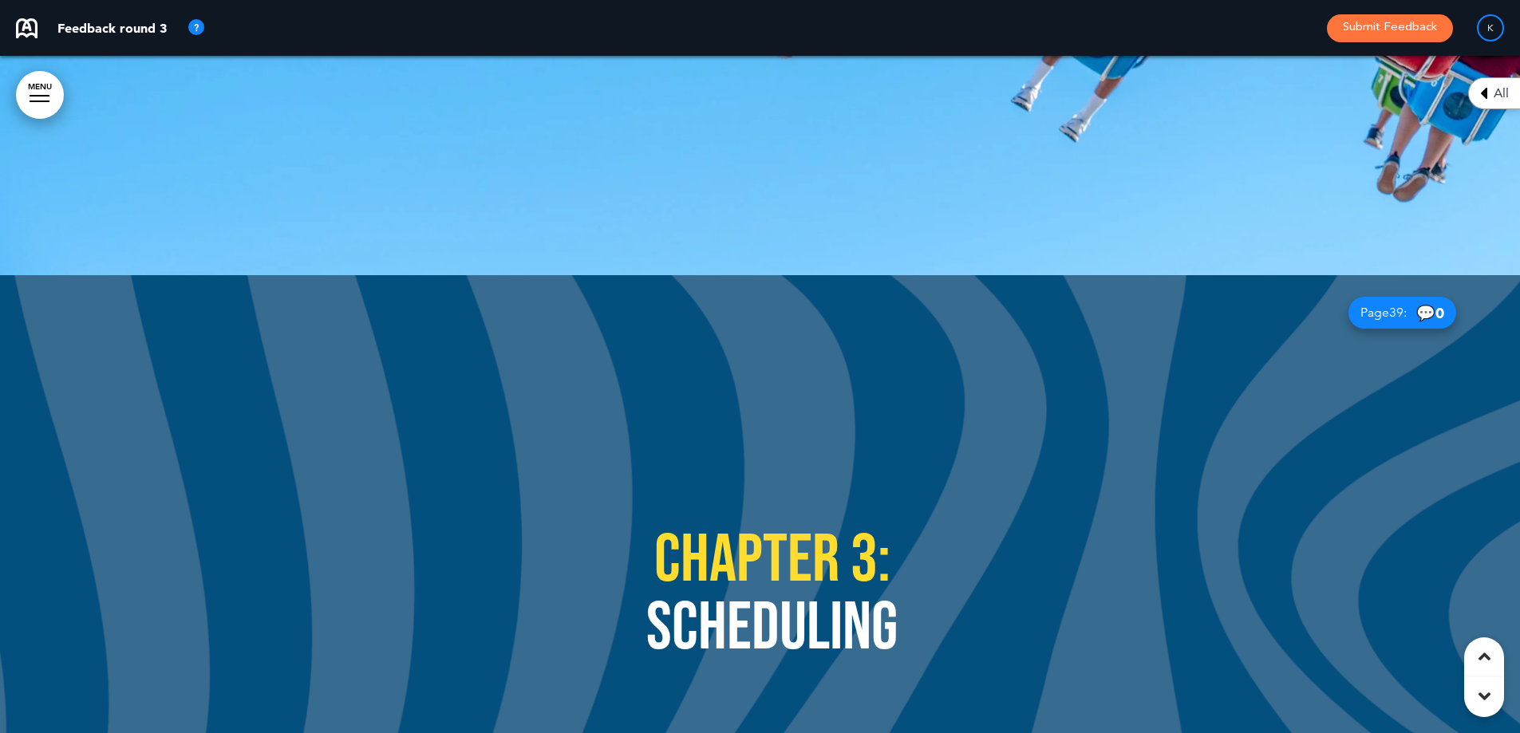
click at [1472, 651] on div at bounding box center [1484, 658] width 40 height 40
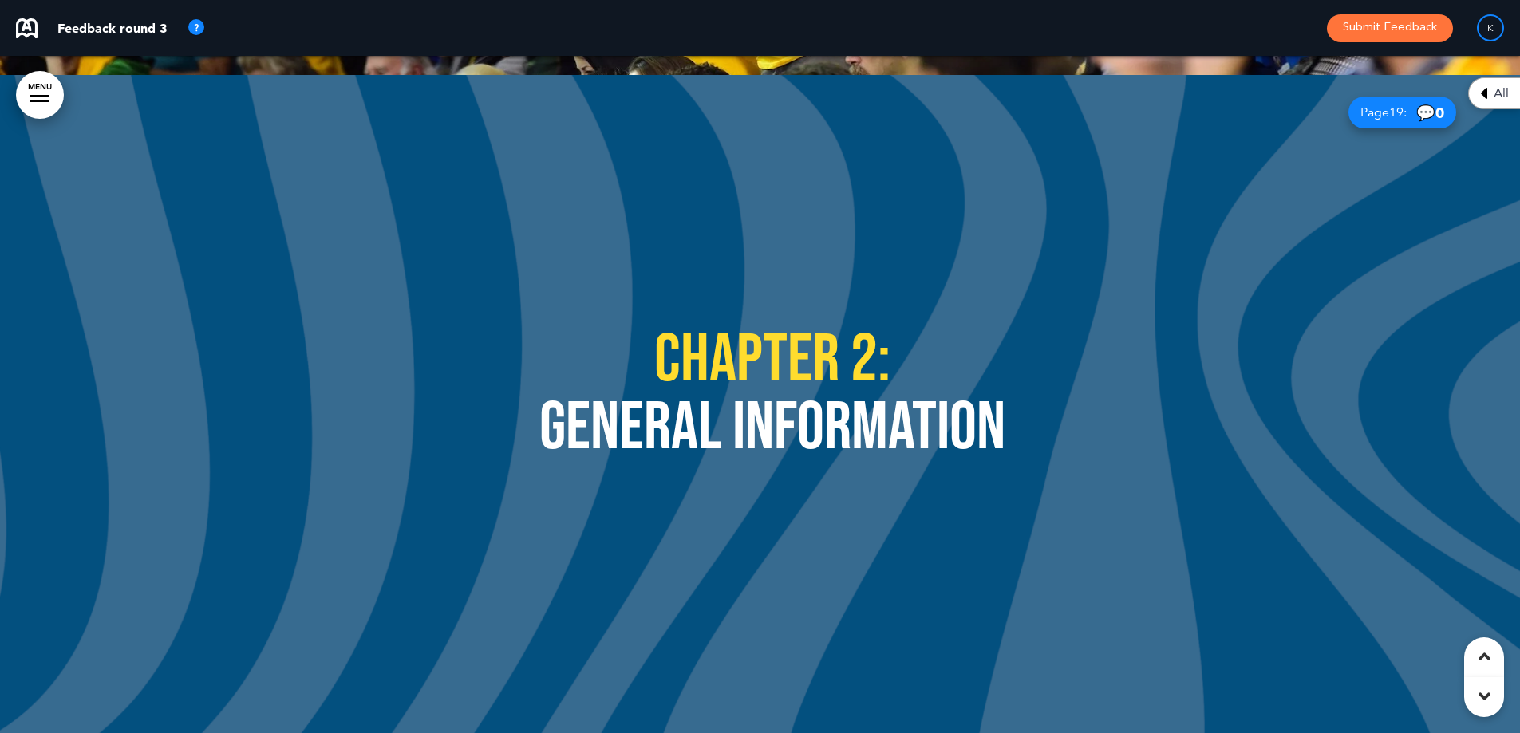
click at [1472, 651] on div at bounding box center [1484, 658] width 40 height 40
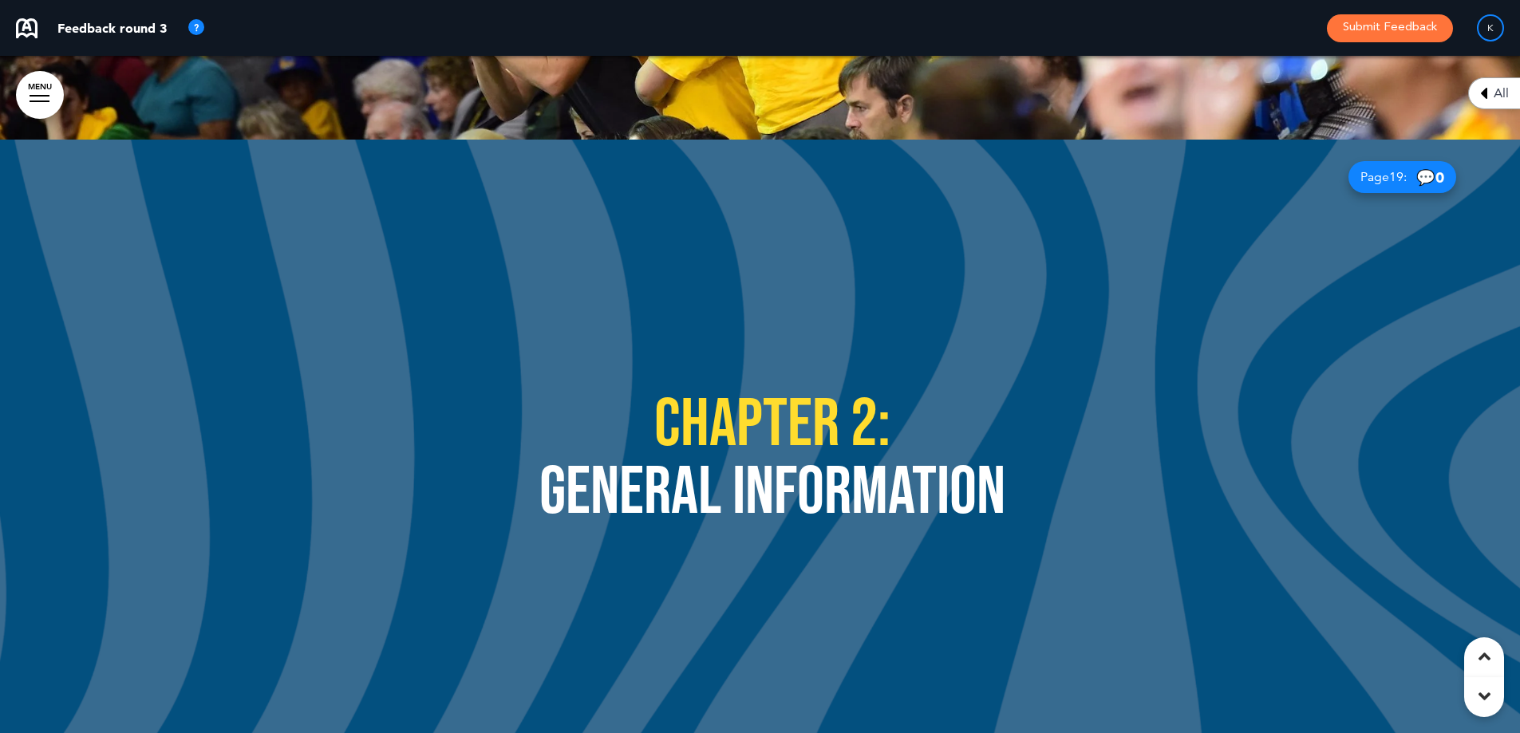
click at [1472, 651] on div at bounding box center [1484, 658] width 40 height 40
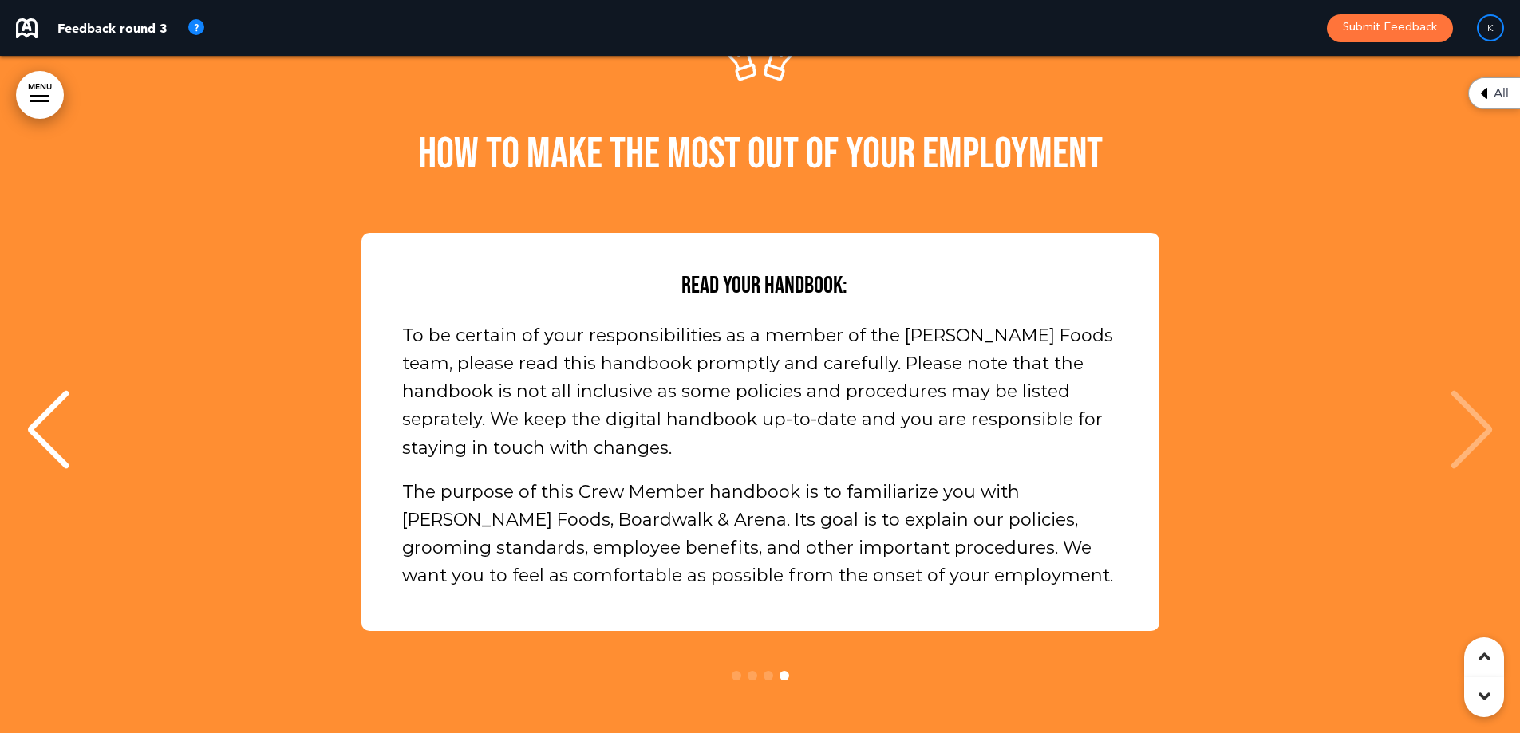
click at [1472, 651] on div at bounding box center [1484, 658] width 40 height 40
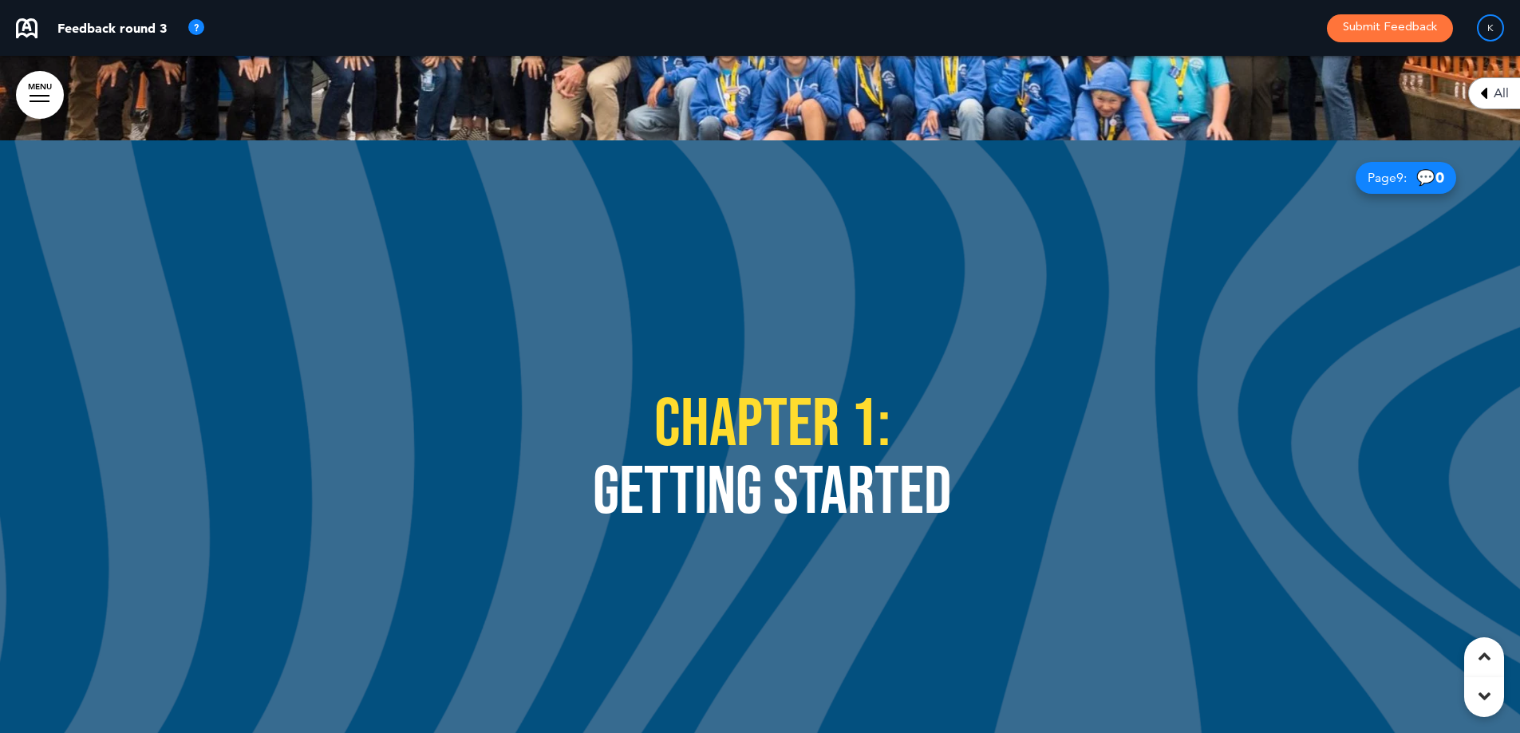
click at [1472, 652] on div at bounding box center [1484, 658] width 40 height 40
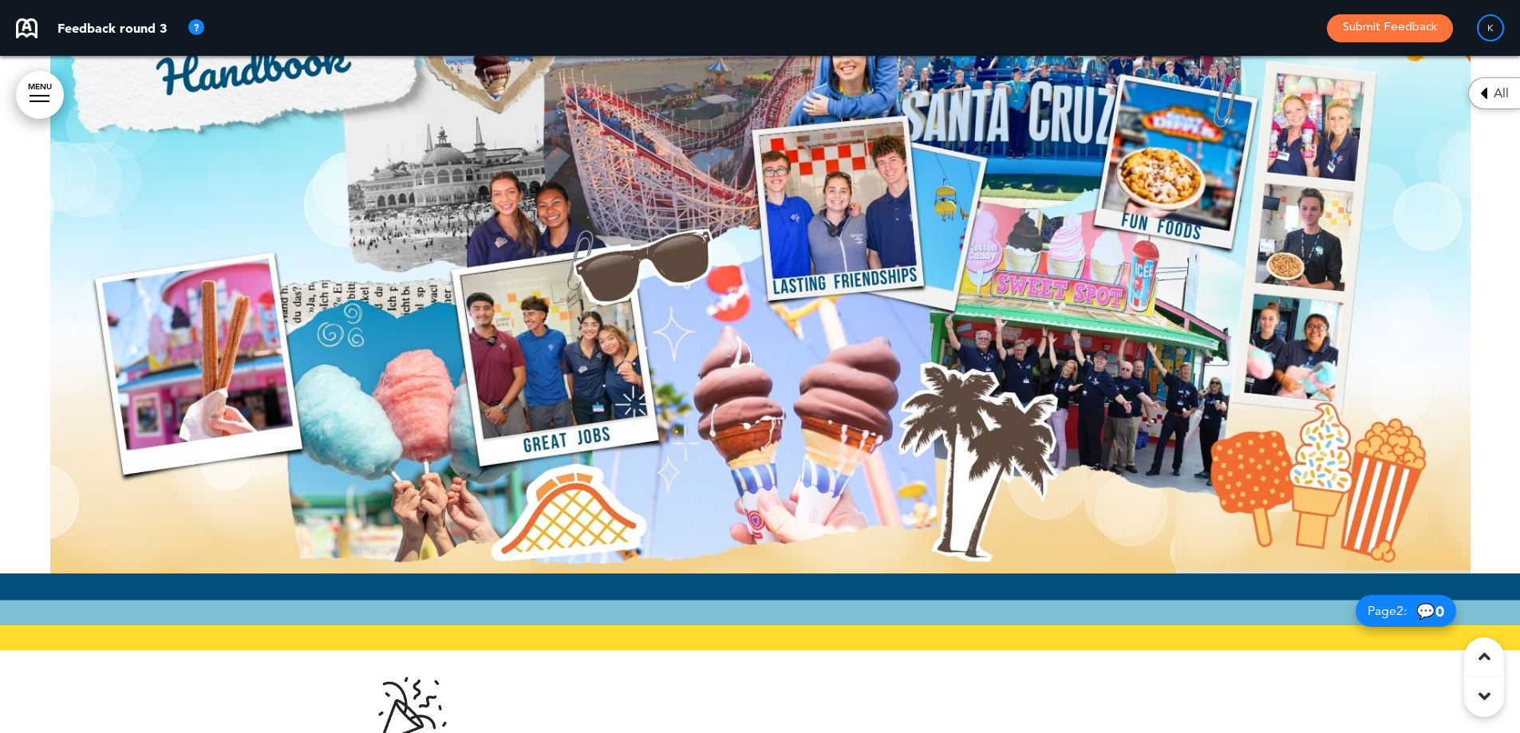
scroll to position [798, 0]
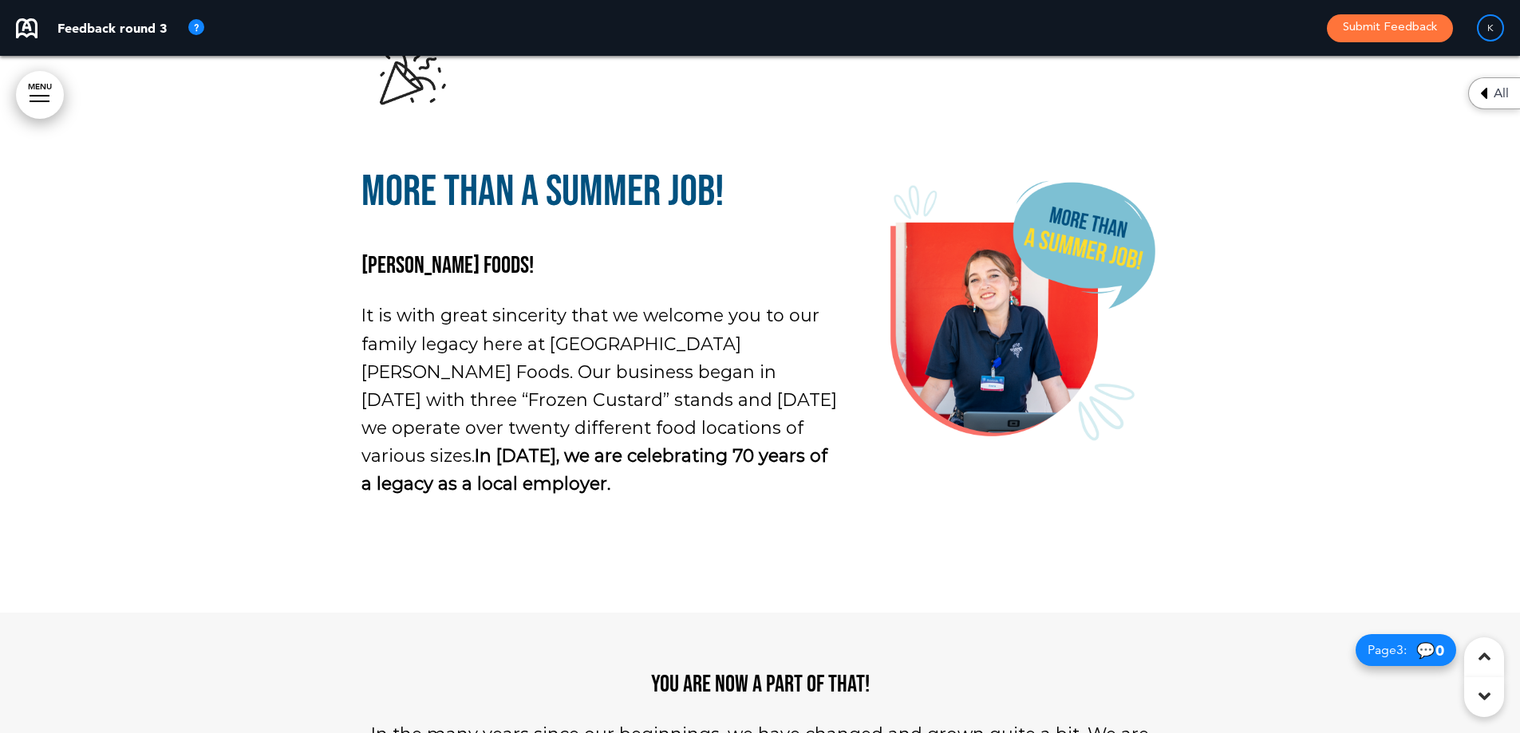
click at [1490, 289] on div at bounding box center [760, 273] width 1520 height 677
